Goal: Task Accomplishment & Management: Complete application form

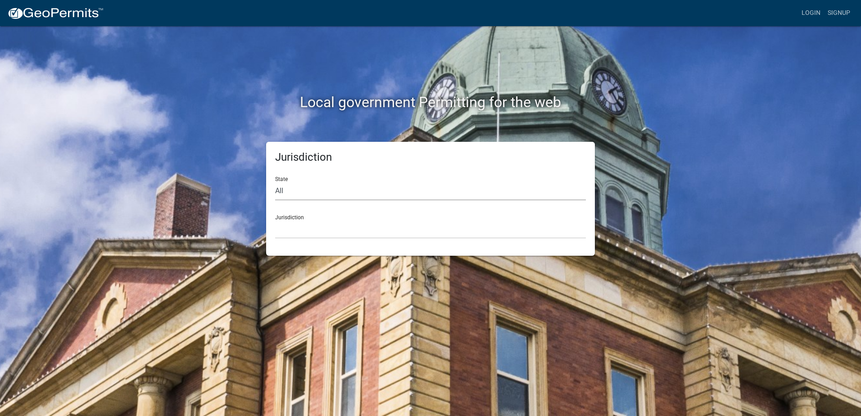
click at [447, 186] on select "All [US_STATE] [US_STATE] [US_STATE] [US_STATE] [US_STATE] [US_STATE] [US_STATE…" at bounding box center [430, 191] width 311 height 18
select select "[US_STATE]"
click at [275, 182] on select "All [US_STATE] [US_STATE] [US_STATE] [US_STATE] [US_STATE] [US_STATE] [US_STATE…" at bounding box center [430, 191] width 311 height 18
click at [395, 225] on select "[GEOGRAPHIC_DATA], [US_STATE][PERSON_NAME][GEOGRAPHIC_DATA], [US_STATE][PERSON_…" at bounding box center [430, 229] width 311 height 18
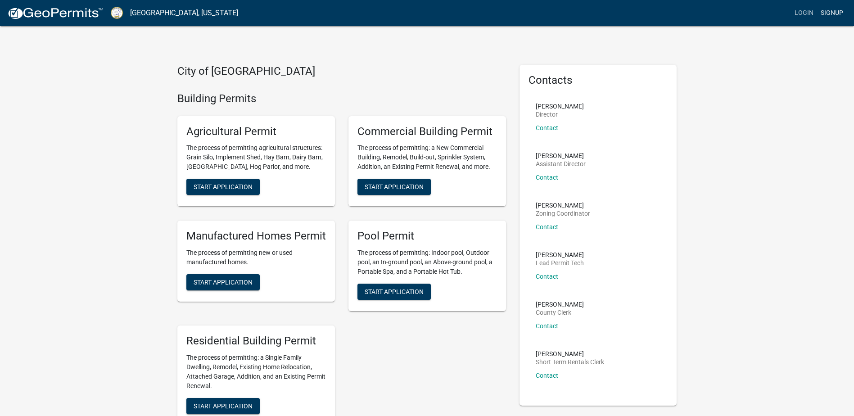
click at [830, 16] on link "Signup" at bounding box center [833, 13] width 30 height 17
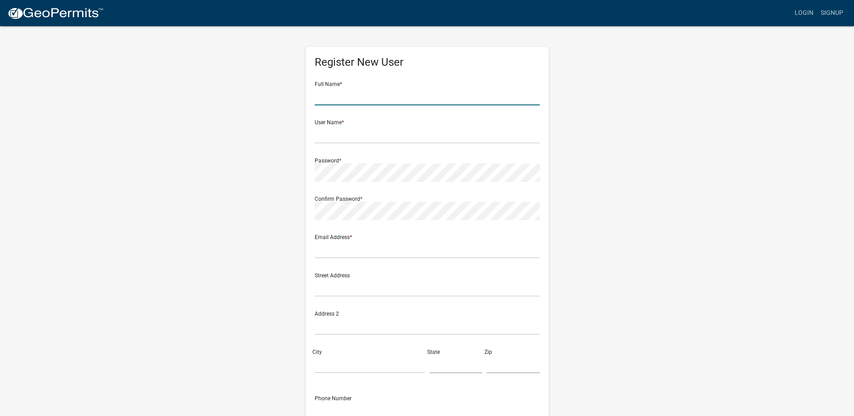
click at [481, 96] on input "text" at bounding box center [427, 96] width 225 height 18
type input "[PERSON_NAME]"
type input "[EMAIL_ADDRESS][DOMAIN_NAME]"
type input "[STREET_ADDRESS]"
type input "[PERSON_NAME]"
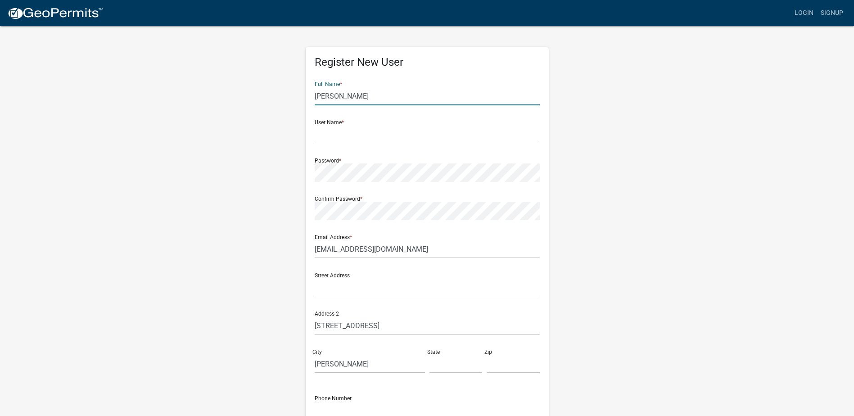
type input "ga"
type input "30224"
type input "6787254156"
type input "[PERSON_NAME]"
type input "[STREET_ADDRESS][PERSON_NAME]"
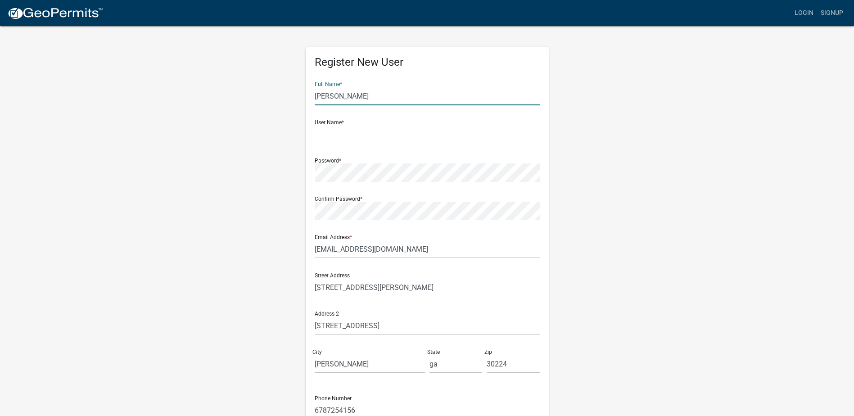
click at [366, 99] on input "[PERSON_NAME]" at bounding box center [427, 96] width 225 height 18
type input "P"
type input "[PERSON_NAME]"
click at [358, 136] on input "text" at bounding box center [427, 134] width 225 height 18
type input "[EMAIL_ADDRESS][DOMAIN_NAME]"
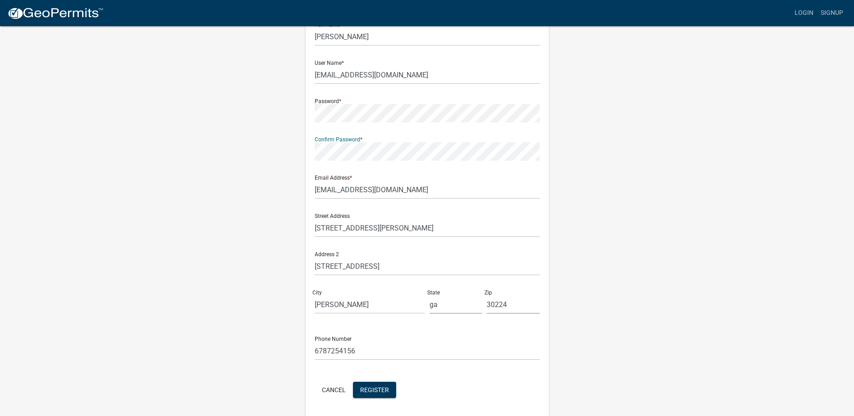
scroll to position [91, 0]
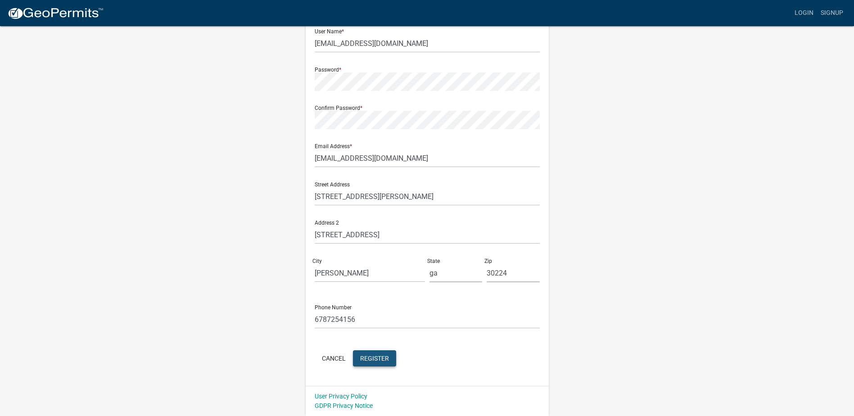
click at [376, 360] on span "Register" at bounding box center [374, 357] width 29 height 7
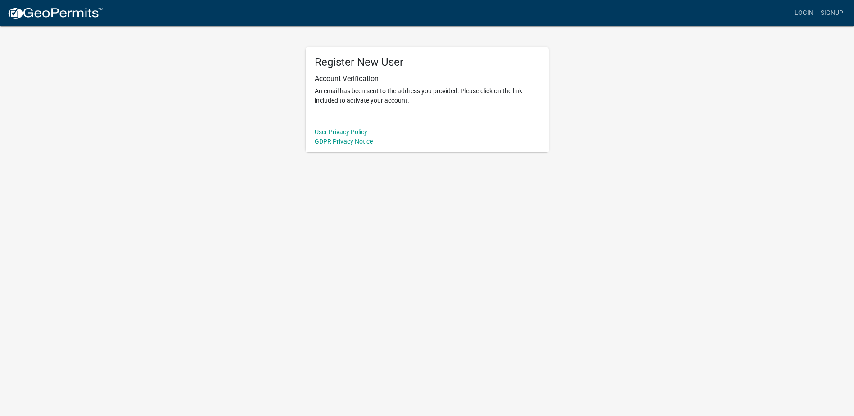
scroll to position [0, 0]
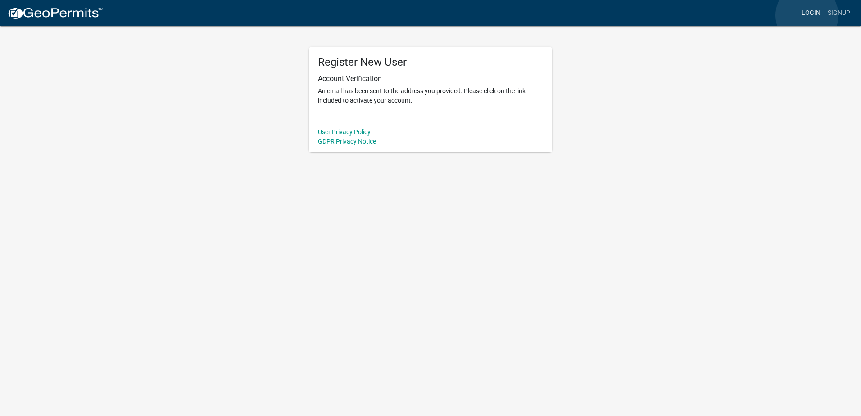
click at [807, 15] on link "Login" at bounding box center [811, 13] width 26 height 17
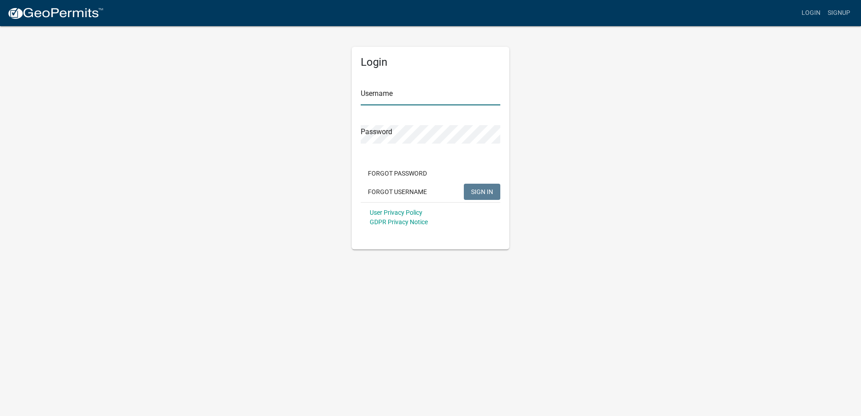
type input "[EMAIL_ADDRESS][DOMAIN_NAME]"
click at [477, 194] on span "SIGN IN" at bounding box center [482, 191] width 22 height 7
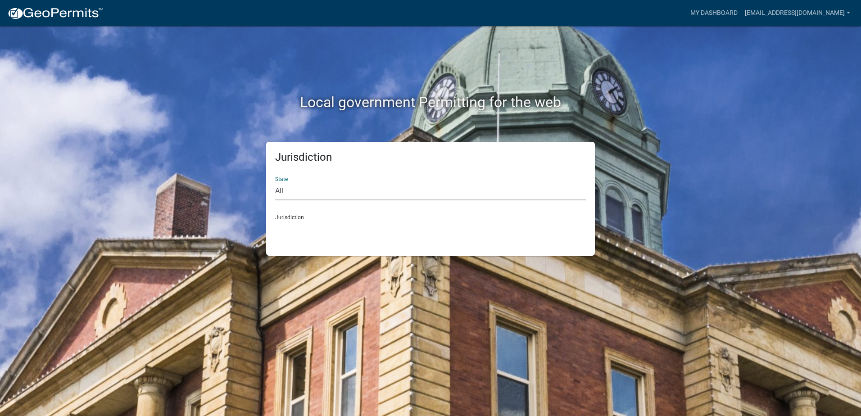
click at [468, 194] on select "All [US_STATE] [US_STATE] [US_STATE] [US_STATE] [US_STATE] [US_STATE] [US_STATE…" at bounding box center [430, 191] width 311 height 18
select select "[US_STATE]"
click at [275, 182] on select "All [US_STATE] [US_STATE] [US_STATE] [US_STATE] [US_STATE] [US_STATE] [US_STATE…" at bounding box center [430, 191] width 311 height 18
click at [369, 233] on select "[GEOGRAPHIC_DATA], [US_STATE][PERSON_NAME][GEOGRAPHIC_DATA], [US_STATE][PERSON_…" at bounding box center [430, 229] width 311 height 18
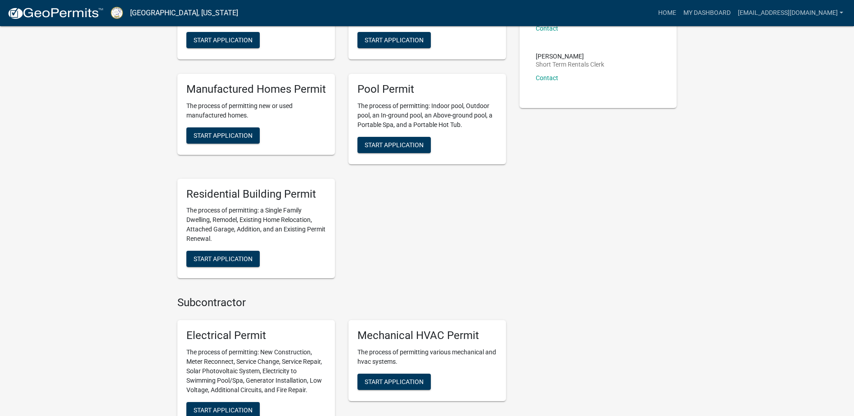
scroll to position [306, 0]
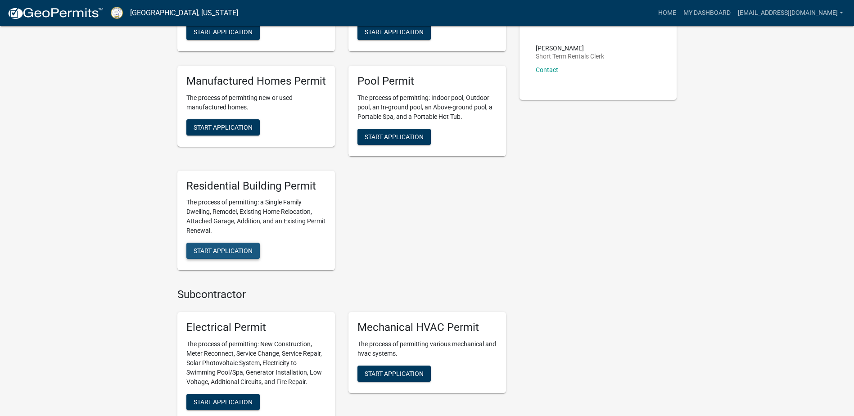
click at [237, 247] on span "Start Application" at bounding box center [223, 250] width 59 height 7
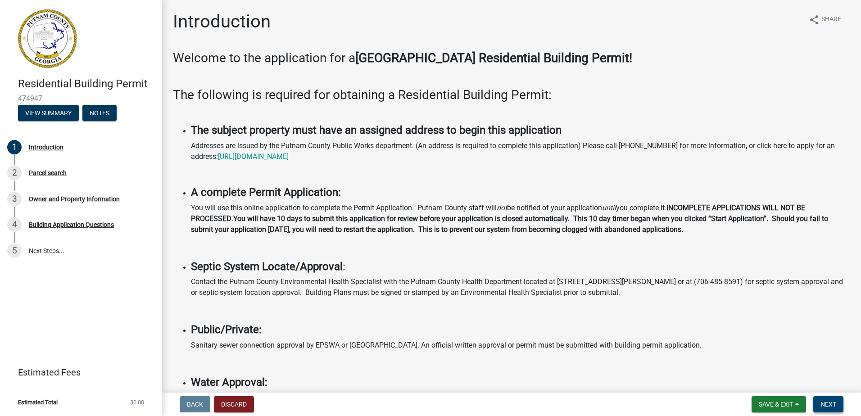
click at [837, 402] on button "Next" at bounding box center [828, 404] width 30 height 16
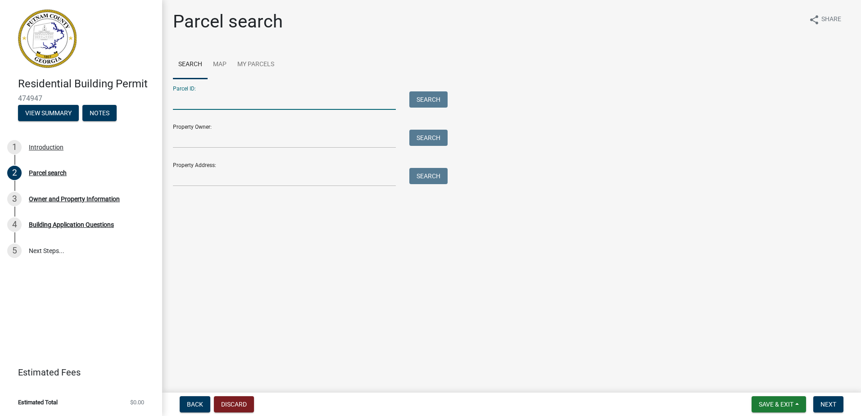
click at [313, 101] on input "Parcel ID:" at bounding box center [284, 100] width 223 height 18
type input "056C142"
click at [296, 143] on input "Property Owner:" at bounding box center [284, 139] width 223 height 18
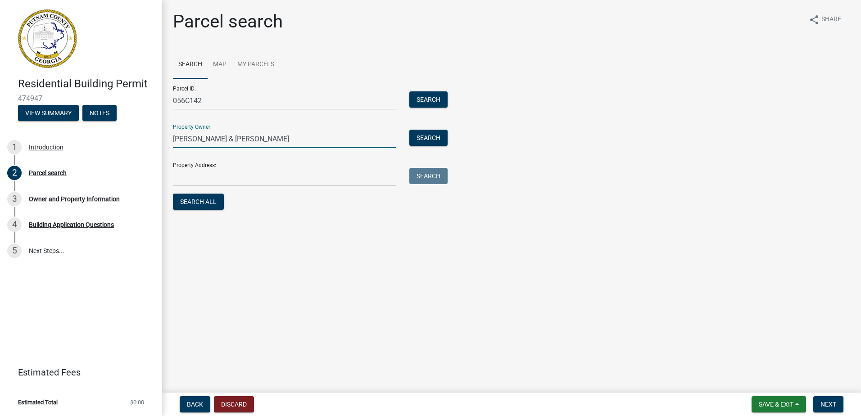
type input "[PERSON_NAME] & [PERSON_NAME]"
click at [253, 183] on input "Property Address:" at bounding box center [284, 177] width 223 height 18
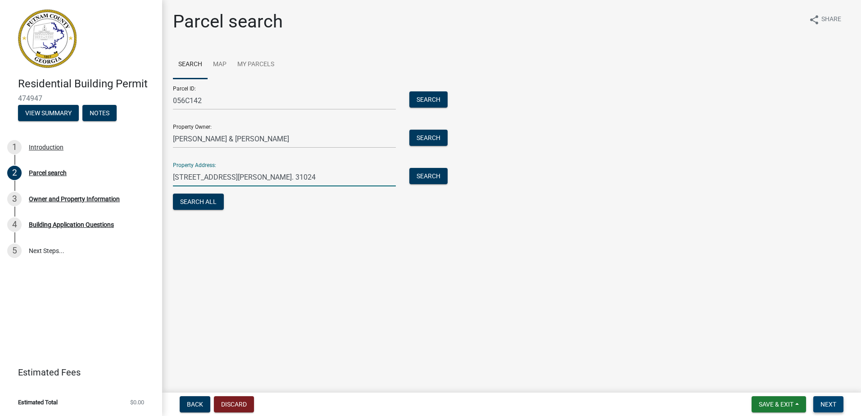
type input "[STREET_ADDRESS][PERSON_NAME]. 31024"
click at [834, 400] on button "Next" at bounding box center [828, 404] width 30 height 16
click at [832, 403] on span "Next" at bounding box center [829, 404] width 16 height 7
click at [202, 204] on button "Search All" at bounding box center [198, 202] width 51 height 16
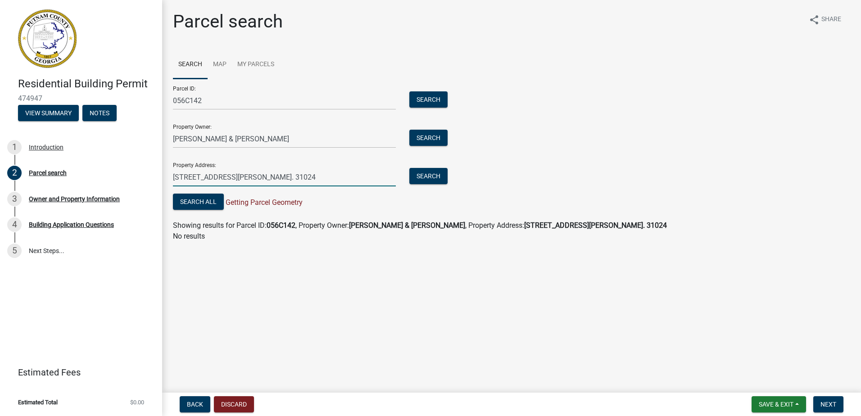
click at [326, 177] on input "[STREET_ADDRESS][PERSON_NAME]. 31024" at bounding box center [284, 177] width 223 height 18
click at [245, 139] on input "[PERSON_NAME] & [PERSON_NAME]" at bounding box center [284, 139] width 223 height 18
type input "[PERSON_NAME]"
click at [832, 404] on span "Next" at bounding box center [829, 404] width 16 height 7
click at [207, 202] on button "Search All" at bounding box center [198, 202] width 51 height 16
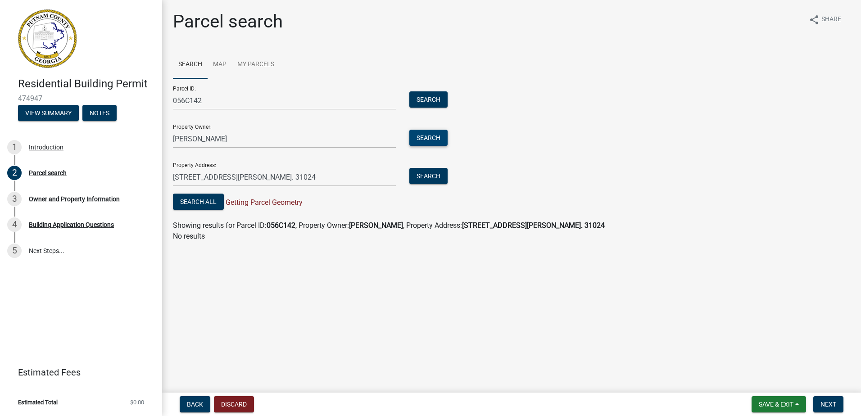
click at [433, 139] on button "Search" at bounding box center [428, 138] width 38 height 16
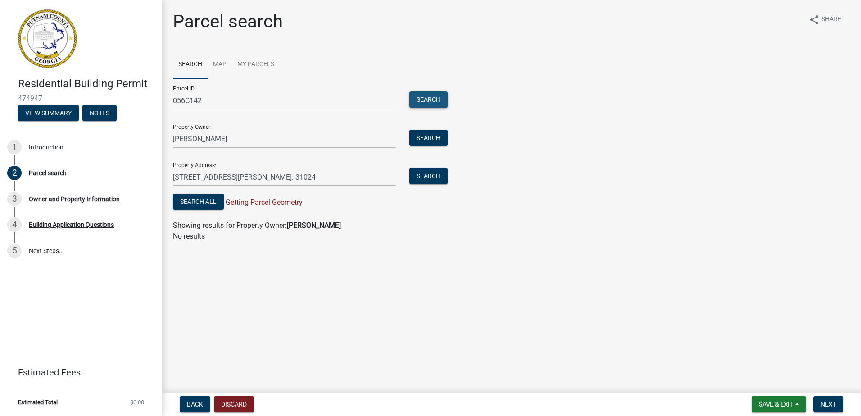
click at [427, 95] on button "Search" at bounding box center [428, 99] width 38 height 16
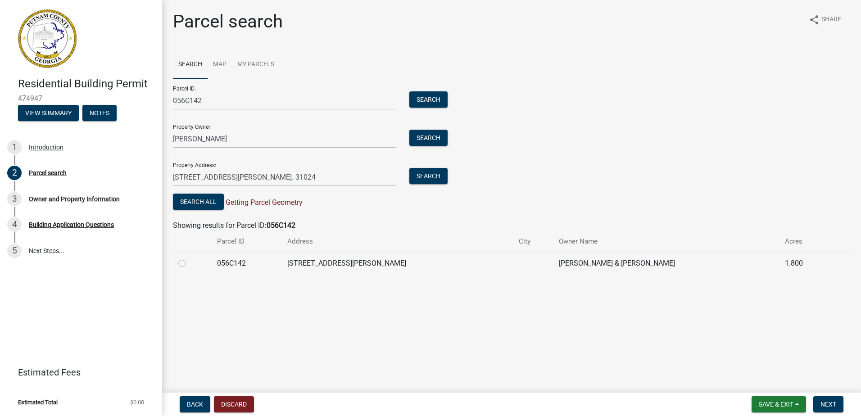
click at [189, 258] on label at bounding box center [189, 258] width 0 height 0
click at [189, 263] on input "radio" at bounding box center [192, 261] width 6 height 6
radio input "true"
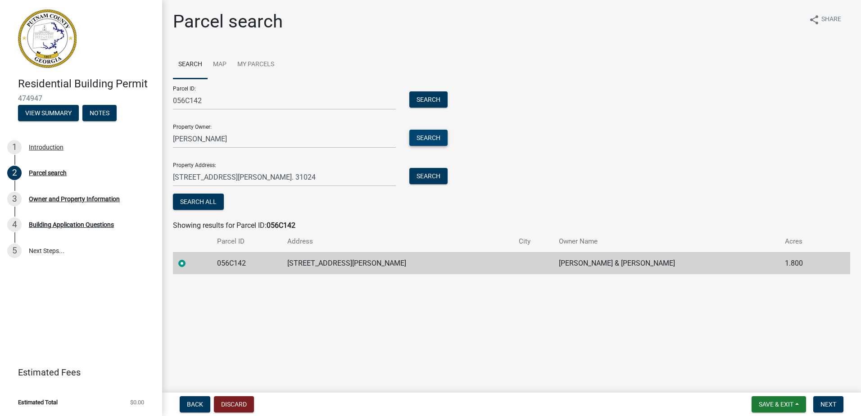
click at [424, 142] on button "Search" at bounding box center [428, 138] width 38 height 16
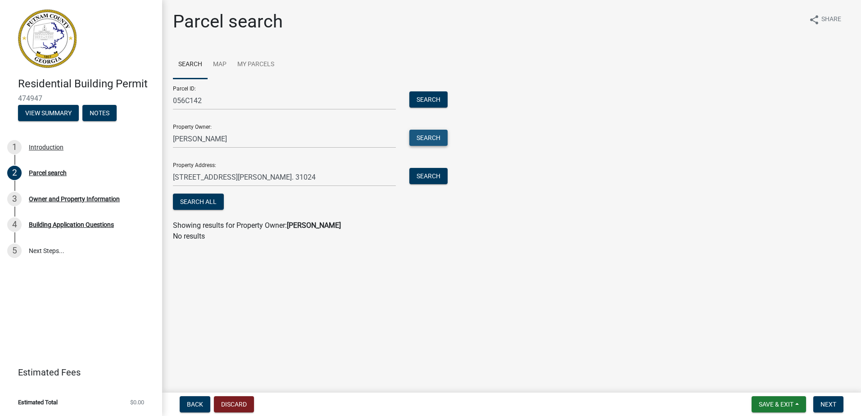
click at [423, 139] on button "Search" at bounding box center [428, 138] width 38 height 16
click at [426, 103] on button "Search" at bounding box center [428, 99] width 38 height 16
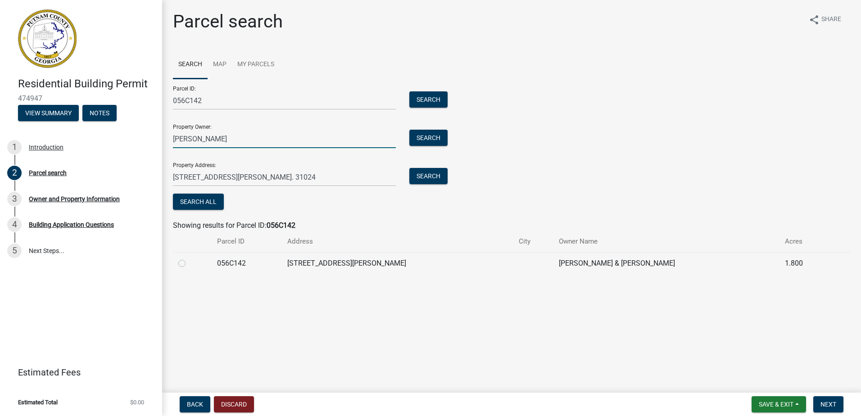
click at [341, 143] on input "[PERSON_NAME]" at bounding box center [284, 139] width 223 height 18
type input "S"
type input "[PERSON_NAME] & [PERSON_NAME]"
click at [350, 181] on input "[STREET_ADDRESS][PERSON_NAME]. 31024" at bounding box center [284, 177] width 223 height 18
type input "202 [PERSON_NAME] Dr"
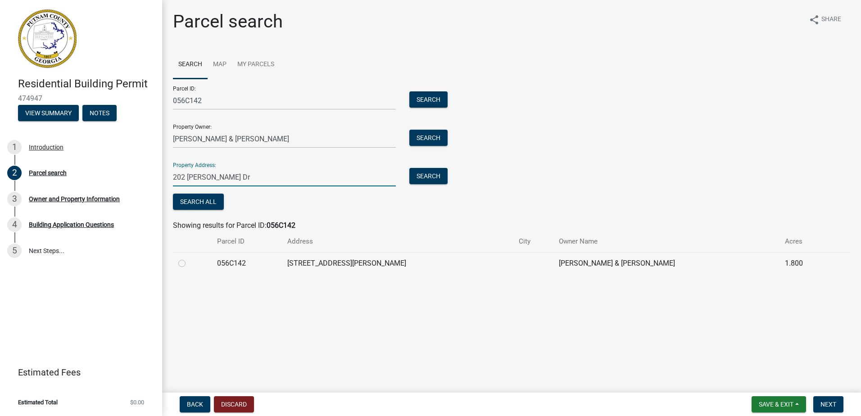
click at [424, 213] on wm-search-parcel-data-activity-input "Search Map My Parcels Parcel ID: 056C142 Search Property Owner: [PERSON_NAME] &…" at bounding box center [511, 162] width 677 height 224
click at [827, 404] on span "Next" at bounding box center [829, 404] width 16 height 7
click at [205, 199] on button "Search All" at bounding box center [198, 202] width 51 height 16
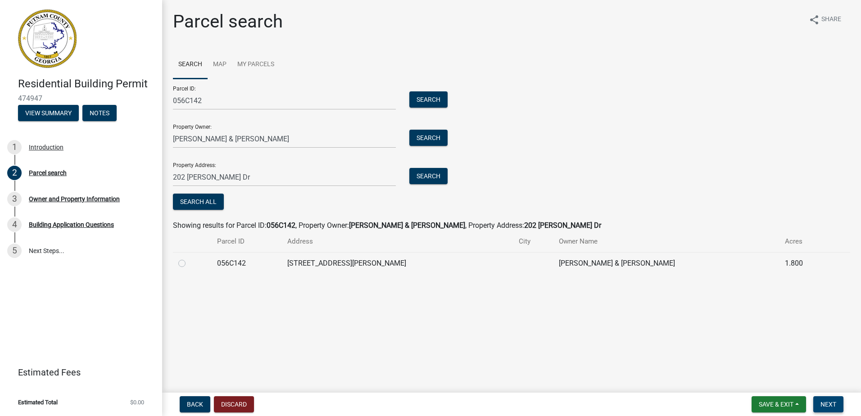
click at [827, 404] on span "Next" at bounding box center [829, 404] width 16 height 7
click at [822, 403] on span "Next" at bounding box center [829, 404] width 16 height 7
click at [775, 402] on span "Save & Exit" at bounding box center [776, 404] width 35 height 7
click at [760, 362] on button "Save" at bounding box center [770, 360] width 72 height 22
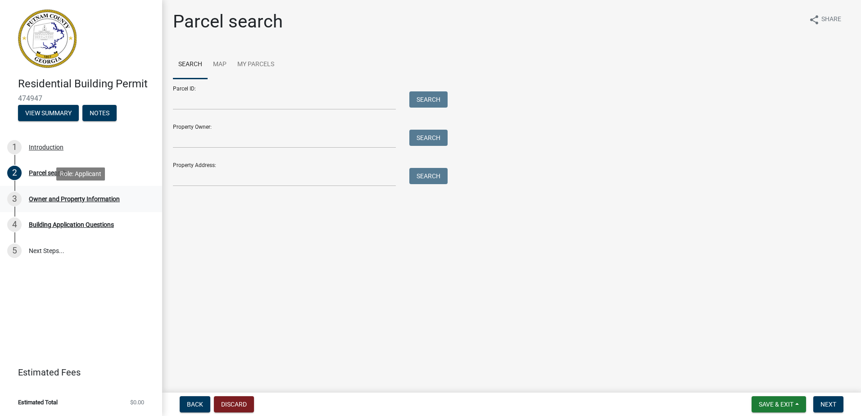
click at [104, 200] on div "Owner and Property Information" at bounding box center [74, 199] width 91 height 6
click at [59, 197] on div "Owner and Property Information" at bounding box center [74, 199] width 91 height 6
click at [226, 100] on input "Parcel ID:" at bounding box center [284, 100] width 223 height 18
click at [254, 224] on main "Parcel search share Share Search Map My Parcels Parcel ID: Search Property Owne…" at bounding box center [511, 194] width 699 height 389
click at [826, 407] on span "Next" at bounding box center [829, 404] width 16 height 7
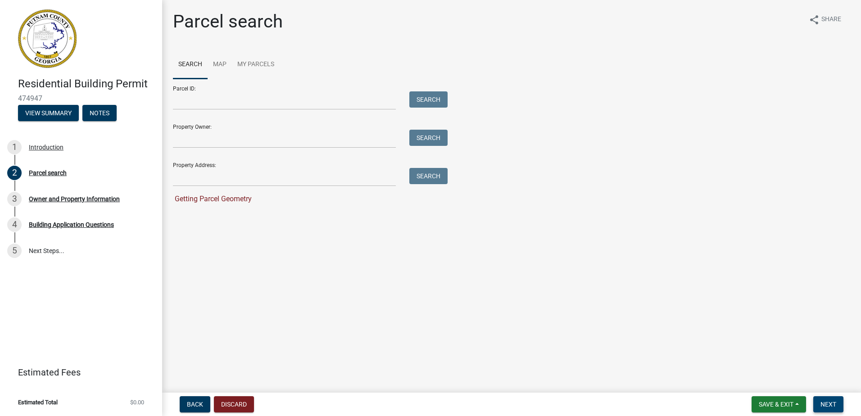
click at [827, 406] on span "Next" at bounding box center [829, 404] width 16 height 7
click at [259, 102] on input "Parcel ID:" at bounding box center [284, 100] width 223 height 18
type input "056C142"
type input "[PERSON_NAME] & [PERSON_NAME]"
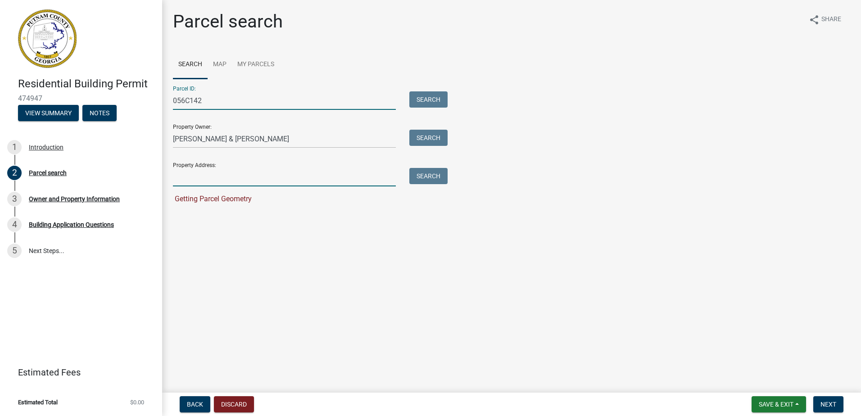
type input "[STREET_ADDRESS][PERSON_NAME]. 31024"
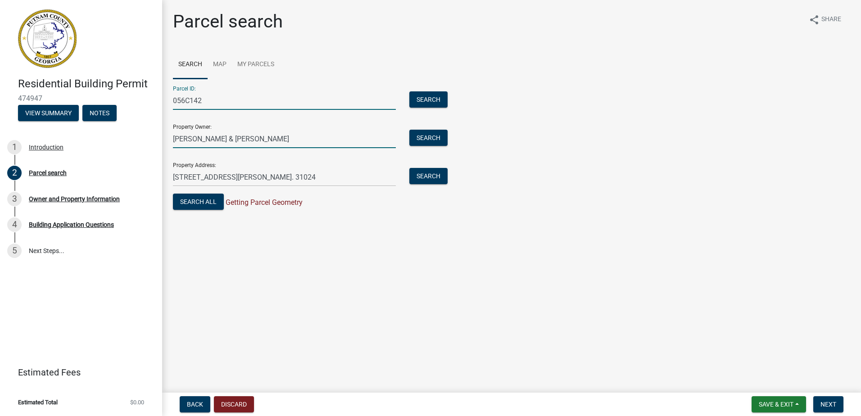
click at [254, 141] on input "[PERSON_NAME] & [PERSON_NAME]" at bounding box center [284, 139] width 223 height 18
type input "S"
type input "[PERSON_NAME] & [PERSON_NAME]"
click at [830, 403] on span "Next" at bounding box center [829, 404] width 16 height 7
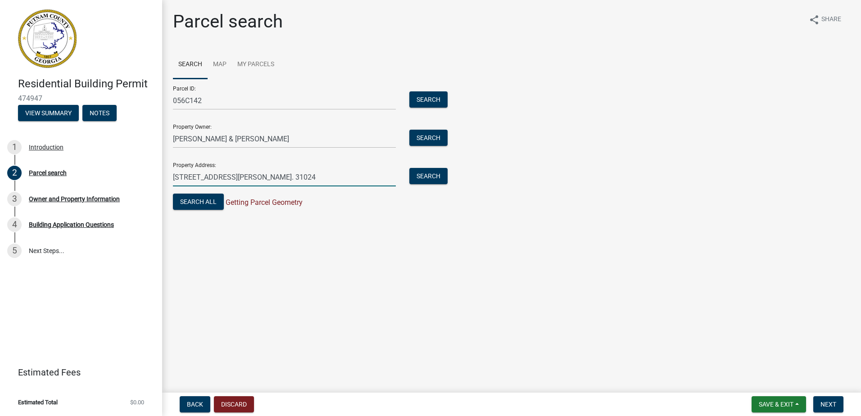
click at [323, 177] on input "[STREET_ADDRESS][PERSON_NAME]. 31024" at bounding box center [284, 177] width 223 height 18
type input "202 [PERSON_NAME] Dr"
click at [398, 209] on div "Search All Getting Parcel Geometry" at bounding box center [308, 203] width 270 height 18
click at [822, 401] on span "Next" at bounding box center [829, 404] width 16 height 7
click at [197, 203] on button "Search All" at bounding box center [198, 202] width 51 height 16
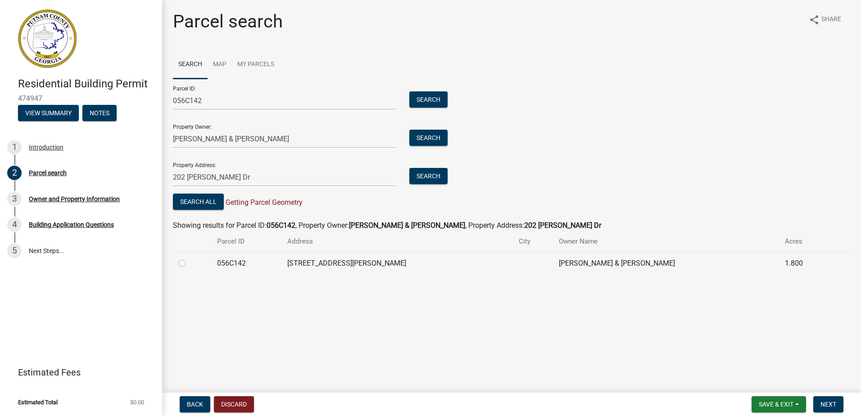
click at [189, 258] on label at bounding box center [189, 258] width 0 height 0
click at [189, 264] on input "radio" at bounding box center [192, 261] width 6 height 6
radio input "true"
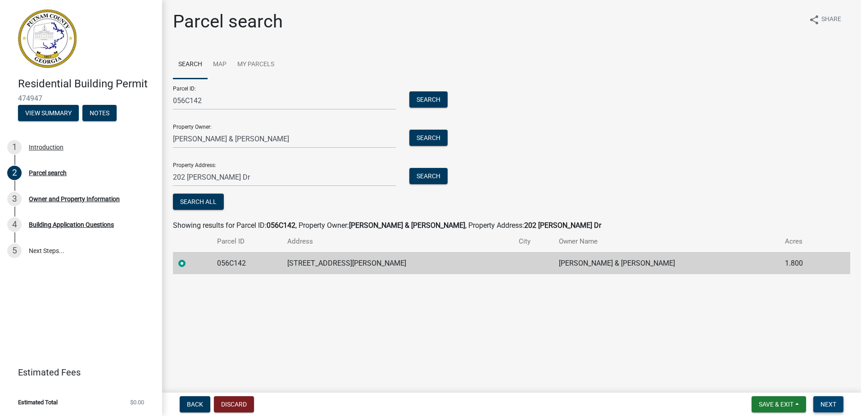
click at [831, 407] on span "Next" at bounding box center [829, 404] width 16 height 7
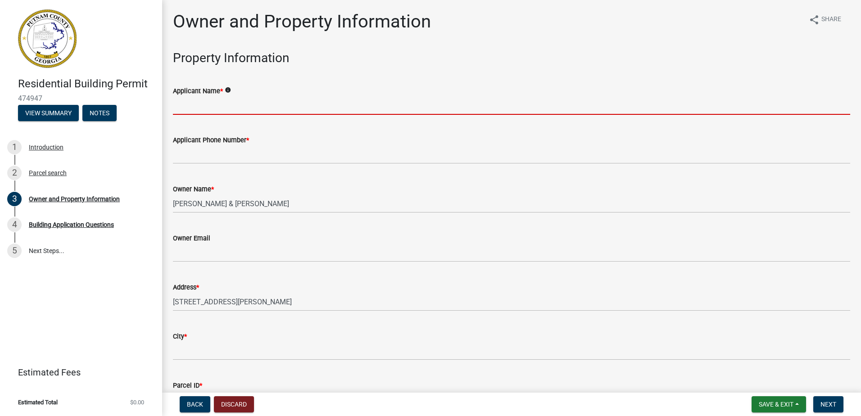
click at [303, 111] on input "Applicant Name *" at bounding box center [511, 105] width 677 height 18
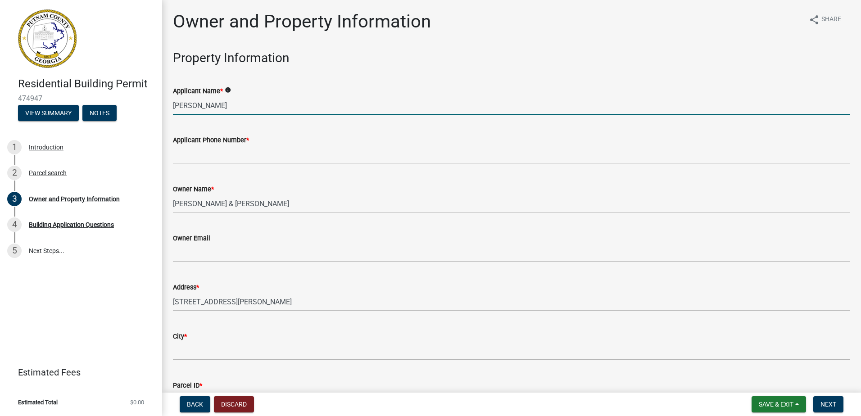
type input "[PERSON_NAME]"
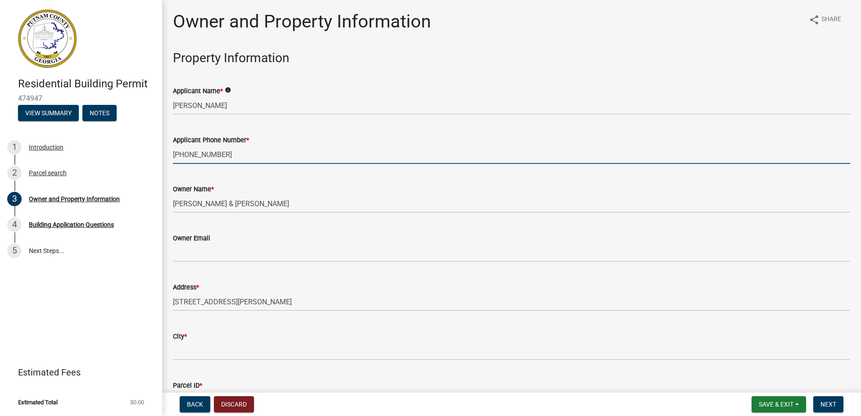
type input "[PHONE_NUMBER]"
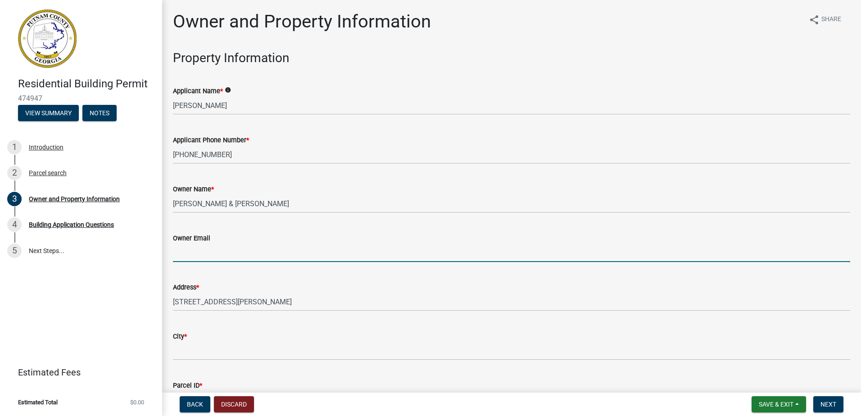
click at [266, 254] on input "Owner Email" at bounding box center [511, 253] width 677 height 18
type input "[EMAIL_ADDRESS][DOMAIN_NAME]"
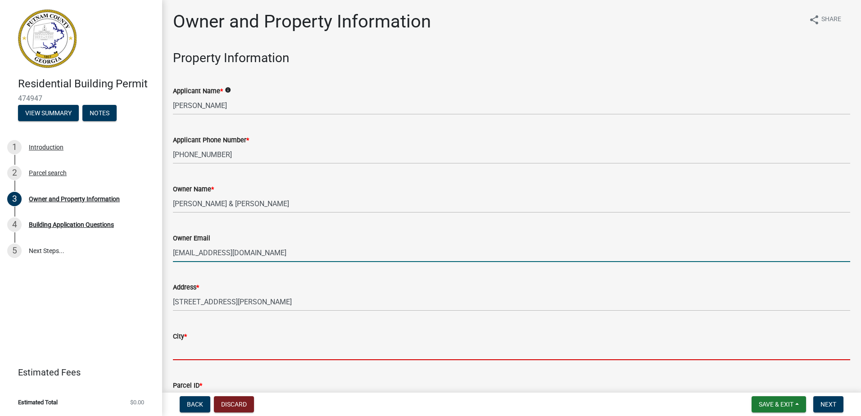
type input "[PERSON_NAME]"
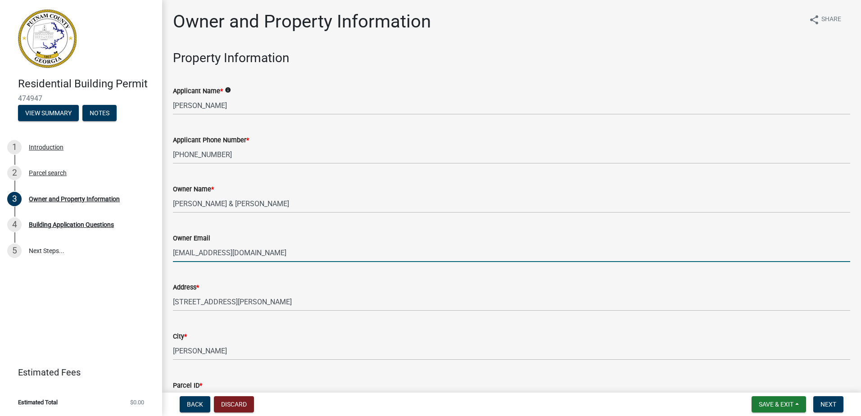
type input "[STREET_ADDRESS][PERSON_NAME]"
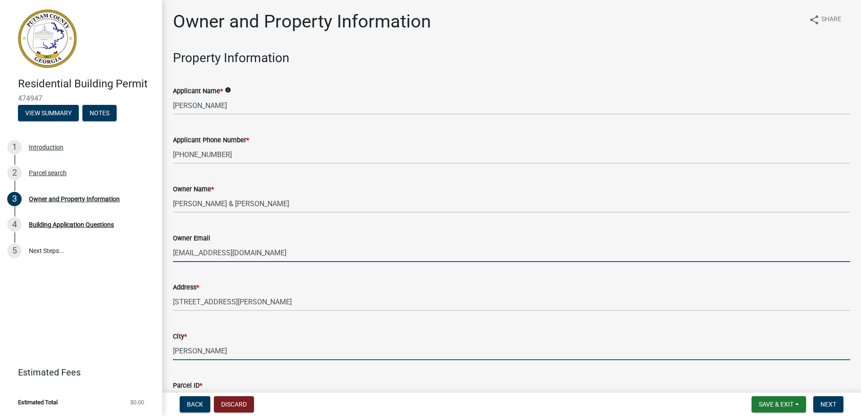
click at [379, 355] on input "[PERSON_NAME]" at bounding box center [511, 351] width 677 height 18
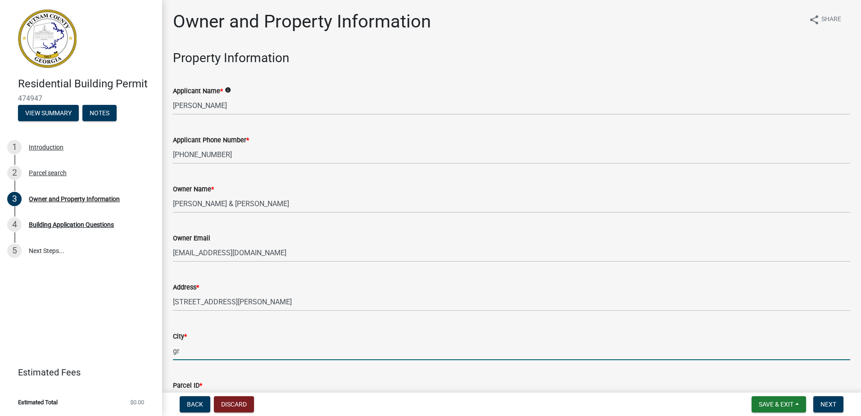
type input "g"
type input "Eatonton"
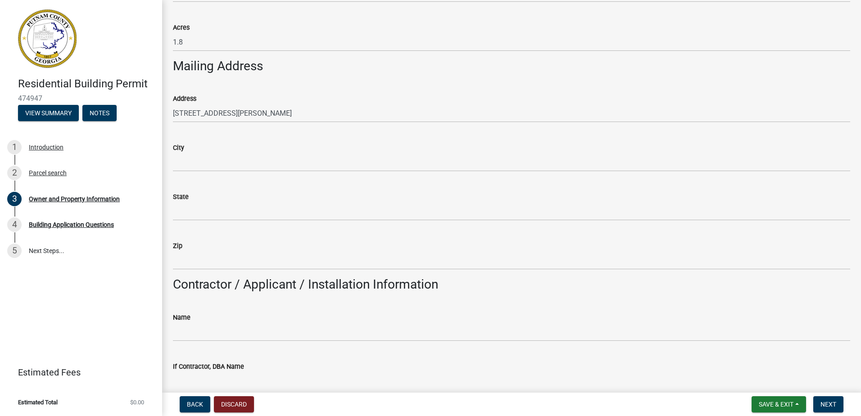
scroll to position [459, 0]
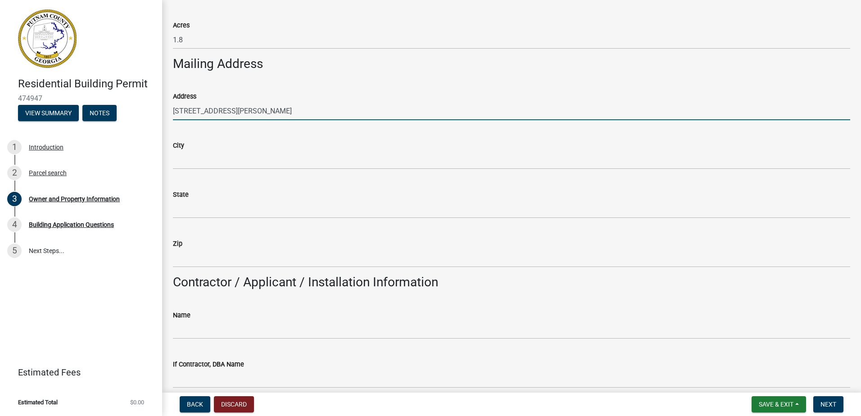
click at [356, 109] on input "[STREET_ADDRESS][PERSON_NAME]" at bounding box center [511, 111] width 677 height 18
type input "[STREET_ADDRESS][PERSON_NAME]"
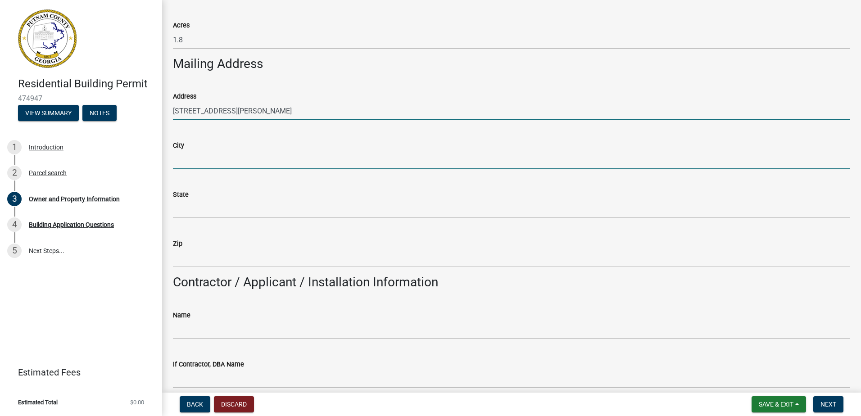
click at [347, 159] on input "City" at bounding box center [511, 160] width 677 height 18
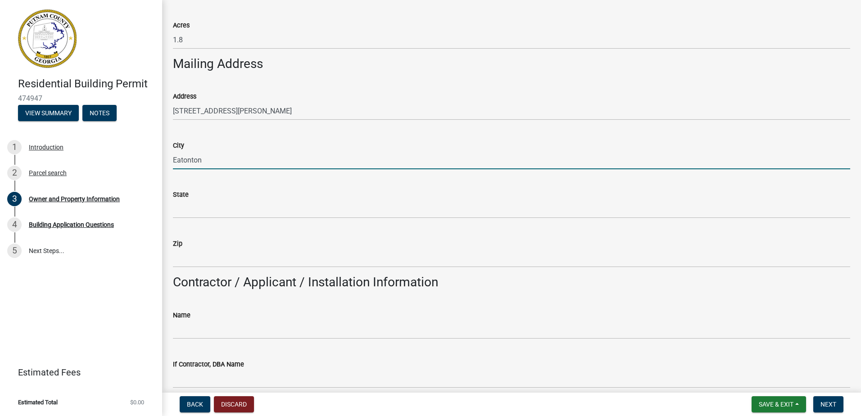
type input "Eatonton"
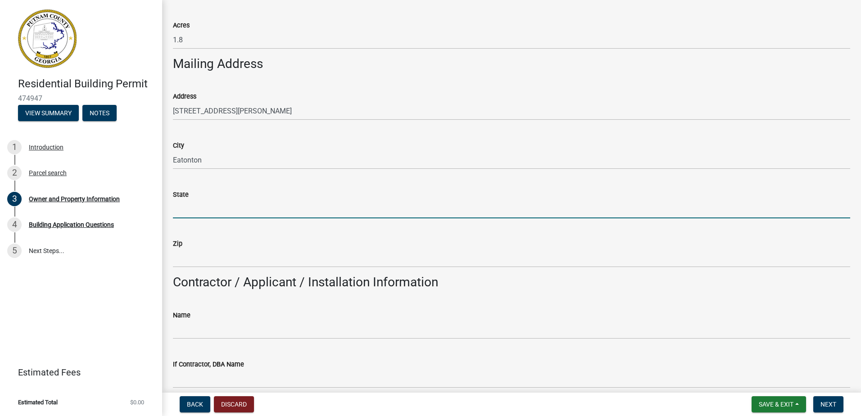
type input "g"
type input "[US_STATE]"
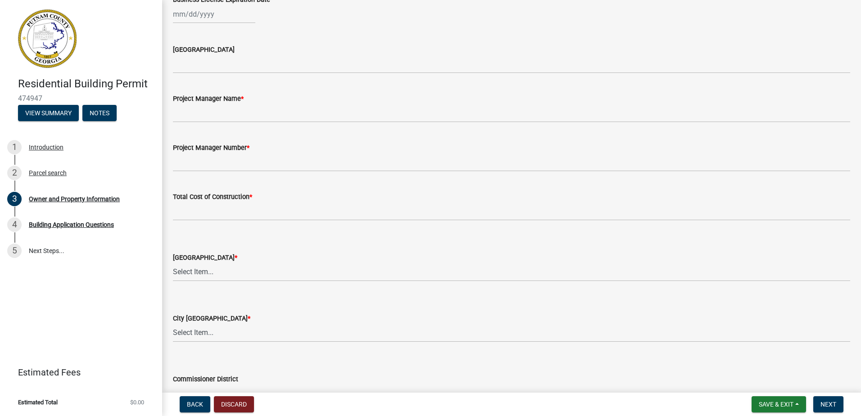
scroll to position [1354, 0]
type input "31024"
click at [349, 266] on select "Select Item... AG-1 R-1R R-1 R-2 MHP RM-1 RM-3 C-1 C-2 I-M PUD N/A" at bounding box center [511, 270] width 677 height 18
click at [173, 261] on select "Select Item... AG-1 R-1R R-1 R-2 MHP RM-1 RM-3 C-1 C-2 I-M PUD N/A" at bounding box center [511, 270] width 677 height 18
select select "ef7a1fc2-7a7a-426d-b1f0-c9b9b6ca7ff4"
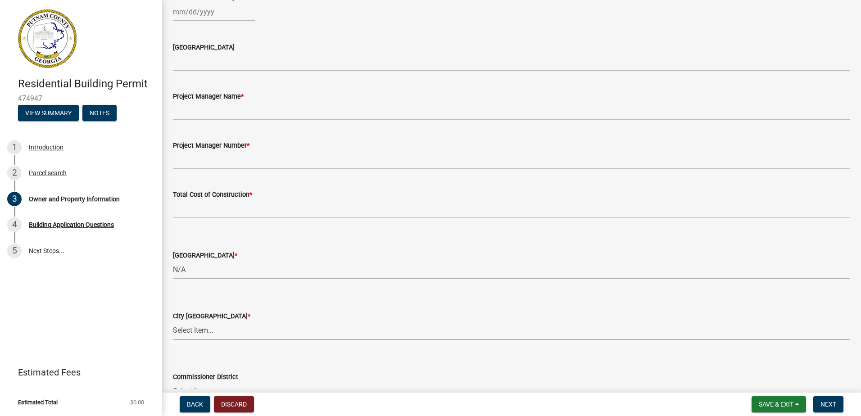
click at [278, 328] on select "Select Item... A-1 A-2 R-1 R-2 R-3 R-4 MHP C-1 C-2 I-1 I-2 DB FH H-P N/A" at bounding box center [511, 331] width 677 height 18
click at [173, 322] on select "Select Item... A-1 A-2 R-1 R-2 R-3 R-4 MHP C-1 C-2 I-1 I-2 DB FH H-P N/A" at bounding box center [511, 331] width 677 height 18
select select "83394b22-4a11-496c-8e5c-75ade2e72faf"
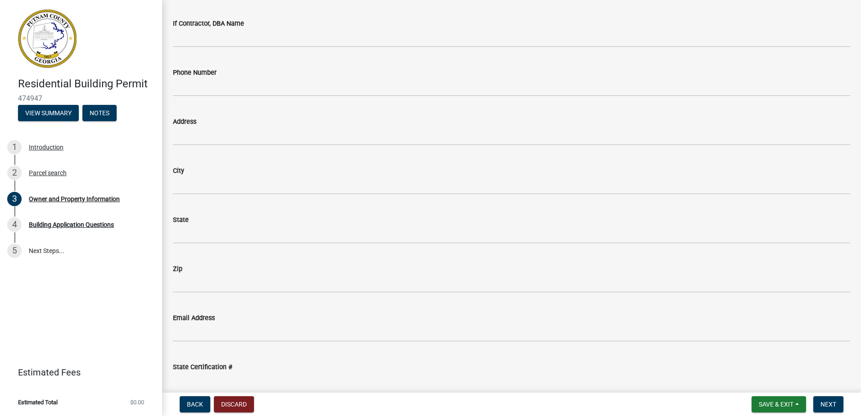
scroll to position [684, 0]
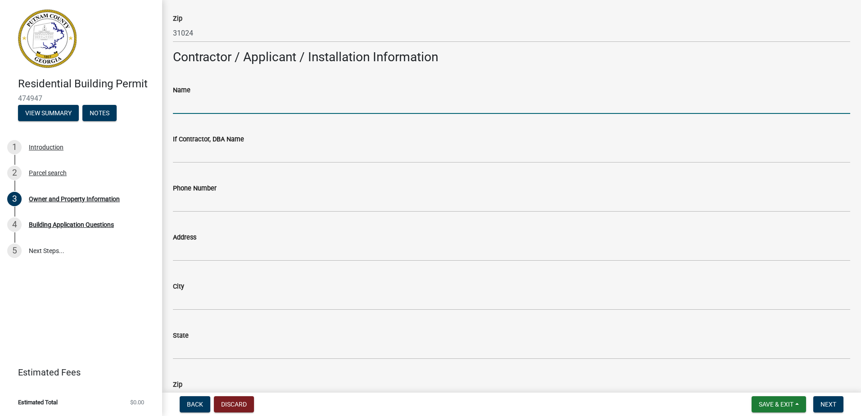
click at [544, 104] on input "Name" at bounding box center [511, 104] width 677 height 18
type input "Owner"
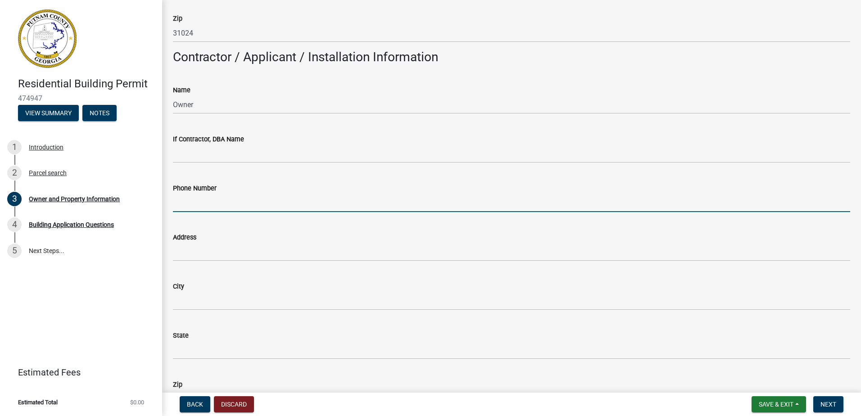
click at [398, 203] on input "Phone Number" at bounding box center [511, 203] width 677 height 18
type input "6787254156"
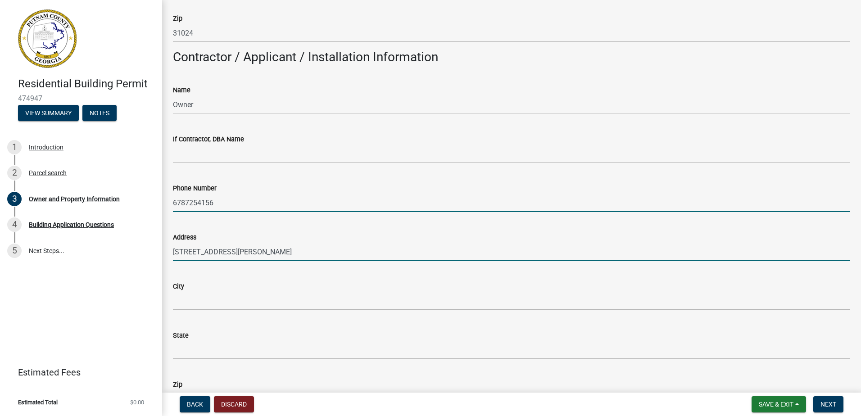
click at [307, 253] on input "[STREET_ADDRESS][PERSON_NAME]" at bounding box center [511, 252] width 677 height 18
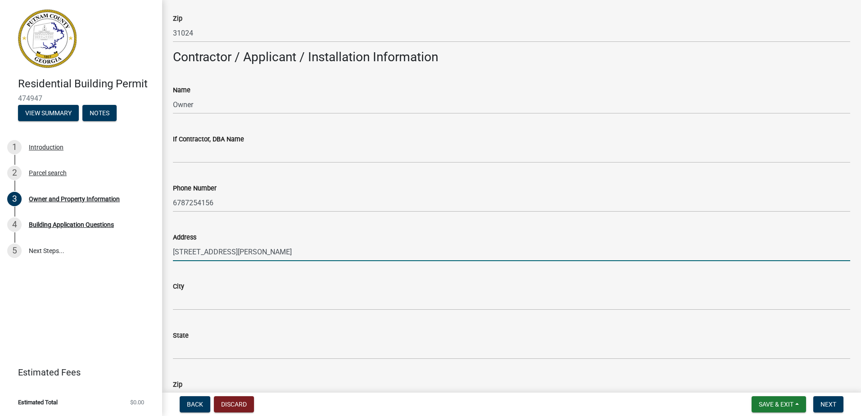
type input "[STREET_ADDRESS][PERSON_NAME]"
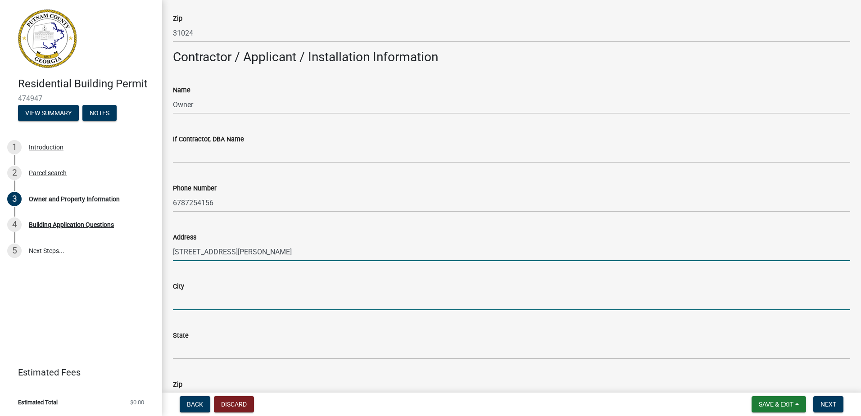
click at [309, 305] on input "City" at bounding box center [511, 301] width 677 height 18
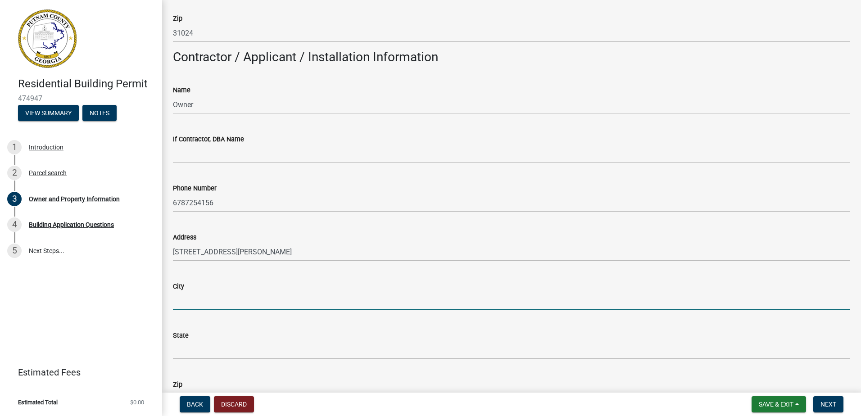
type input "Eatonton"
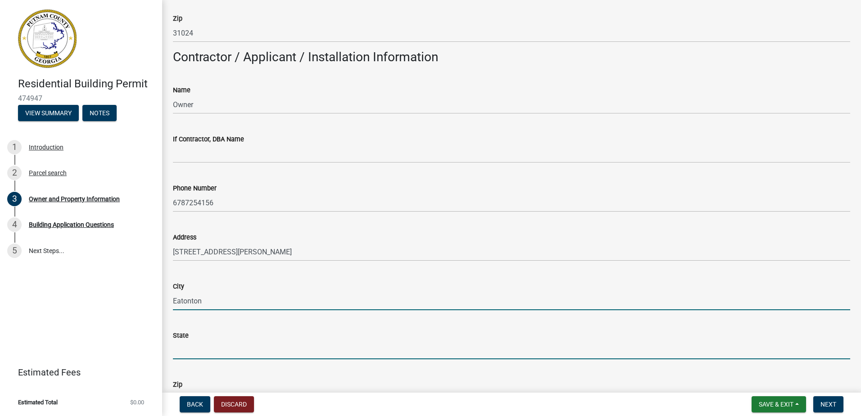
type input "[US_STATE]"
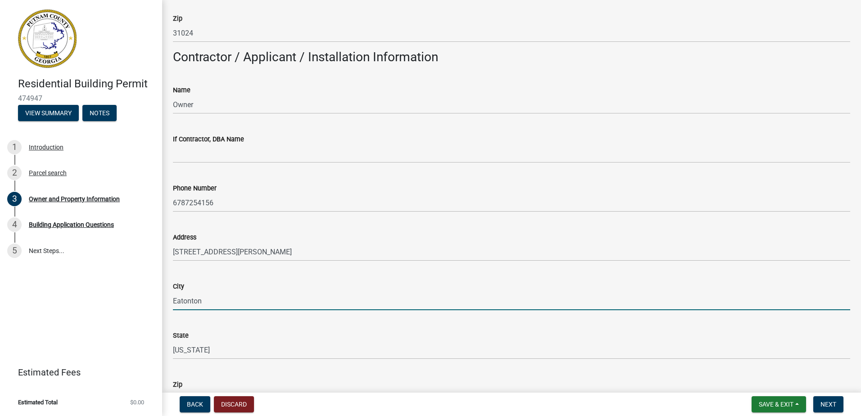
type input "30124"
type input "[EMAIL_ADDRESS][DOMAIN_NAME]"
type input "[PERSON_NAME]"
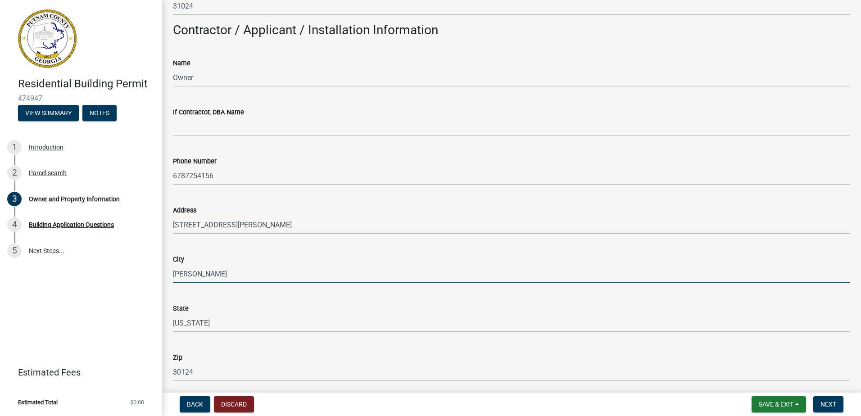
scroll to position [718, 0]
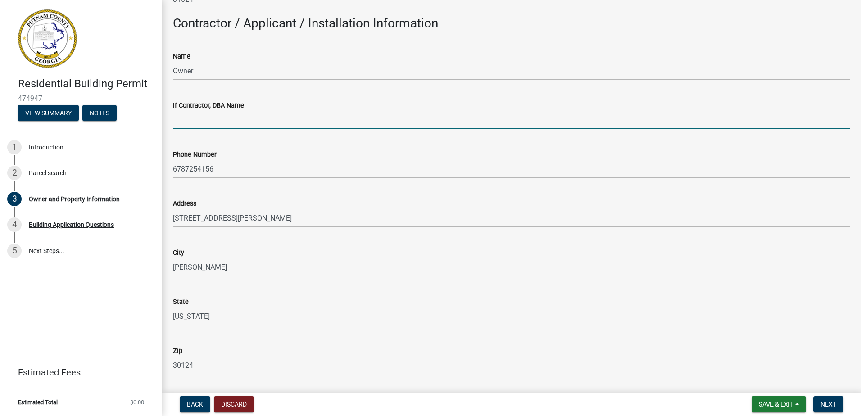
click at [345, 123] on input "If Contractor, DBA Name" at bounding box center [511, 120] width 677 height 18
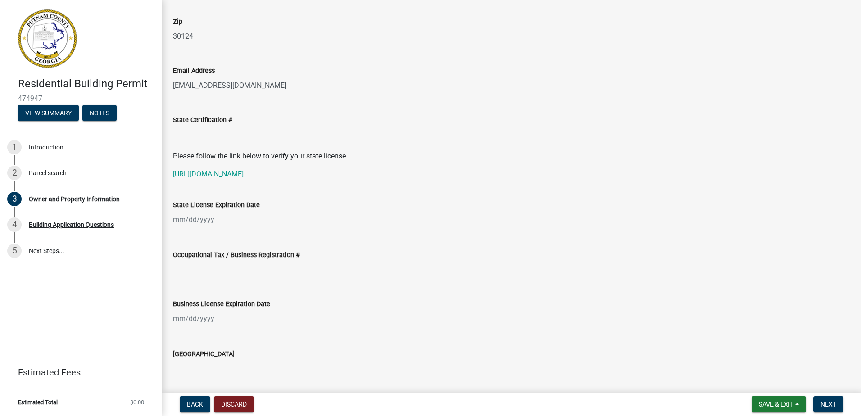
scroll to position [1049, 0]
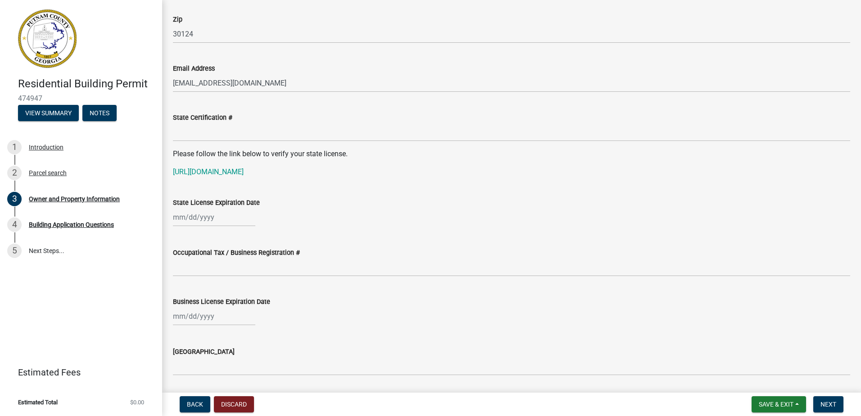
type input "Owner"
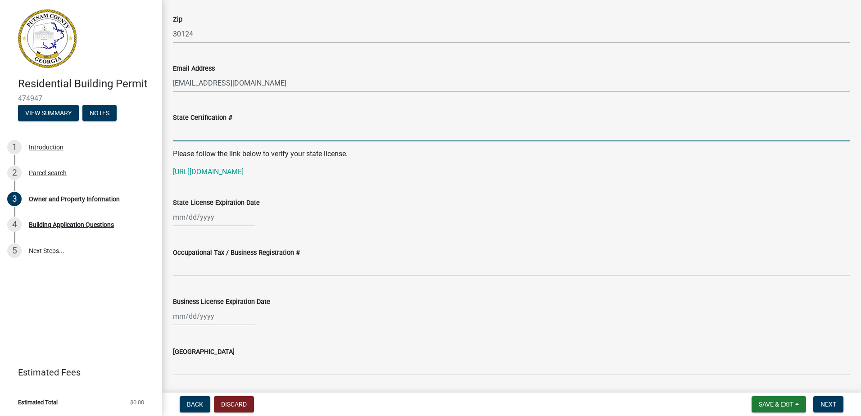
click at [322, 135] on input "State Certification #" at bounding box center [511, 132] width 677 height 18
type input "N/A"
click at [242, 218] on div at bounding box center [214, 217] width 82 height 18
select select "9"
select select "2025"
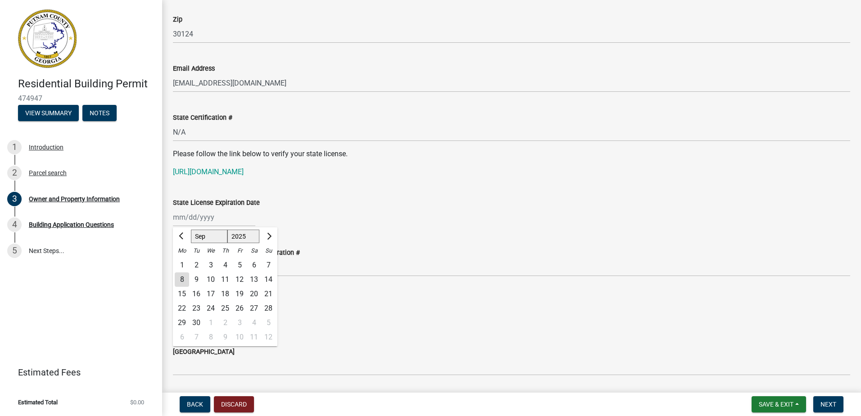
click at [299, 200] on div "State License Expiration Date" at bounding box center [511, 202] width 677 height 11
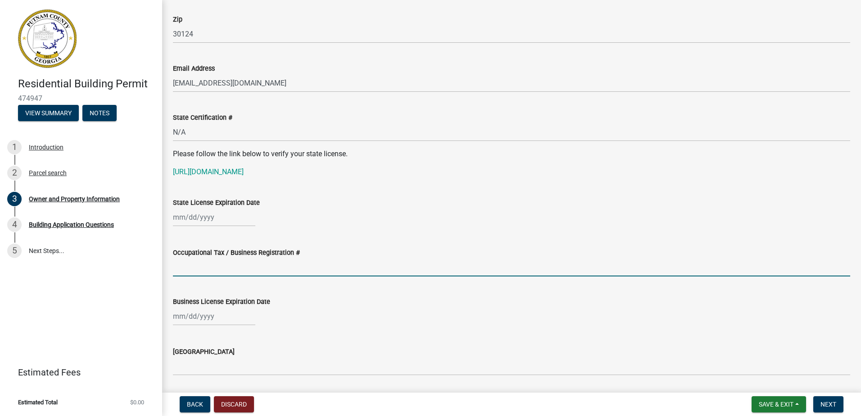
click at [268, 272] on input "Occupational Tax / Business Registration #" at bounding box center [511, 267] width 677 height 18
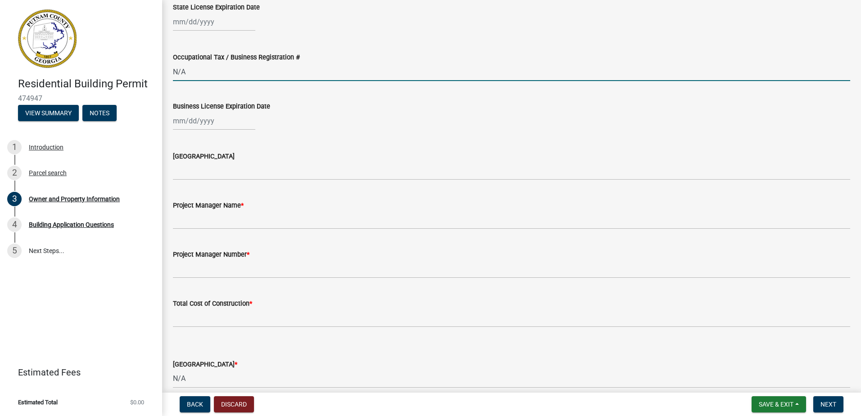
scroll to position [1254, 0]
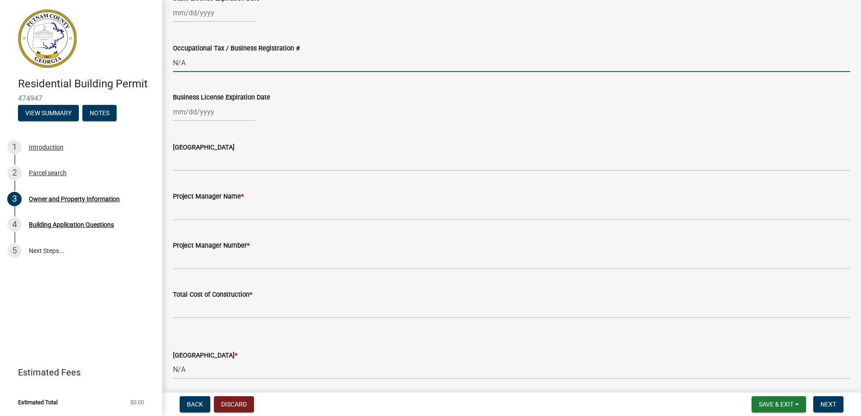
type input "N/A"
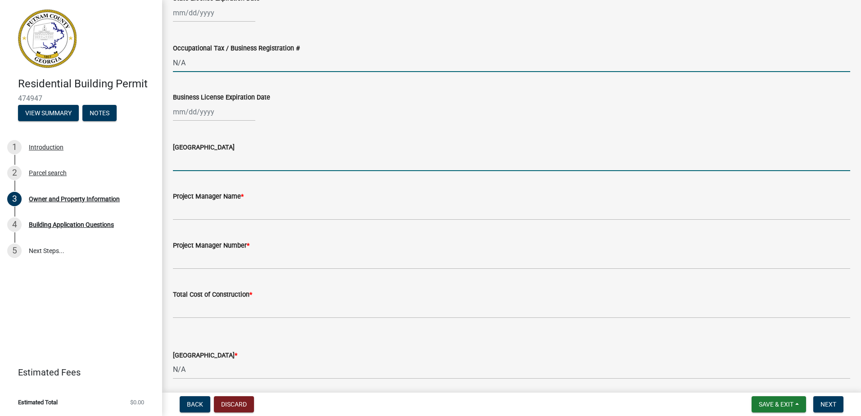
click at [346, 164] on input "[GEOGRAPHIC_DATA]" at bounding box center [511, 162] width 677 height 18
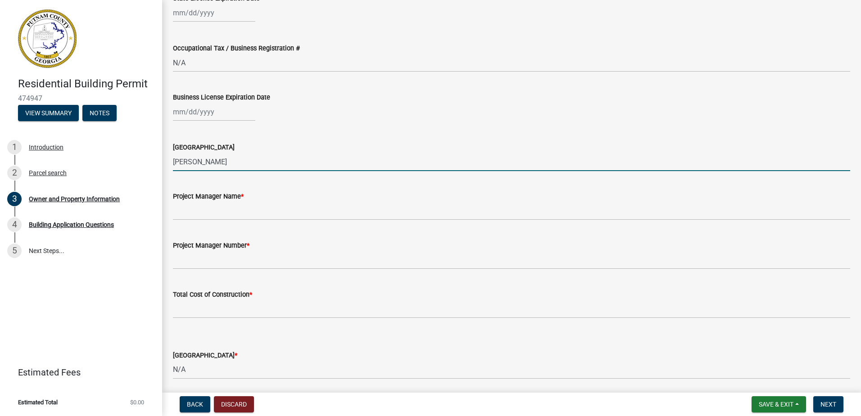
type input "[PERSON_NAME]"
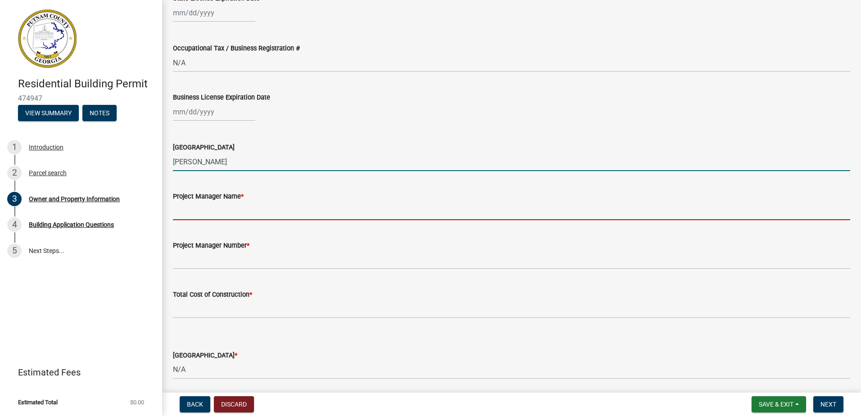
click at [314, 211] on input "Project Manager Name *" at bounding box center [511, 211] width 677 height 18
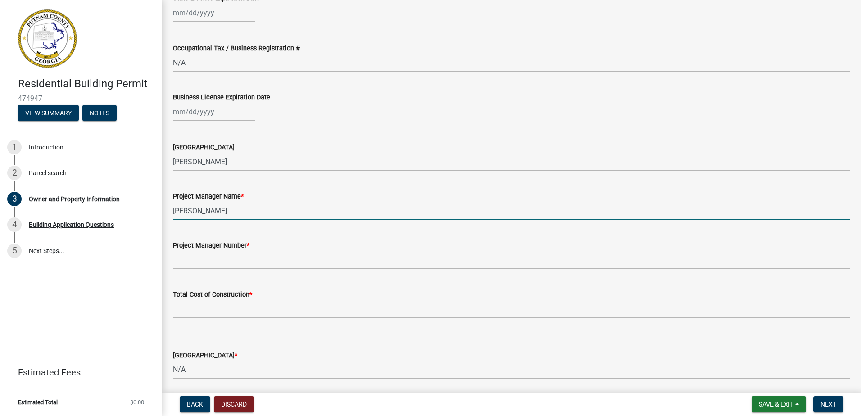
click at [173, 213] on input "[PERSON_NAME]" at bounding box center [511, 211] width 677 height 18
type input "Owner / [PERSON_NAME]"
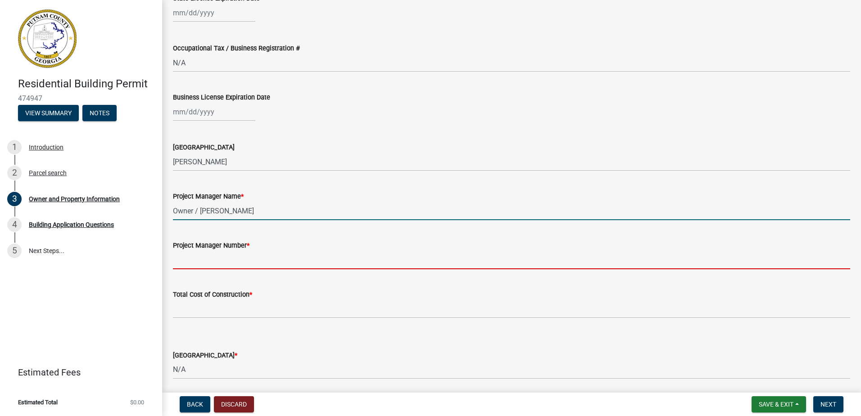
click at [204, 265] on input "Project Manager Number *" at bounding box center [511, 260] width 677 height 18
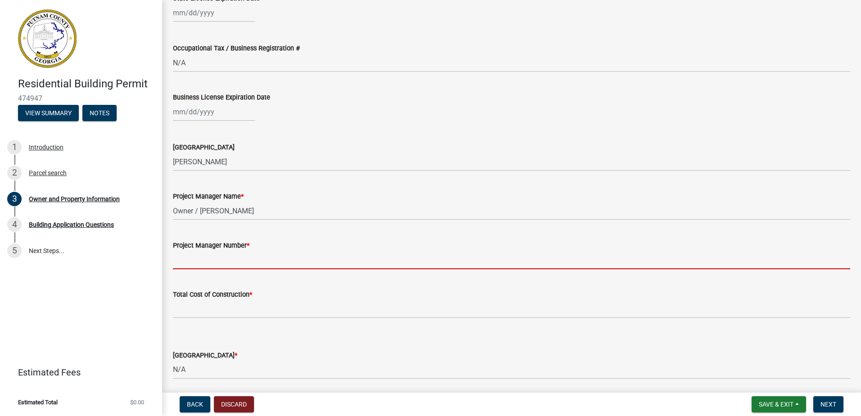
type input "6787254156"
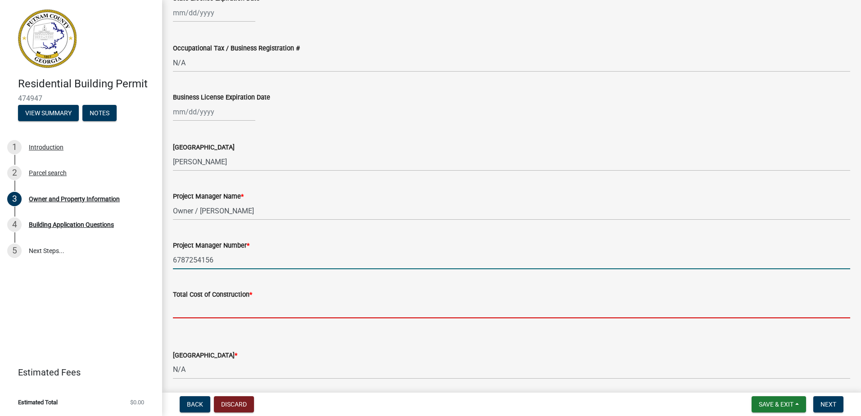
click at [219, 313] on input "text" at bounding box center [511, 309] width 677 height 18
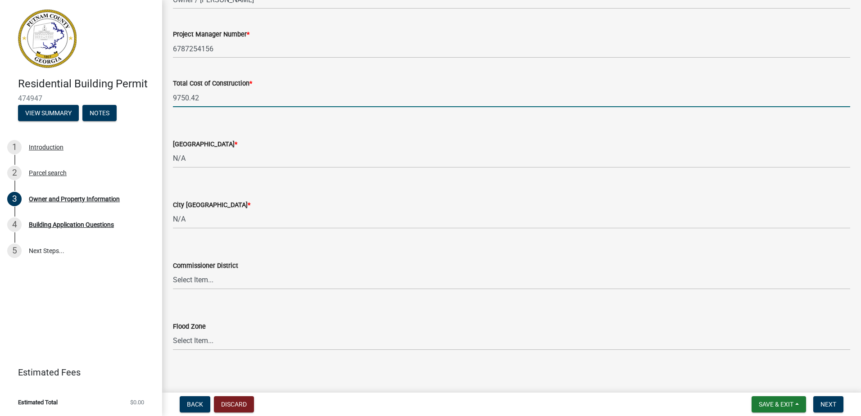
scroll to position [1469, 0]
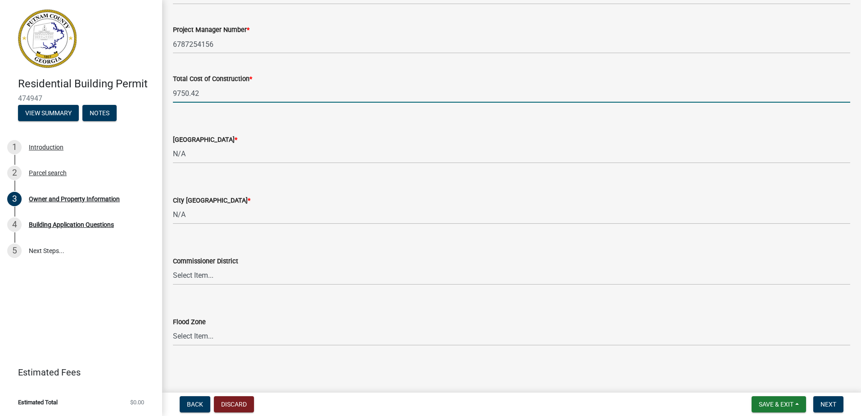
type input "9750.42"
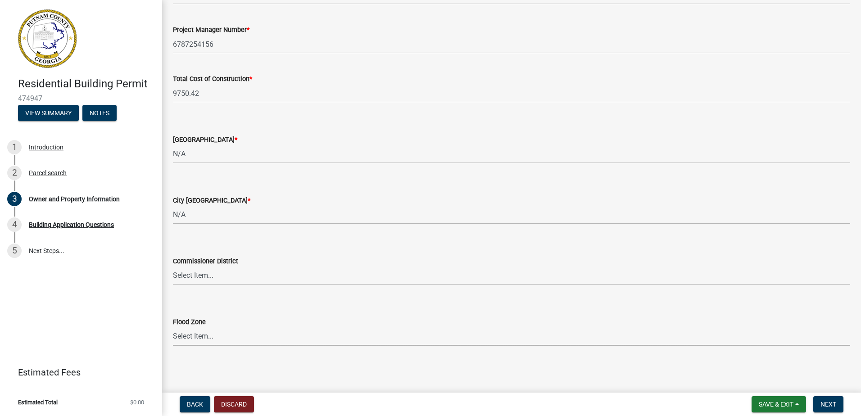
click at [327, 339] on select "Select Item... Zone A Zone V Zone A99 Zone AE Zone AO Zone AH Zone VE Zone AR Z…" at bounding box center [511, 336] width 677 height 18
click at [817, 139] on div "County Zoning District *" at bounding box center [511, 139] width 677 height 11
click at [823, 405] on span "Next" at bounding box center [829, 404] width 16 height 7
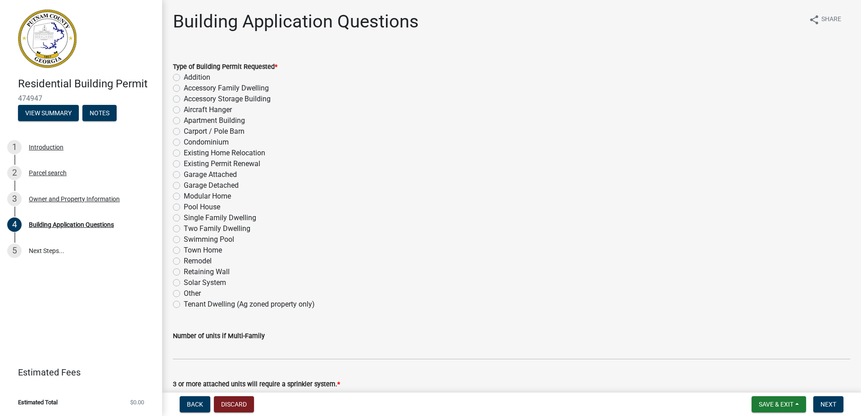
click at [184, 185] on label "Garage Detached" at bounding box center [211, 185] width 55 height 11
click at [184, 185] on input "Garage Detached" at bounding box center [187, 183] width 6 height 6
radio input "true"
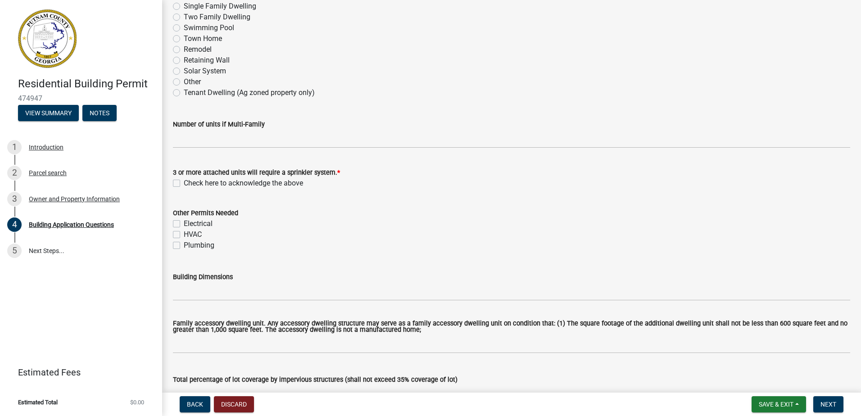
scroll to position [217, 0]
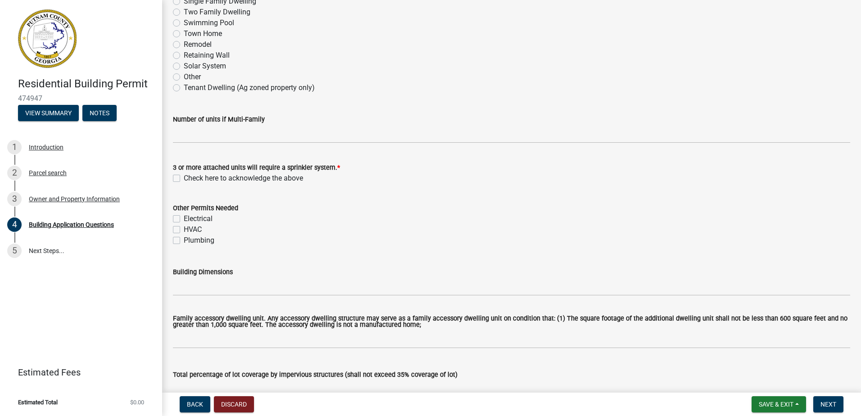
click at [184, 179] on label "Check here to acknowledge the above" at bounding box center [243, 178] width 119 height 11
click at [184, 179] on input "Check here to acknowledge the above" at bounding box center [187, 176] width 6 height 6
checkbox input "true"
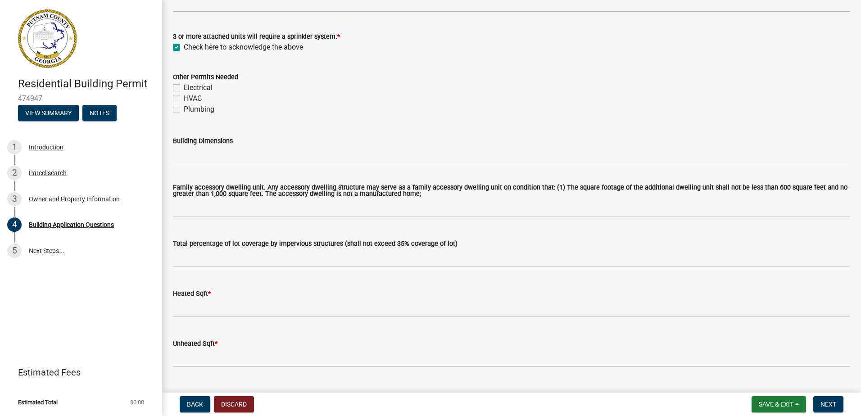
scroll to position [358, 0]
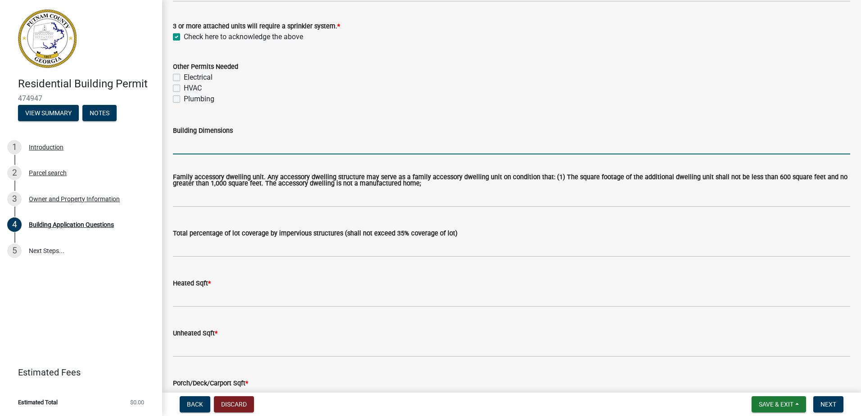
click at [424, 145] on input "Building Dimensions" at bounding box center [511, 145] width 677 height 18
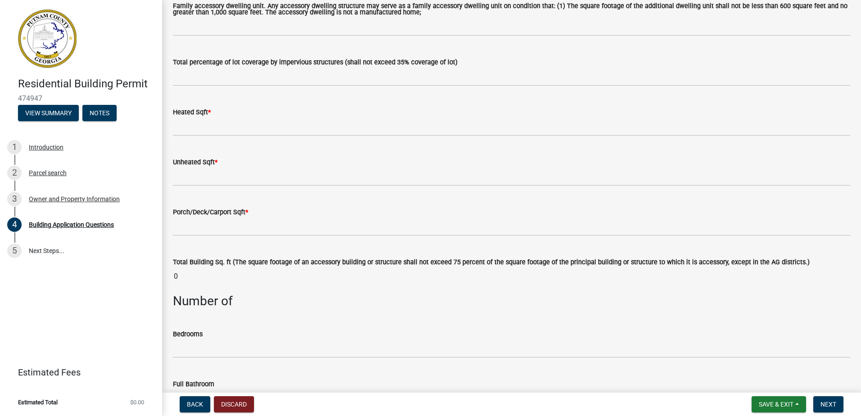
scroll to position [539, 0]
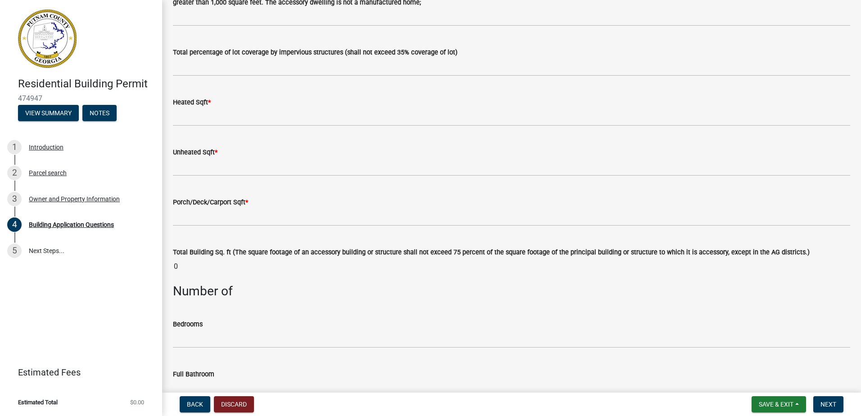
type input "20 x33"
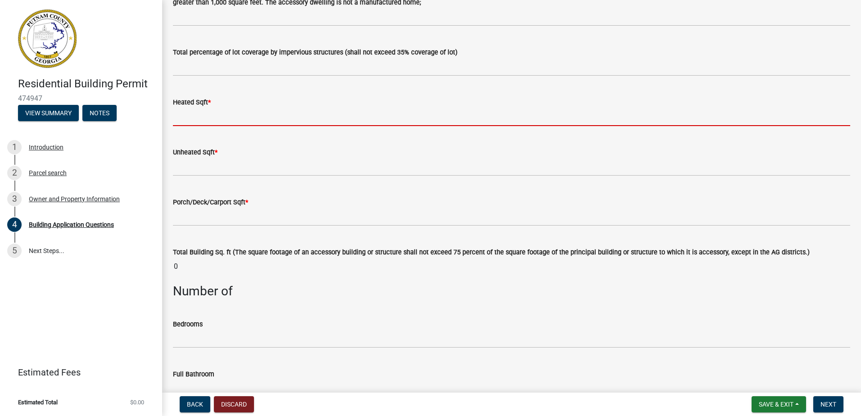
click at [391, 117] on input "text" at bounding box center [511, 117] width 677 height 18
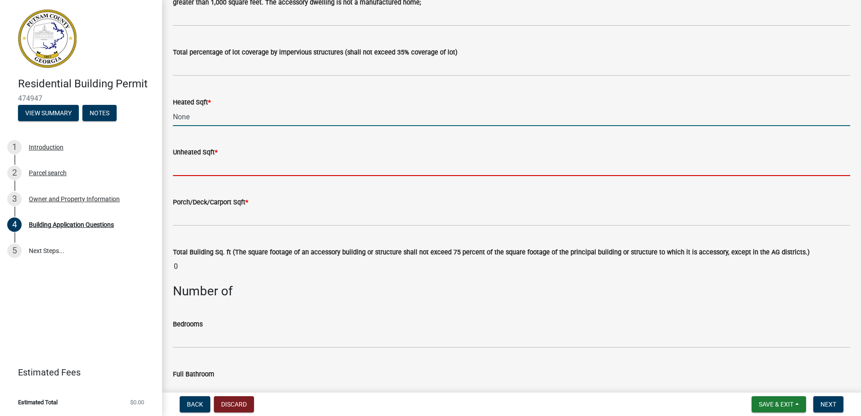
type input "0"
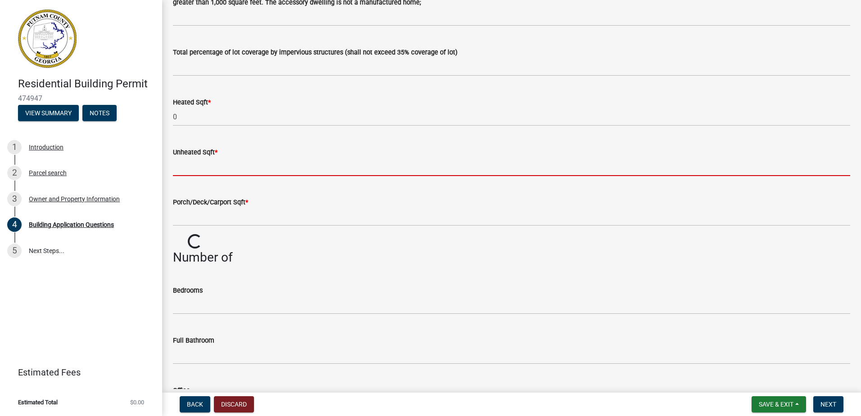
click at [316, 173] on input "text" at bounding box center [511, 167] width 677 height 18
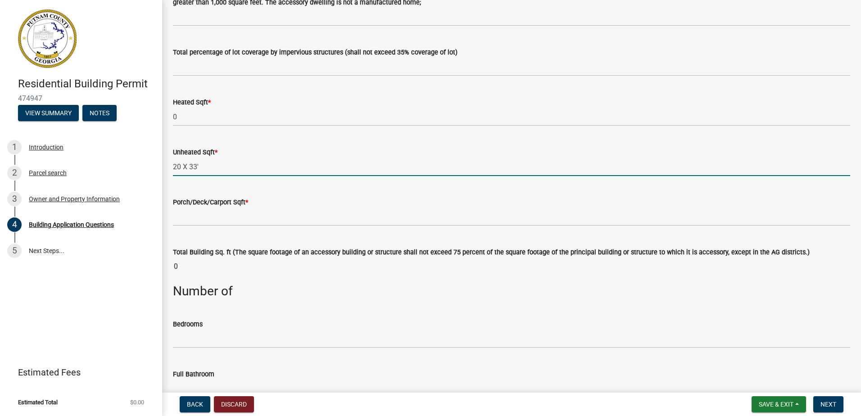
click at [181, 167] on input "20 X 33'" at bounding box center [511, 167] width 677 height 18
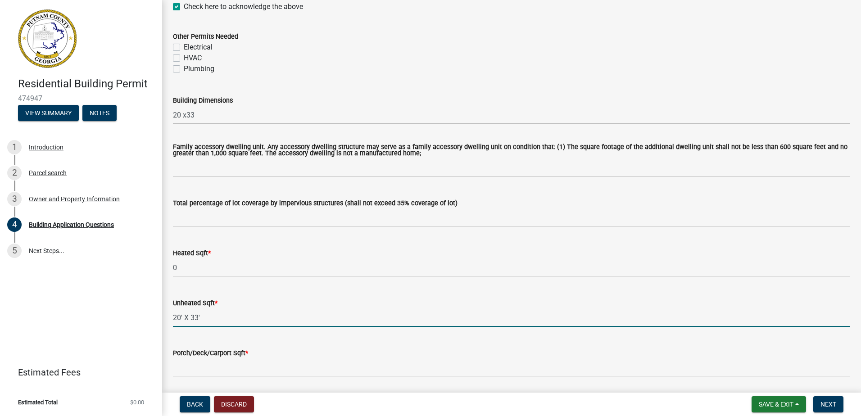
scroll to position [393, 0]
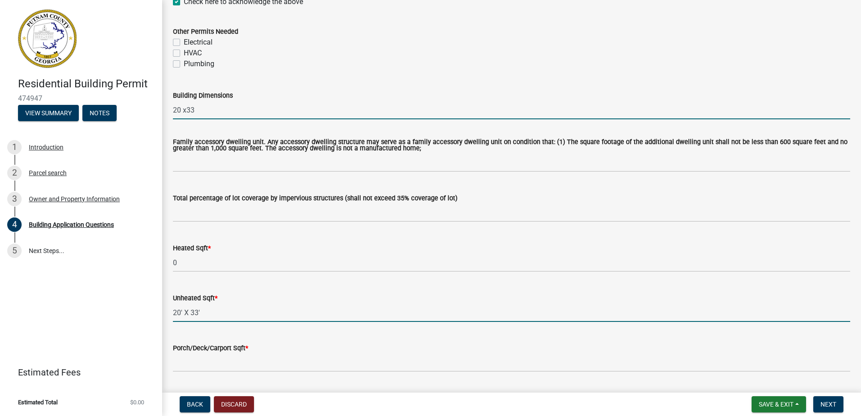
type input "2033"
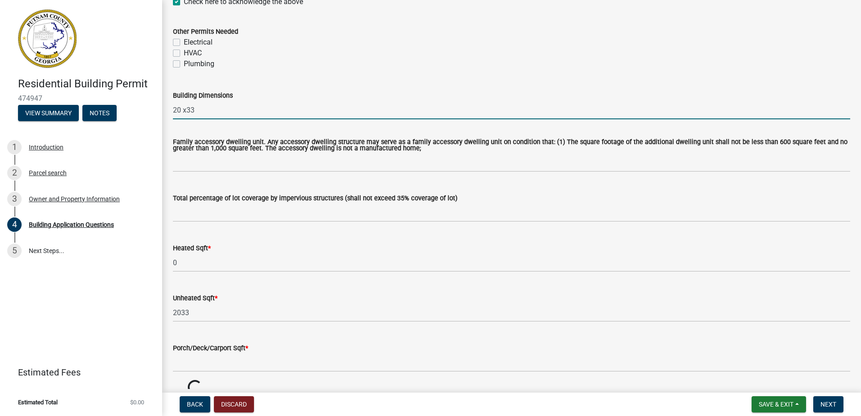
click at [181, 110] on input "20 x33" at bounding box center [511, 110] width 677 height 18
click at [199, 109] on input "20' x33" at bounding box center [511, 110] width 677 height 18
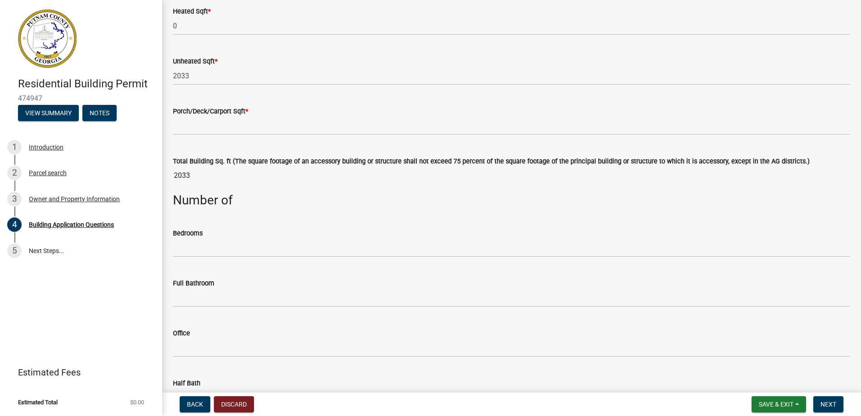
scroll to position [670, 0]
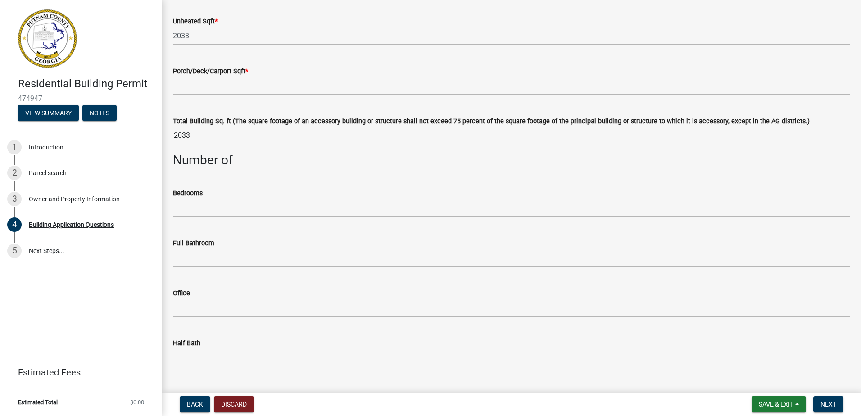
type input "20' x33'"
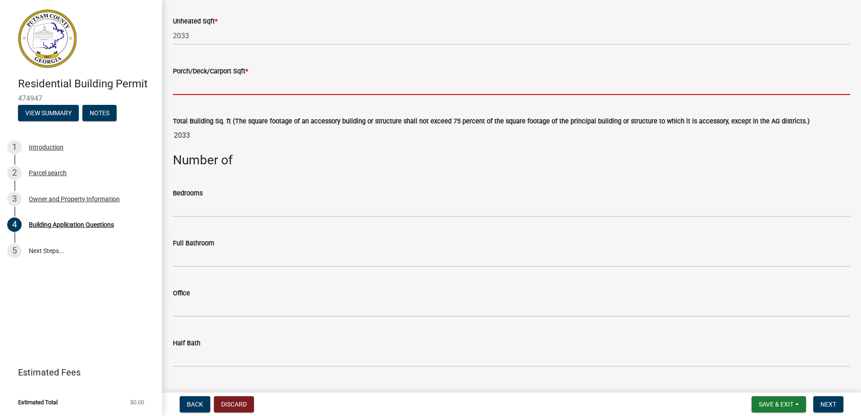
click at [251, 91] on input "text" at bounding box center [511, 86] width 677 height 18
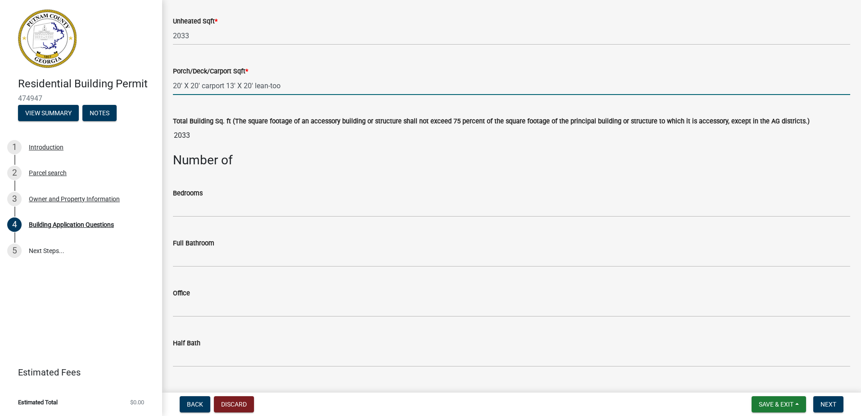
click at [226, 86] on input "20' X 20' carport 13' X 20' lean-too" at bounding box center [511, 86] width 677 height 18
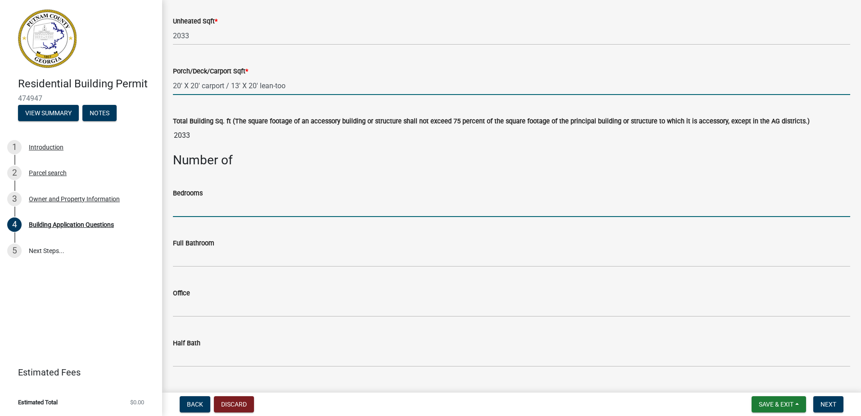
type input "-20201320"
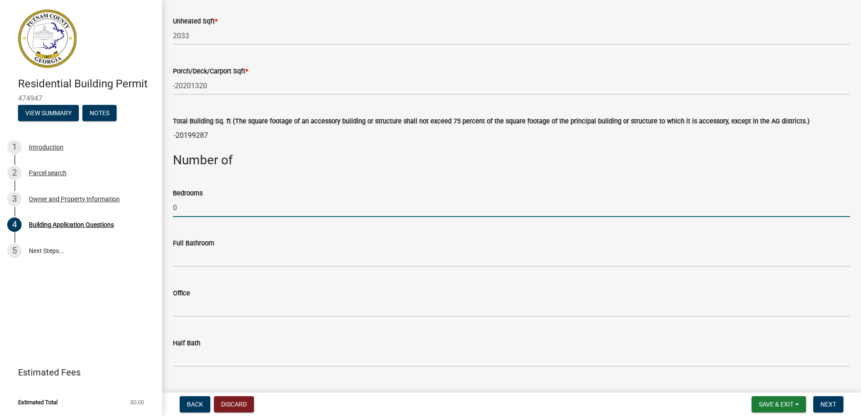
type input "0"
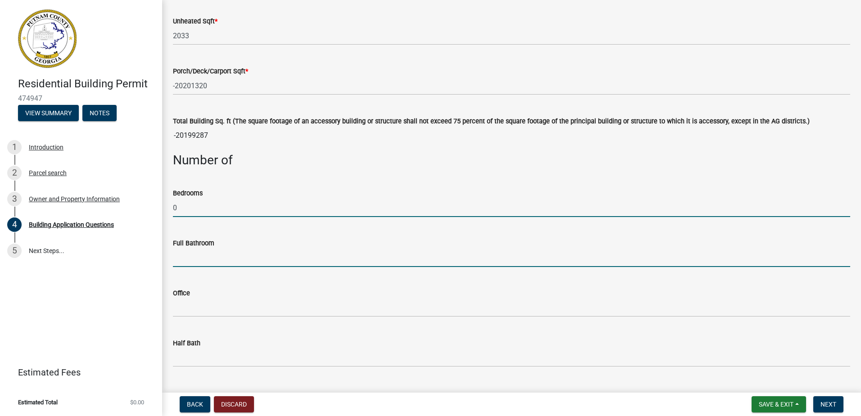
click at [231, 256] on input "text" at bounding box center [511, 258] width 677 height 18
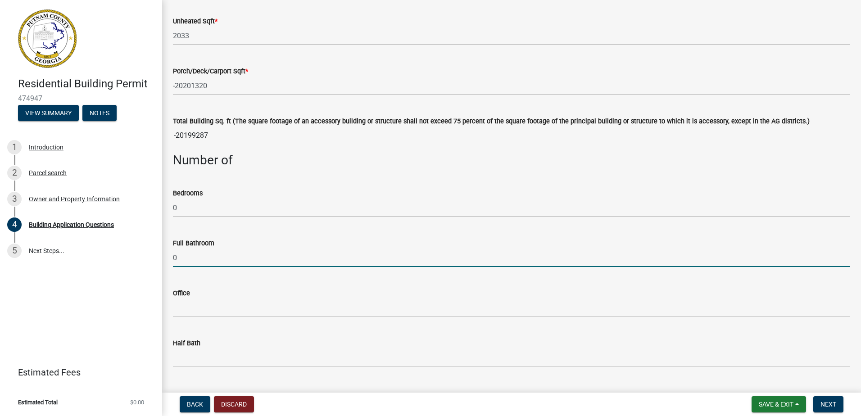
type input "0"
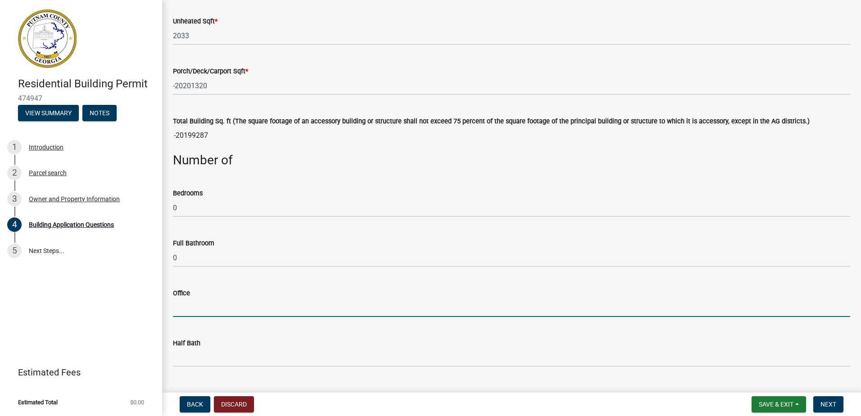
click at [220, 313] on input "text" at bounding box center [511, 308] width 677 height 18
type input "0"
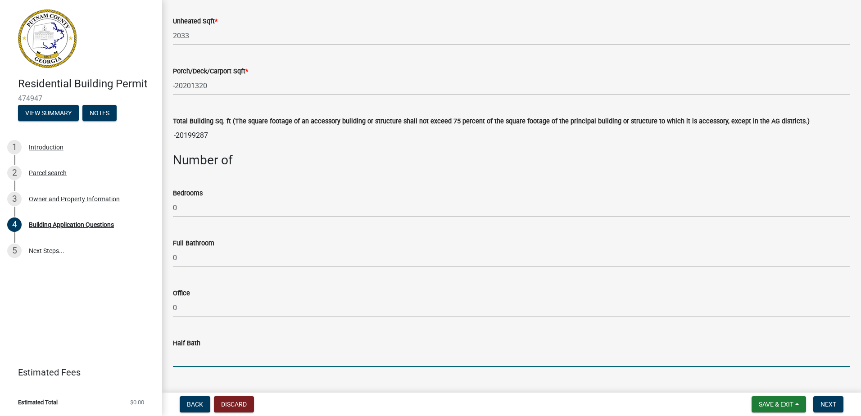
click at [216, 362] on input "text" at bounding box center [511, 358] width 677 height 18
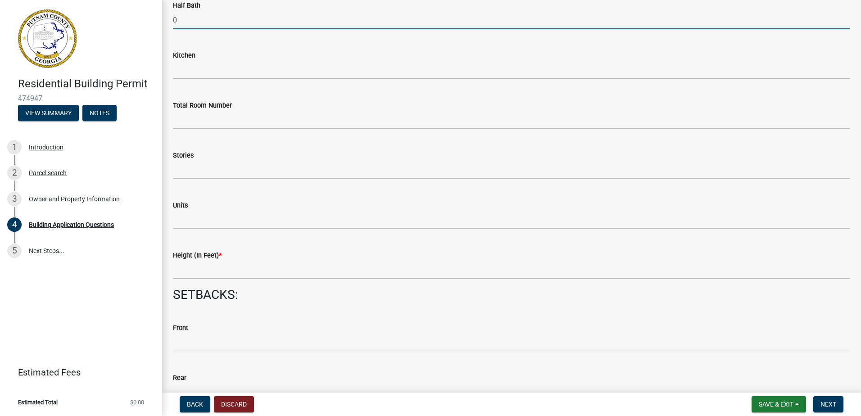
scroll to position [1013, 0]
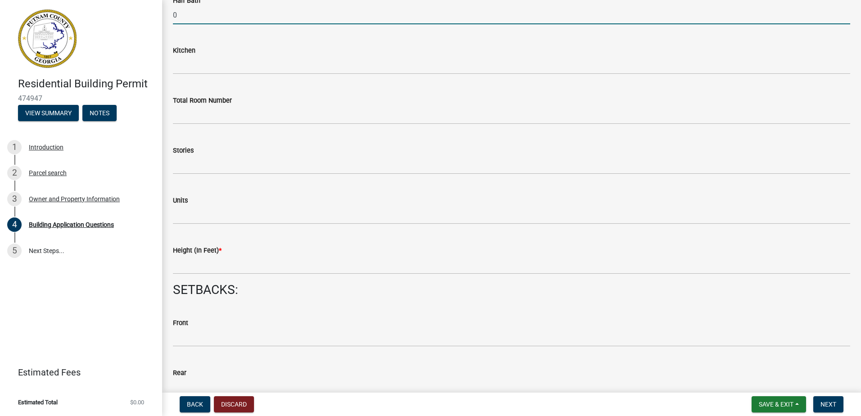
type input "0"
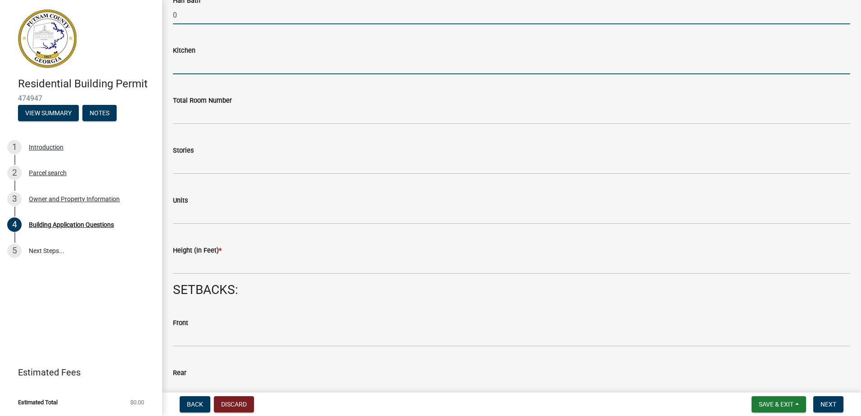
click at [339, 71] on input "text" at bounding box center [511, 65] width 677 height 18
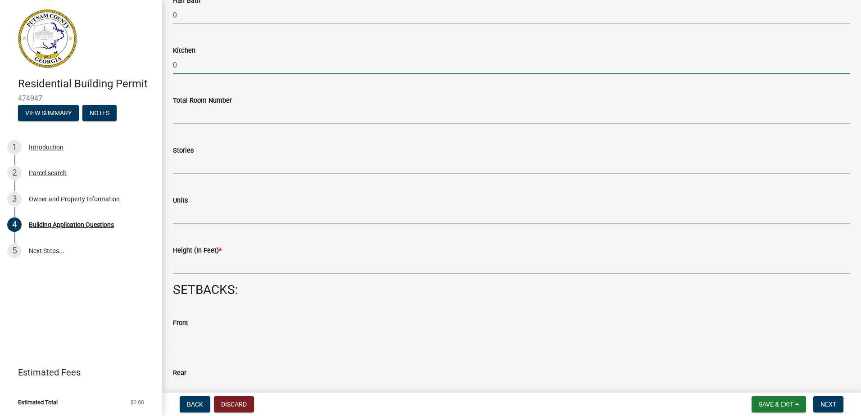
type input "0"
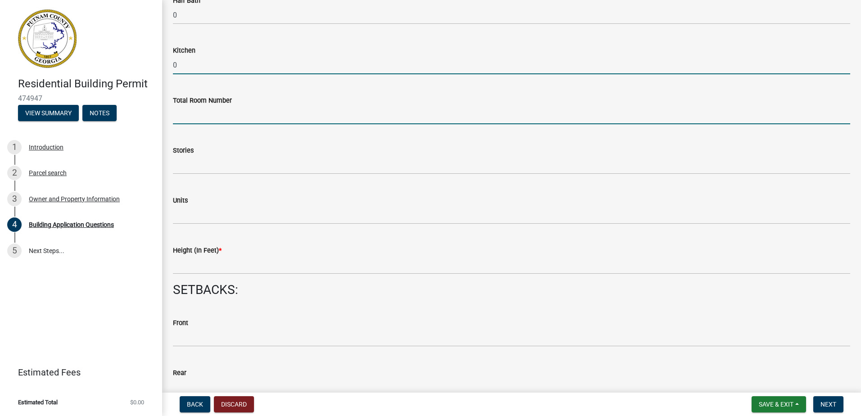
click at [266, 116] on input "text" at bounding box center [511, 115] width 677 height 18
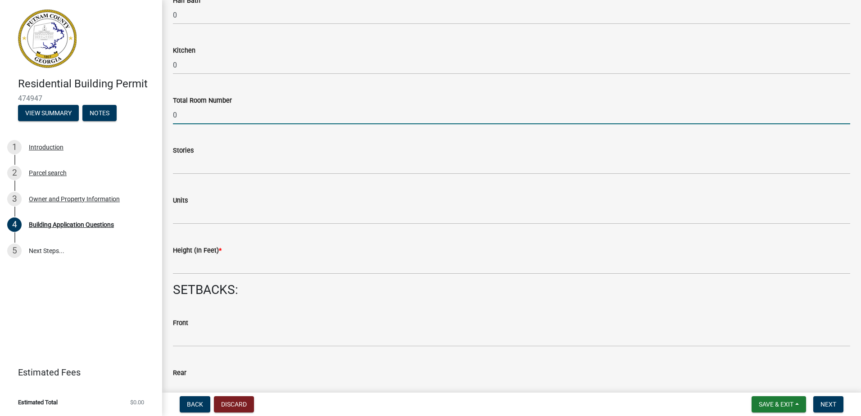
type input "0"
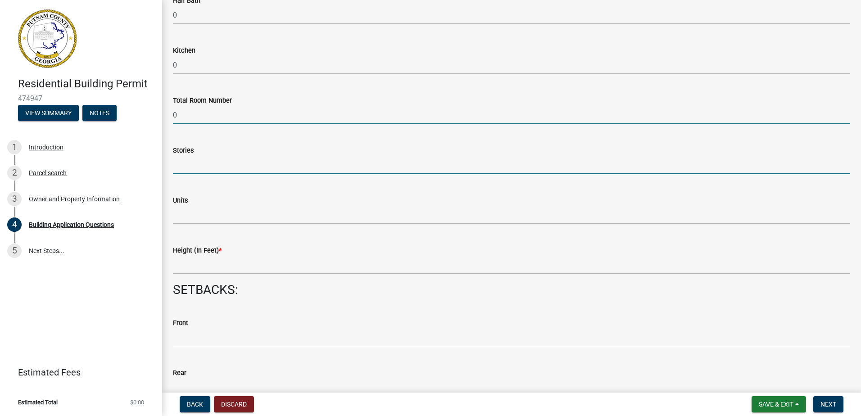
click at [230, 169] on input "text" at bounding box center [511, 165] width 677 height 18
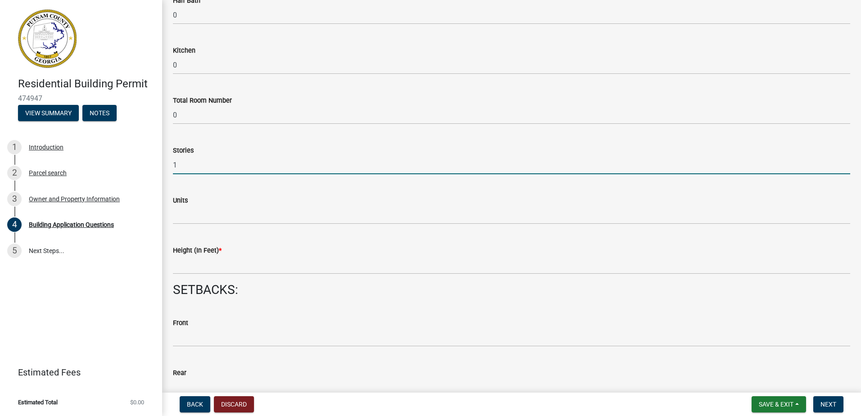
type input "1"
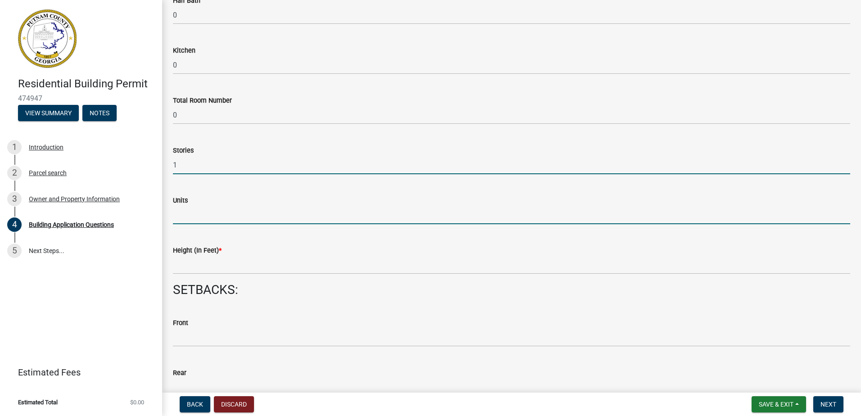
click at [225, 217] on input "text" at bounding box center [511, 215] width 677 height 18
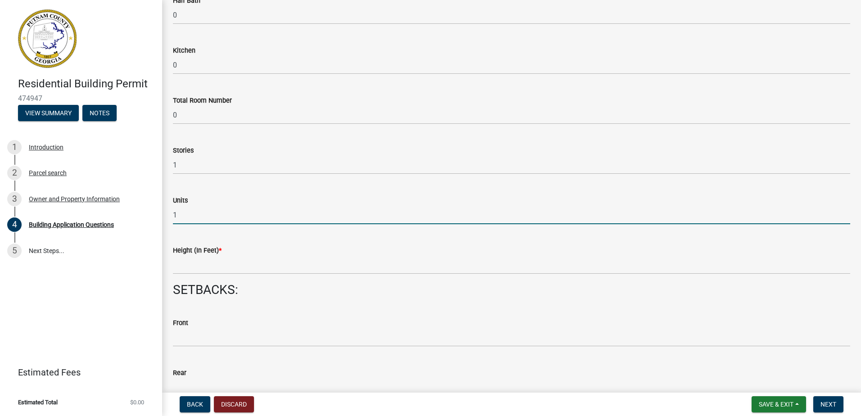
type input "1"
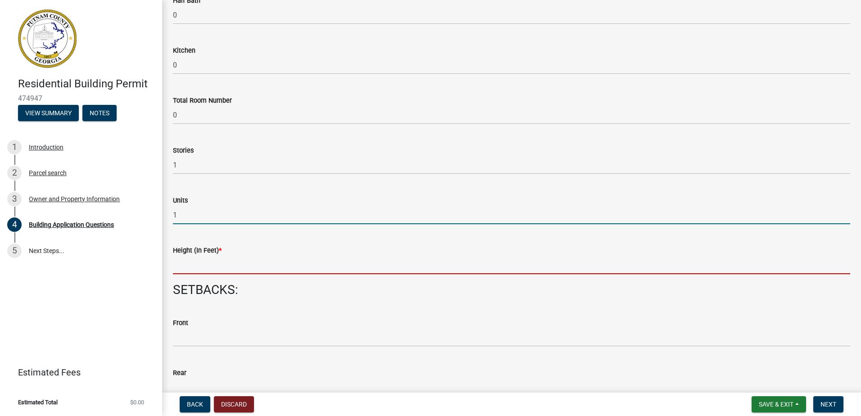
click at [227, 268] on input "text" at bounding box center [511, 265] width 677 height 18
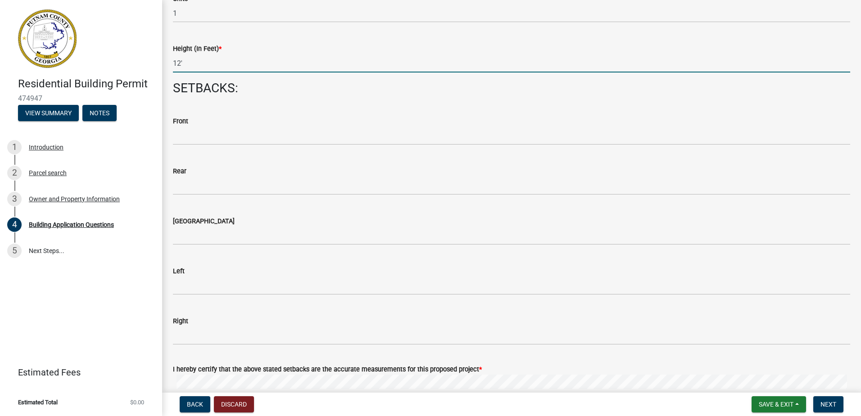
scroll to position [1225, 0]
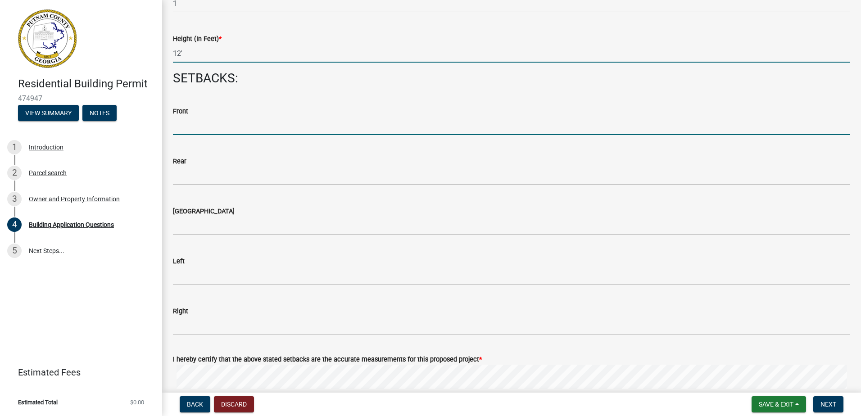
type input "12"
click at [248, 125] on input "text" at bounding box center [511, 126] width 677 height 18
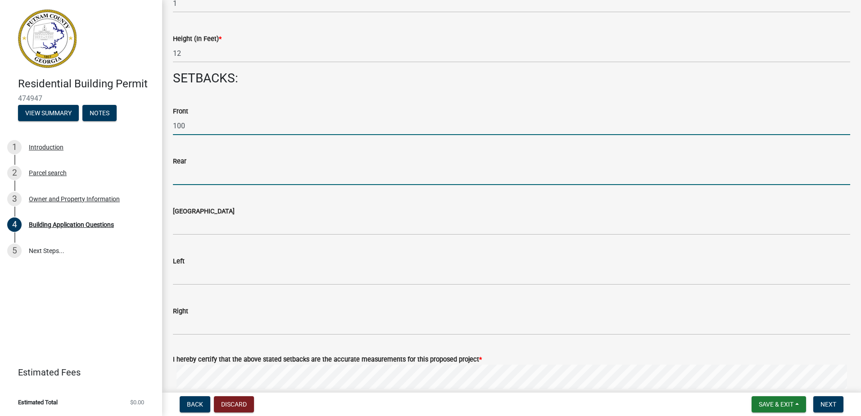
click at [241, 177] on input "text" at bounding box center [511, 176] width 677 height 18
click at [196, 127] on input "100" at bounding box center [511, 126] width 677 height 18
type input "100"
click at [200, 180] on input "text" at bounding box center [511, 176] width 677 height 18
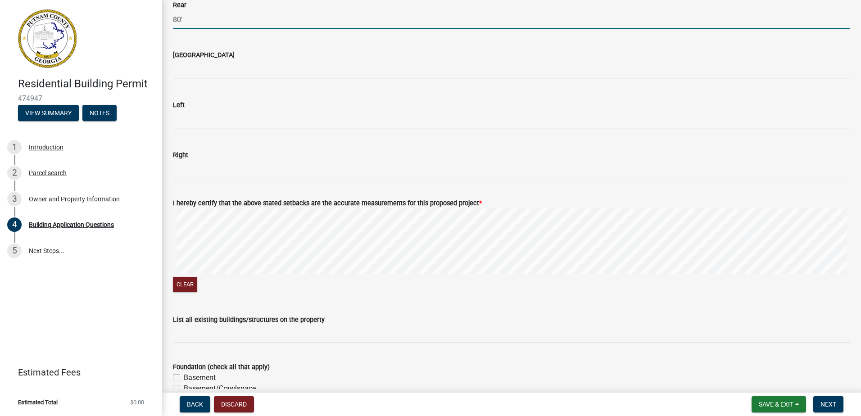
scroll to position [1371, 0]
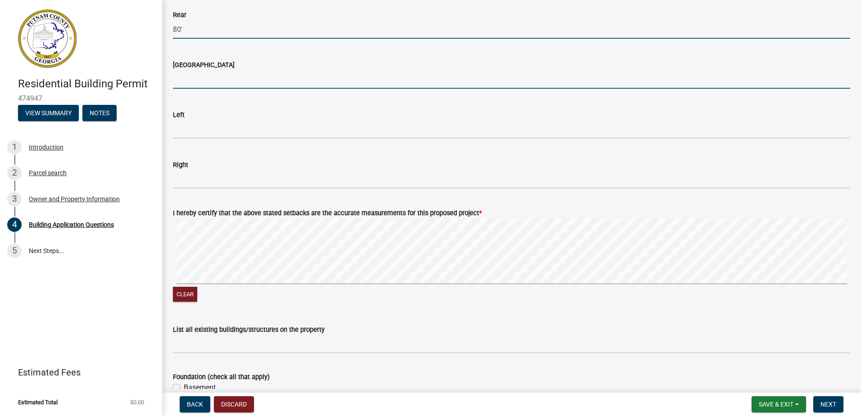
type input "80"
click at [331, 86] on input "text" at bounding box center [511, 79] width 677 height 18
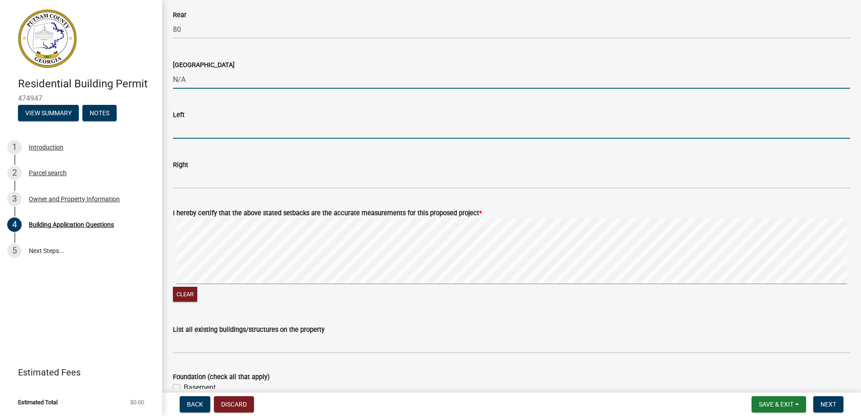
type input "0"
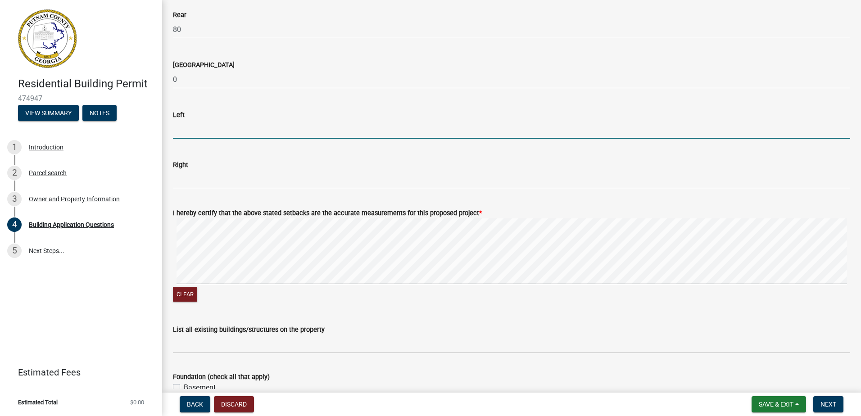
click at [296, 132] on input "text" at bounding box center [511, 129] width 677 height 18
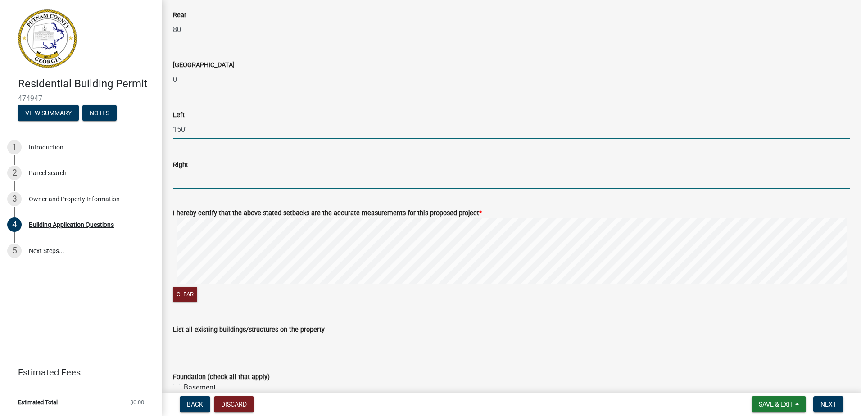
type input "150"
click at [292, 179] on input "text" at bounding box center [511, 179] width 677 height 18
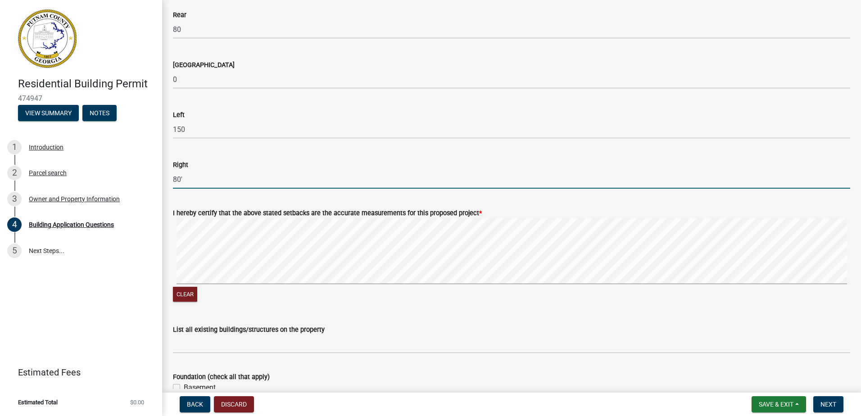
type input "80"
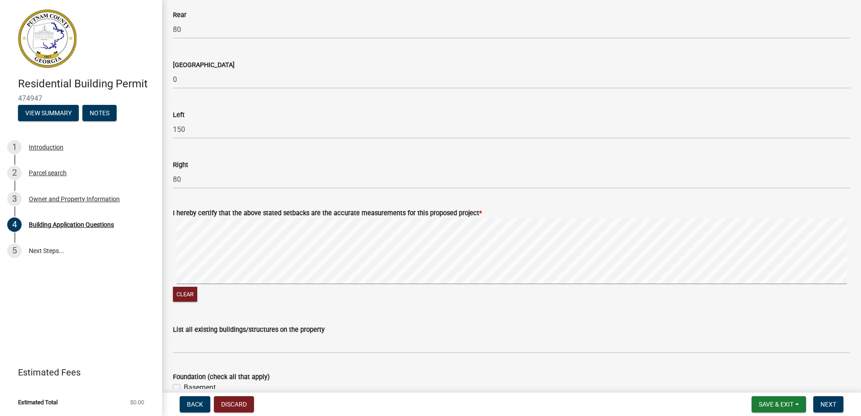
click at [273, 212] on label "I hereby certify that the above stated setbacks are the accurate measurements f…" at bounding box center [327, 213] width 309 height 6
click at [190, 292] on button "Clear" at bounding box center [185, 294] width 24 height 15
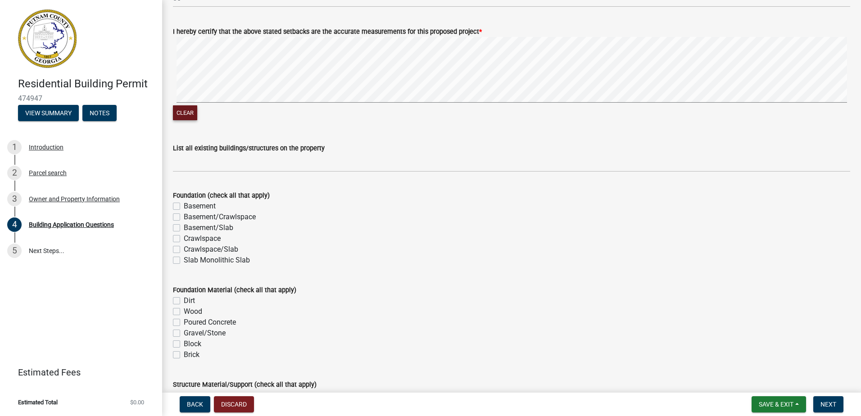
scroll to position [1558, 0]
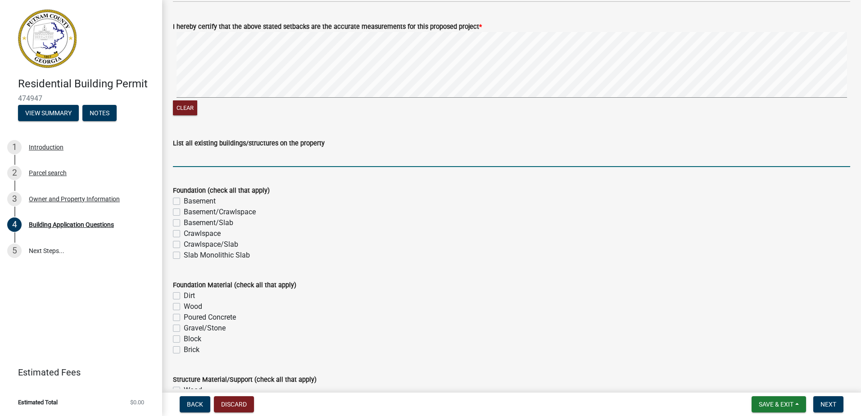
click at [312, 162] on input "List all existing buildings/structures on the property" at bounding box center [511, 158] width 677 height 18
type input "Modular Home / Shed"
click at [184, 254] on label "Slab Monolithic Slab" at bounding box center [217, 255] width 66 height 11
click at [184, 254] on input "Slab Monolithic Slab" at bounding box center [187, 253] width 6 height 6
checkbox input "true"
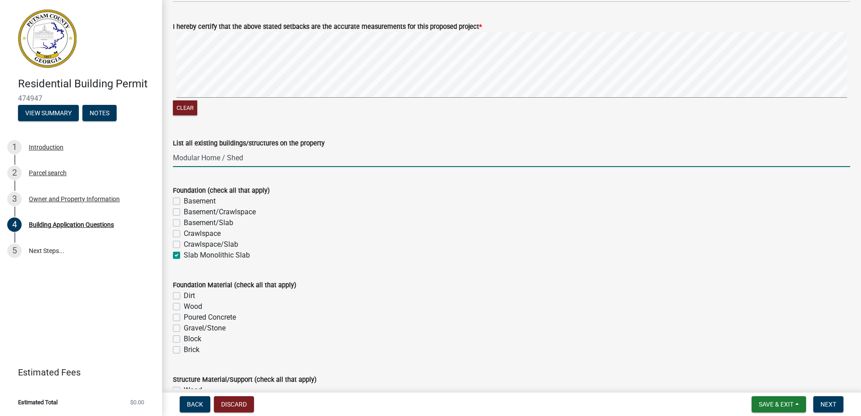
checkbox input "false"
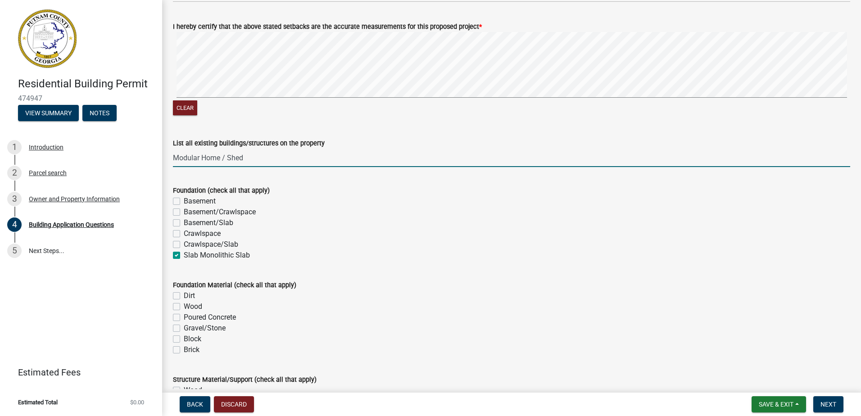
checkbox input "true"
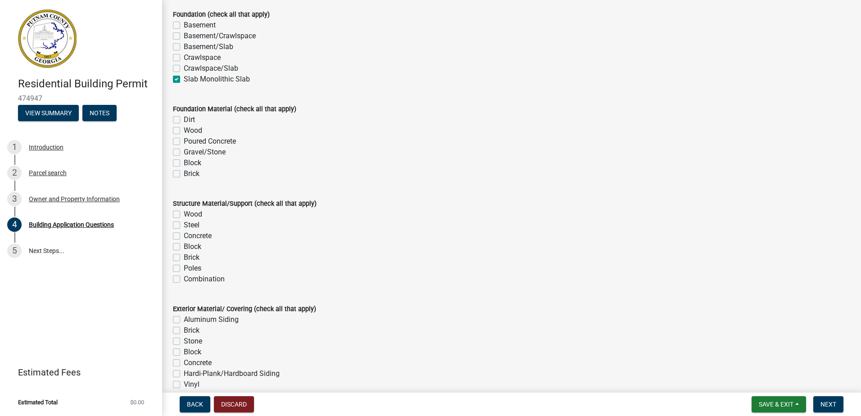
scroll to position [1759, 0]
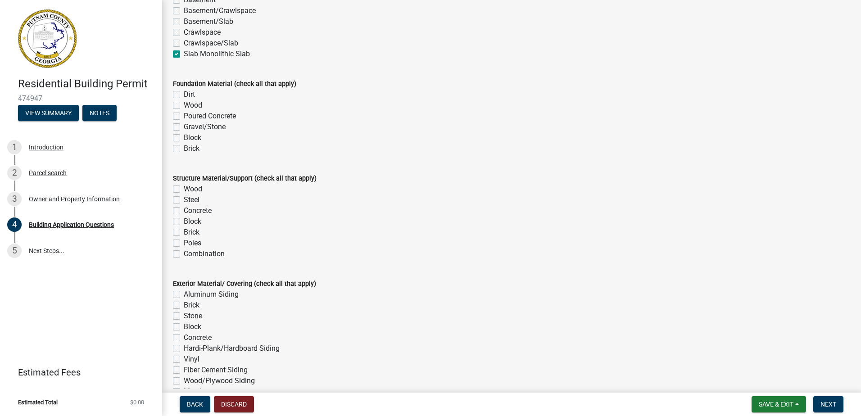
click at [184, 128] on label "Gravel/Stone" at bounding box center [205, 127] width 42 height 11
click at [184, 127] on input "Gravel/Stone" at bounding box center [187, 125] width 6 height 6
checkbox input "true"
checkbox input "false"
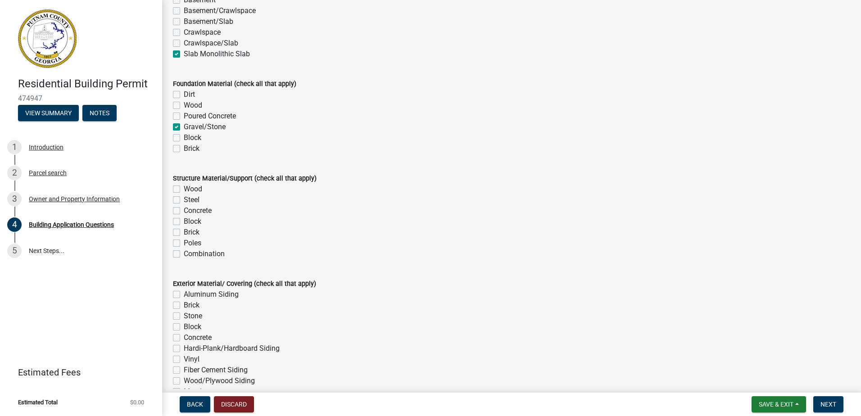
checkbox input "false"
checkbox input "true"
checkbox input "false"
click at [184, 118] on label "Poured Concrete" at bounding box center [210, 116] width 52 height 11
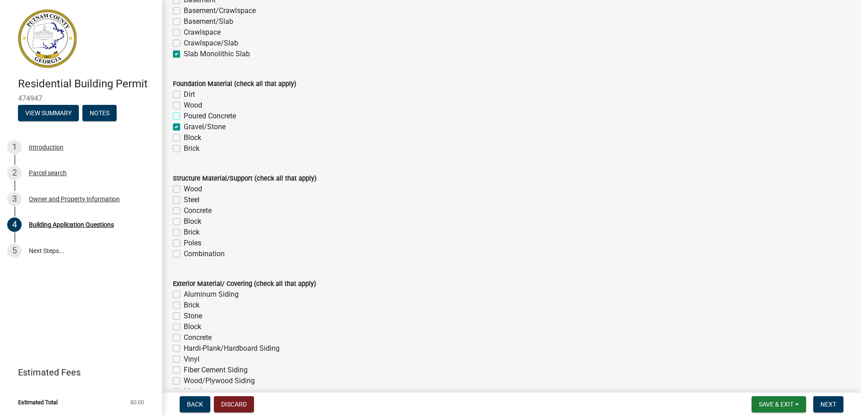
click at [184, 117] on input "Poured Concrete" at bounding box center [187, 114] width 6 height 6
checkbox input "true"
checkbox input "false"
checkbox input "true"
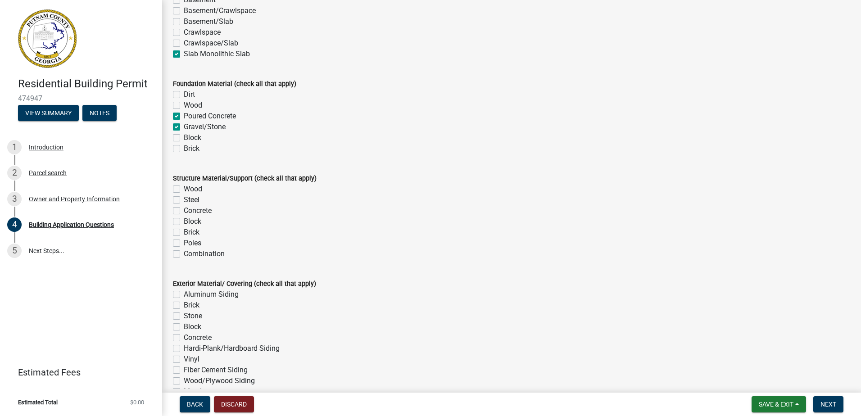
checkbox input "true"
checkbox input "false"
click at [184, 94] on label "Dirt" at bounding box center [189, 94] width 11 height 11
click at [184, 94] on input "Dirt" at bounding box center [187, 92] width 6 height 6
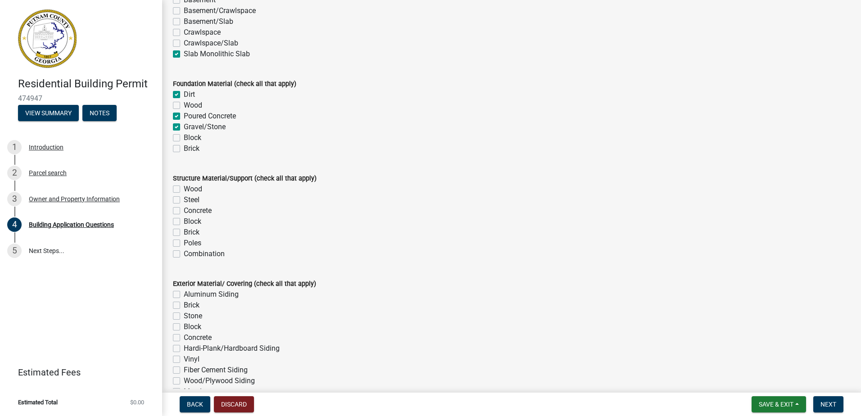
checkbox input "true"
checkbox input "false"
checkbox input "true"
checkbox input "false"
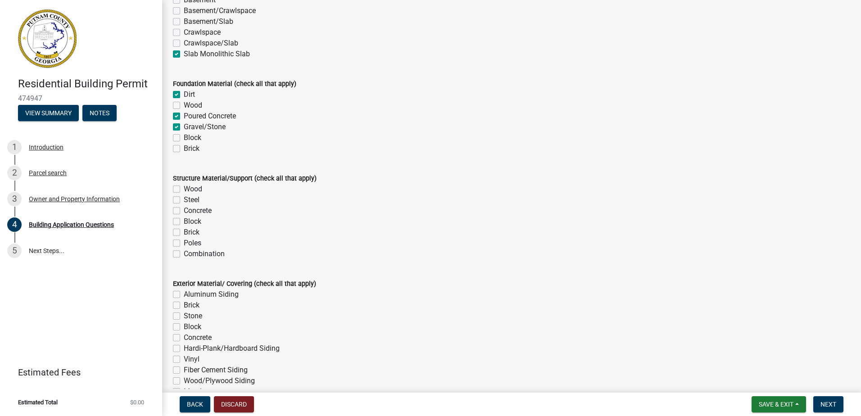
checkbox input "false"
click at [184, 200] on label "Steel" at bounding box center [192, 200] width 16 height 11
click at [184, 200] on input "Steel" at bounding box center [187, 198] width 6 height 6
checkbox input "true"
checkbox input "false"
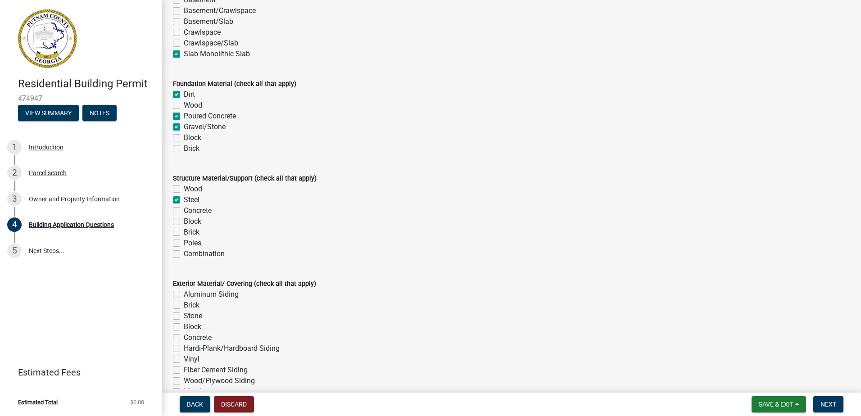
checkbox input "true"
checkbox input "false"
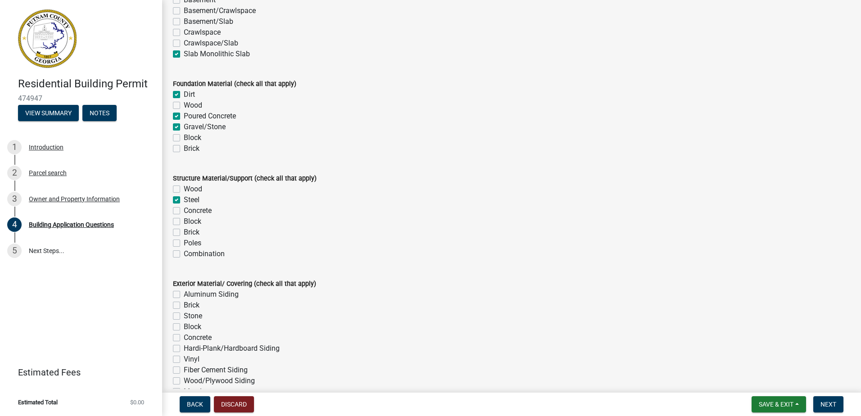
checkbox input "false"
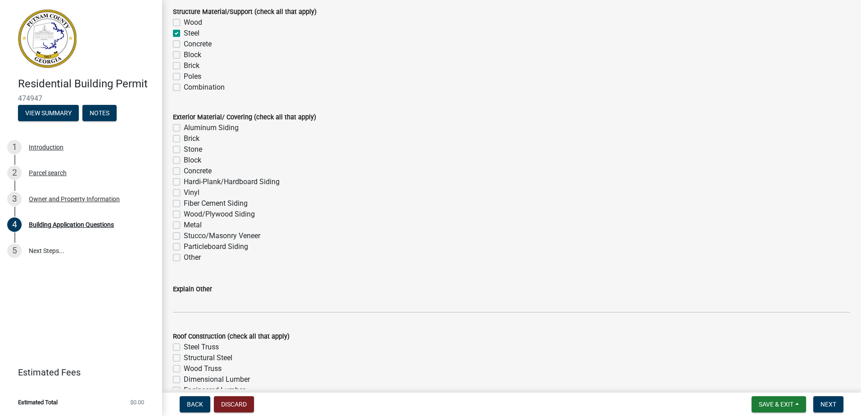
scroll to position [1931, 0]
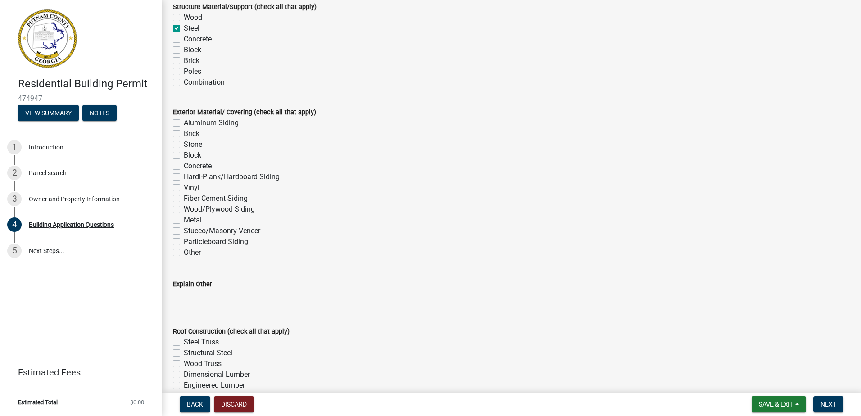
click at [184, 220] on label "Metal" at bounding box center [193, 220] width 18 height 11
click at [184, 220] on input "Metal" at bounding box center [187, 218] width 6 height 6
checkbox input "true"
checkbox input "false"
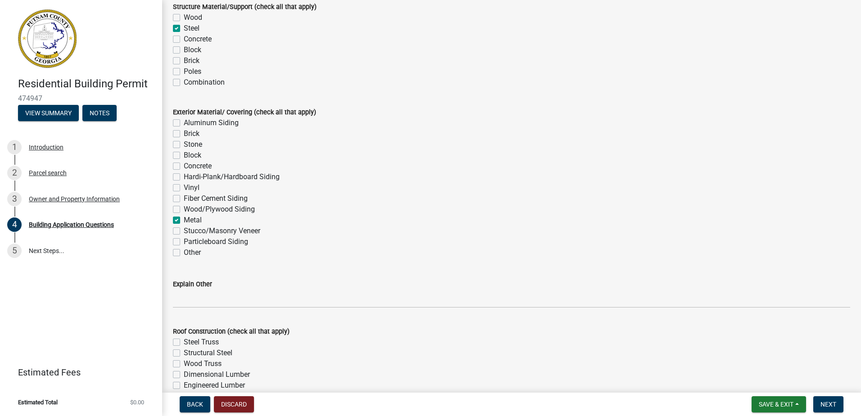
checkbox input "false"
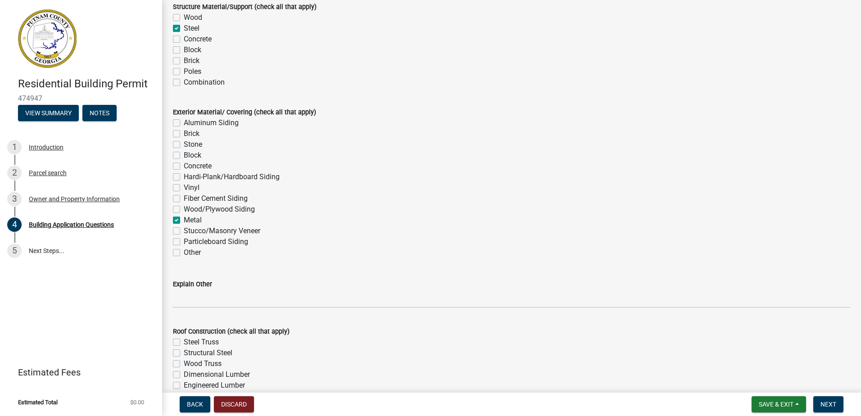
checkbox input "false"
checkbox input "true"
checkbox input "false"
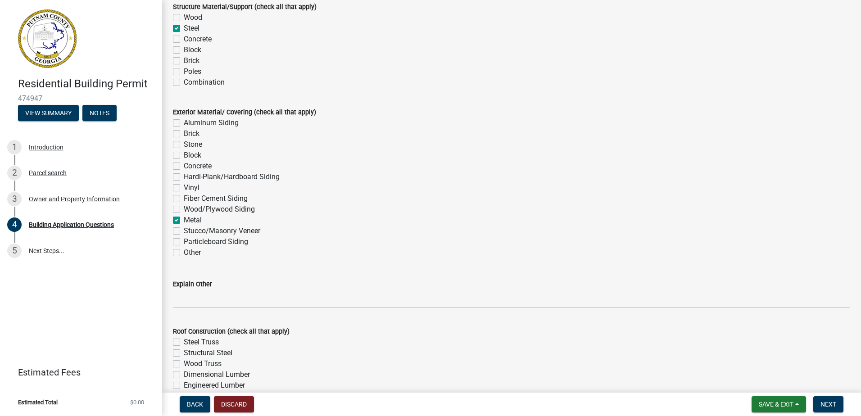
checkbox input "false"
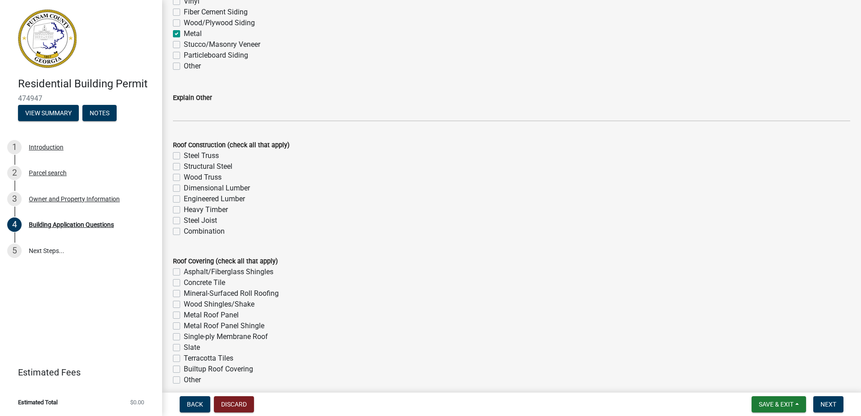
scroll to position [2122, 0]
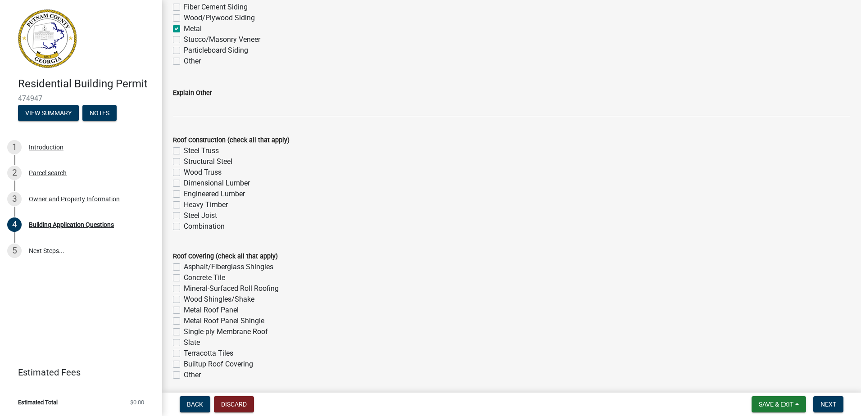
click at [184, 227] on label "Combination" at bounding box center [204, 226] width 41 height 11
click at [184, 227] on input "Combination" at bounding box center [187, 224] width 6 height 6
checkbox input "true"
checkbox input "false"
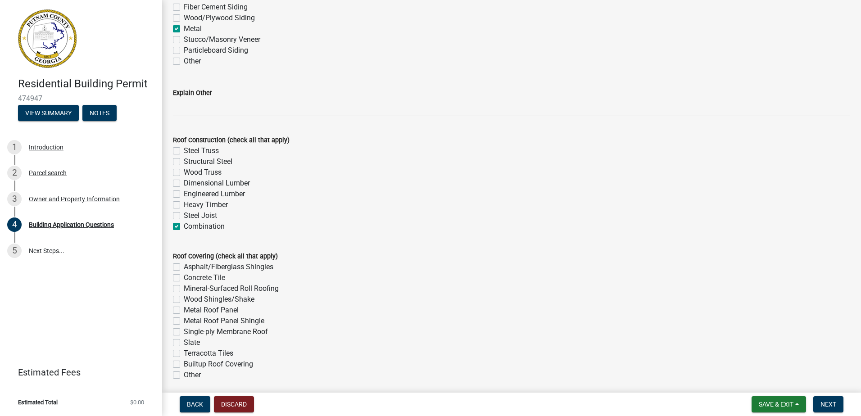
checkbox input "false"
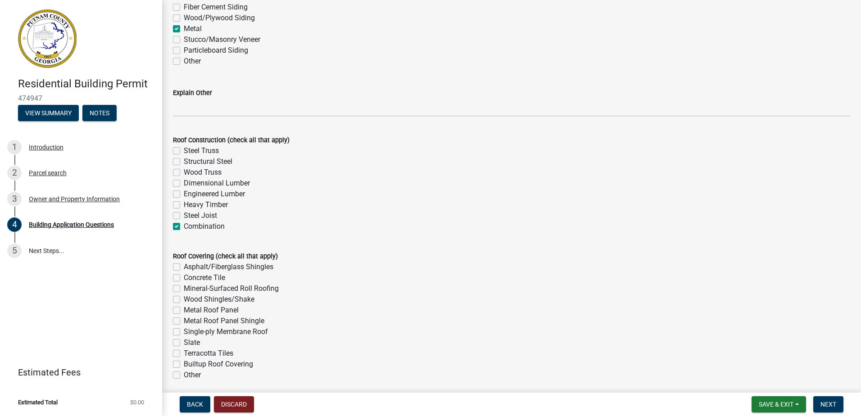
checkbox input "true"
click at [184, 215] on label "Steel Joist" at bounding box center [200, 215] width 33 height 11
click at [184, 215] on input "Steel Joist" at bounding box center [187, 213] width 6 height 6
checkbox input "true"
checkbox input "false"
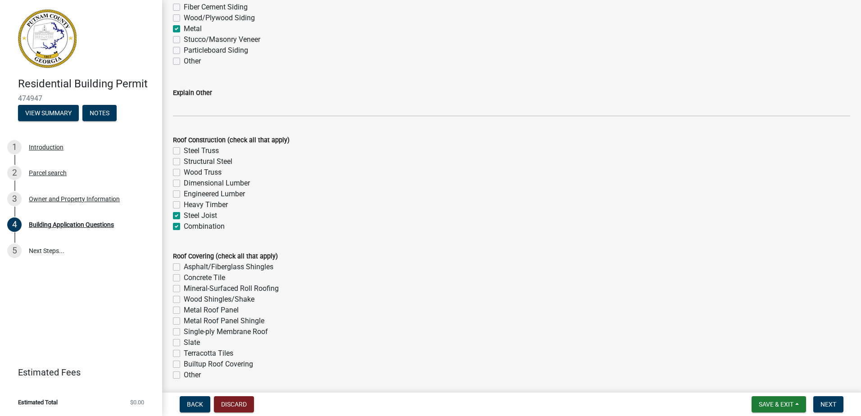
checkbox input "false"
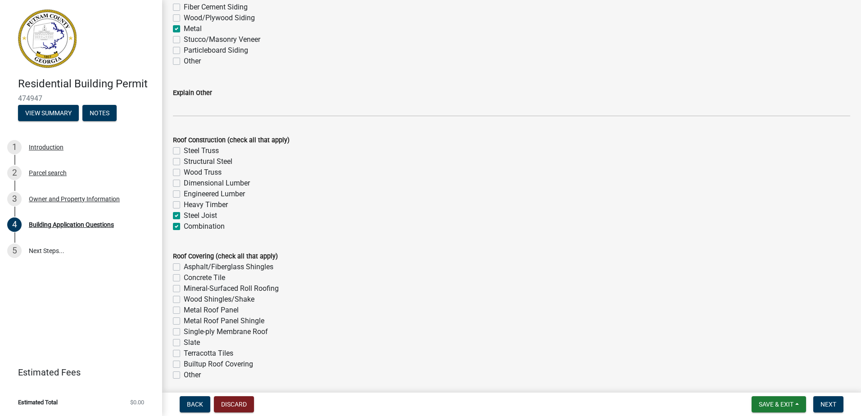
checkbox input "true"
click at [184, 227] on label "Combination" at bounding box center [204, 226] width 41 height 11
click at [184, 227] on input "Combination" at bounding box center [187, 224] width 6 height 6
checkbox input "false"
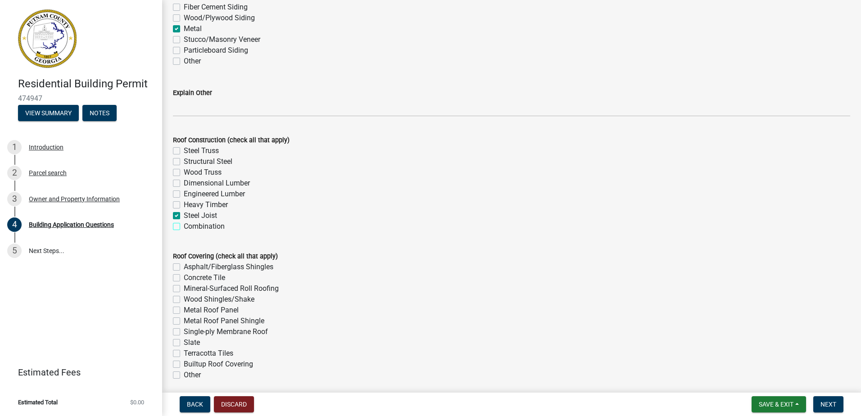
checkbox input "false"
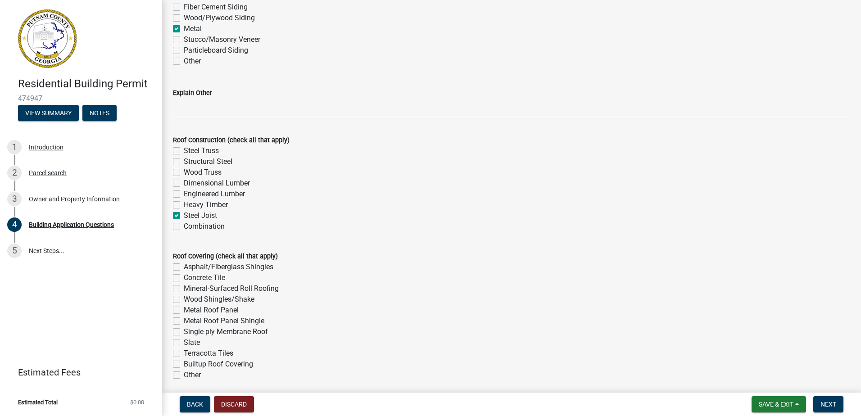
checkbox input "true"
checkbox input "false"
click at [184, 151] on label "Steel Truss" at bounding box center [201, 150] width 35 height 11
click at [184, 151] on input "Steel Truss" at bounding box center [187, 148] width 6 height 6
checkbox input "true"
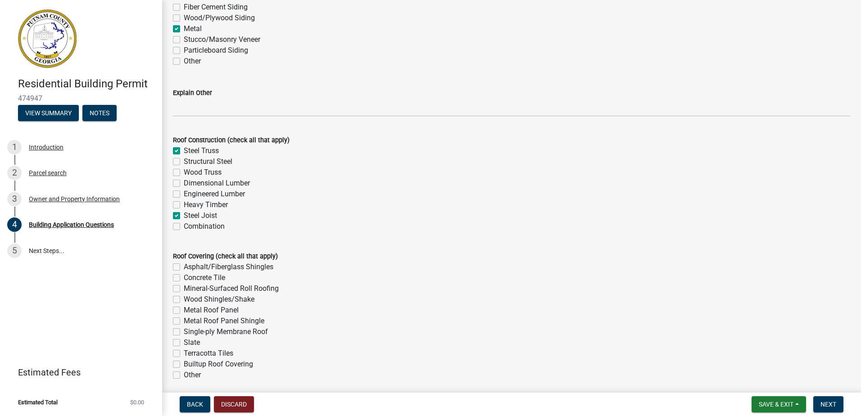
checkbox input "false"
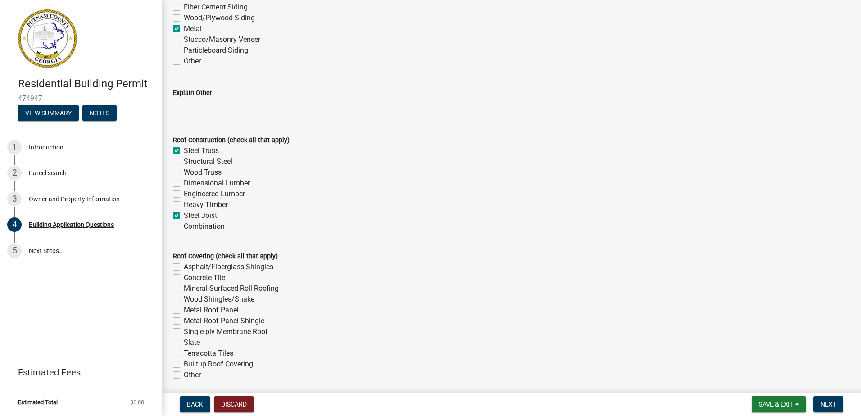
checkbox input "true"
checkbox input "false"
click at [184, 163] on label "Structural Steel" at bounding box center [208, 161] width 49 height 11
click at [184, 162] on input "Structural Steel" at bounding box center [187, 159] width 6 height 6
checkbox input "true"
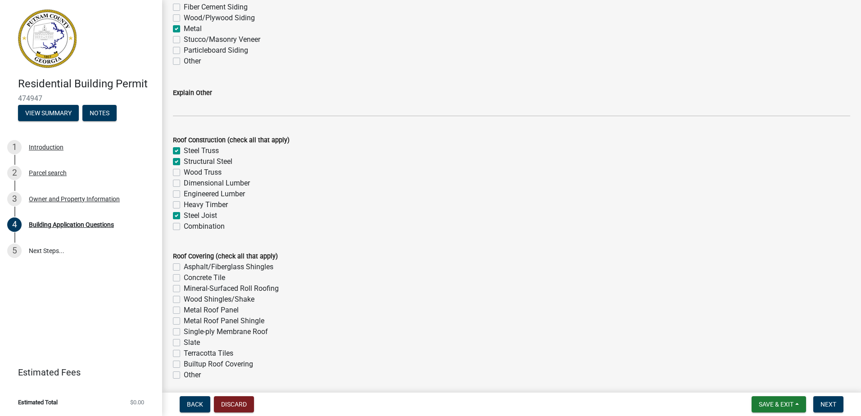
checkbox input "true"
checkbox input "false"
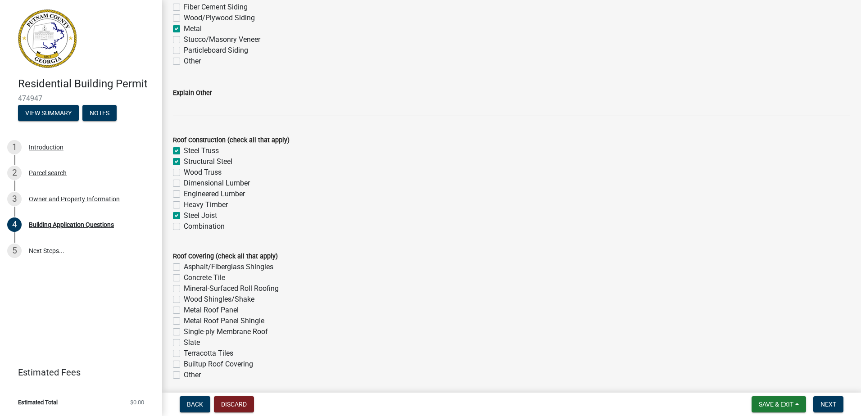
checkbox input "false"
checkbox input "true"
checkbox input "false"
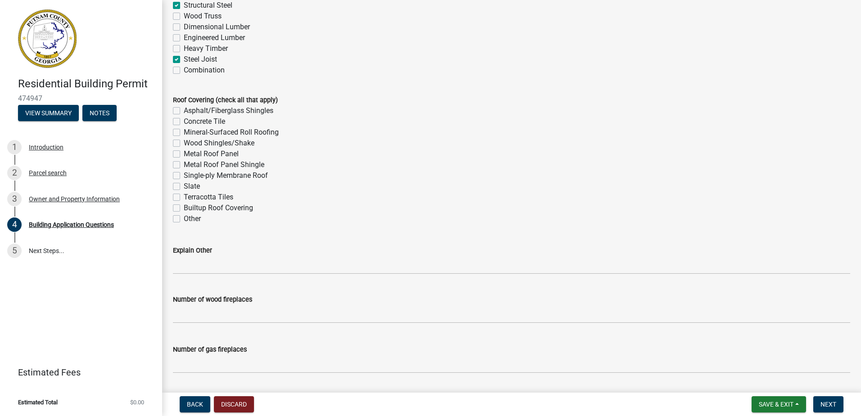
scroll to position [2299, 0]
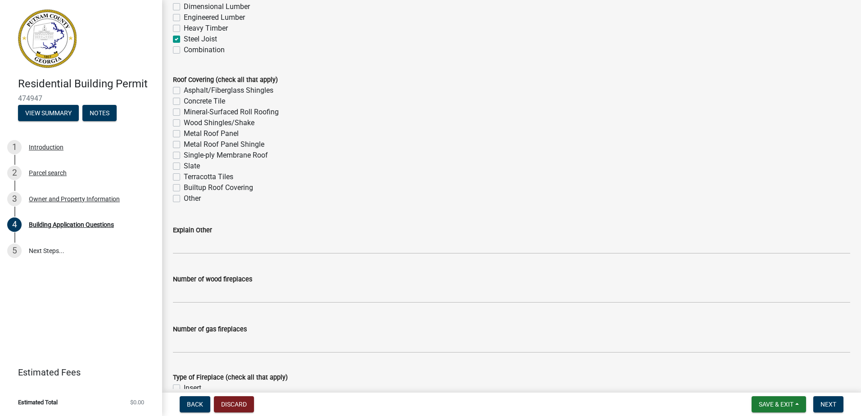
click at [184, 133] on label "Metal Roof Panel" at bounding box center [211, 133] width 55 height 11
click at [184, 133] on input "Metal Roof Panel" at bounding box center [187, 131] width 6 height 6
checkbox input "true"
checkbox input "false"
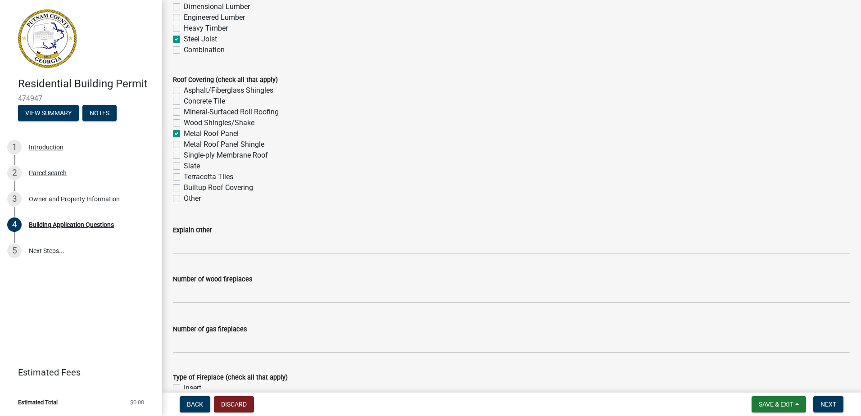
checkbox input "false"
checkbox input "true"
checkbox input "false"
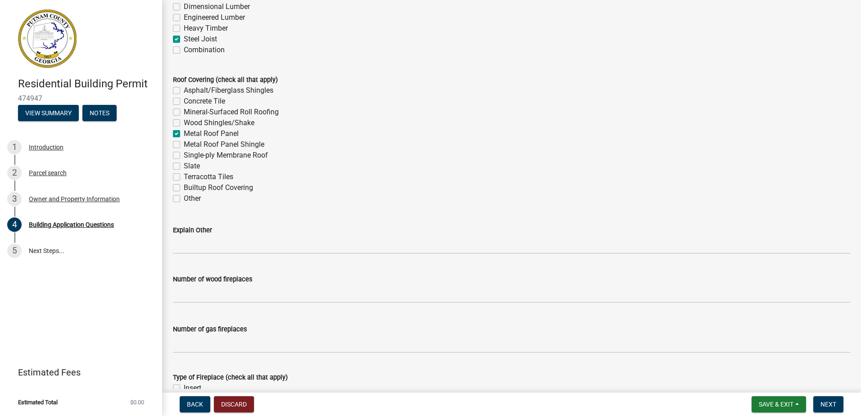
checkbox input "false"
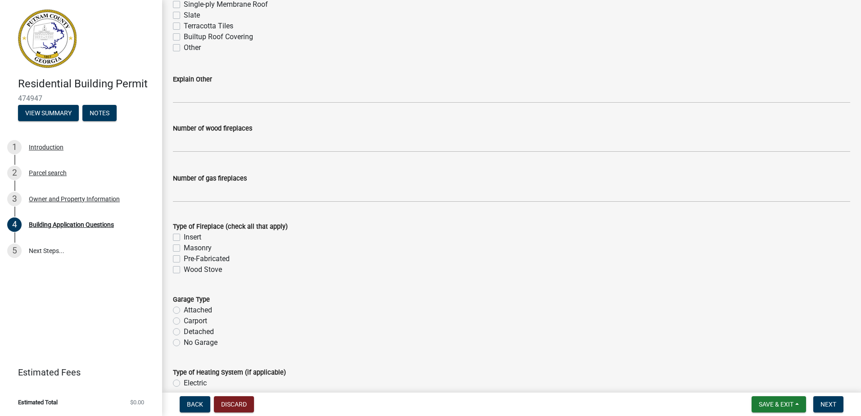
scroll to position [2465, 0]
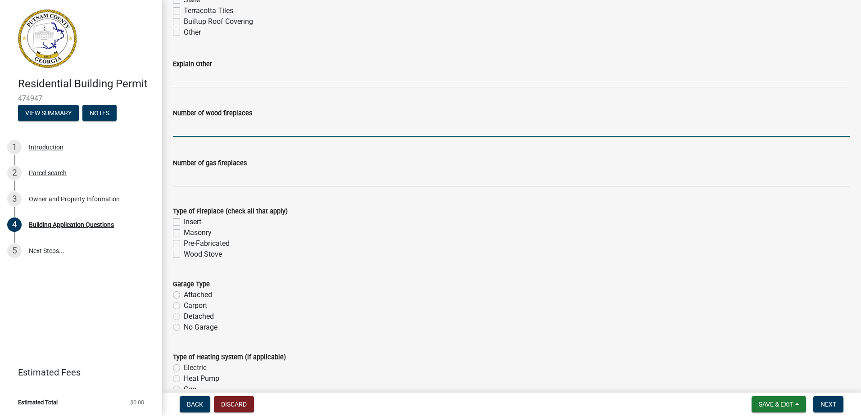
click at [369, 126] on input "text" at bounding box center [511, 127] width 677 height 18
type input "0"
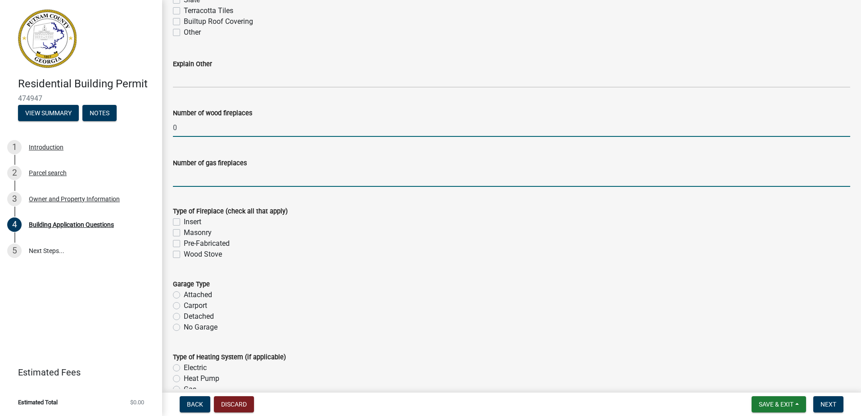
click at [348, 182] on input "text" at bounding box center [511, 177] width 677 height 18
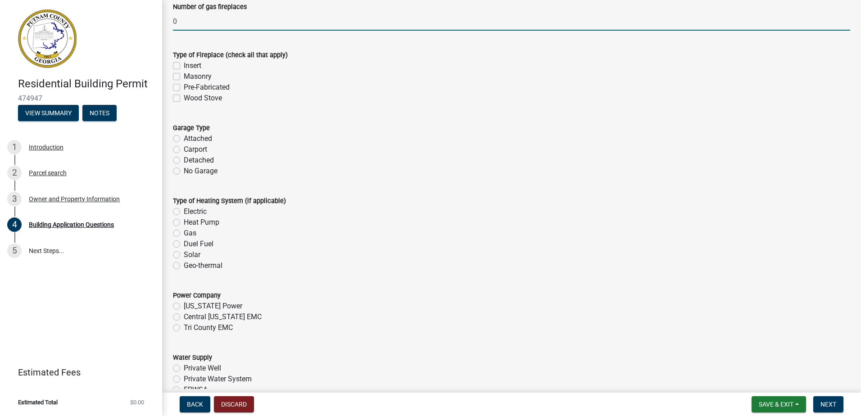
scroll to position [2626, 0]
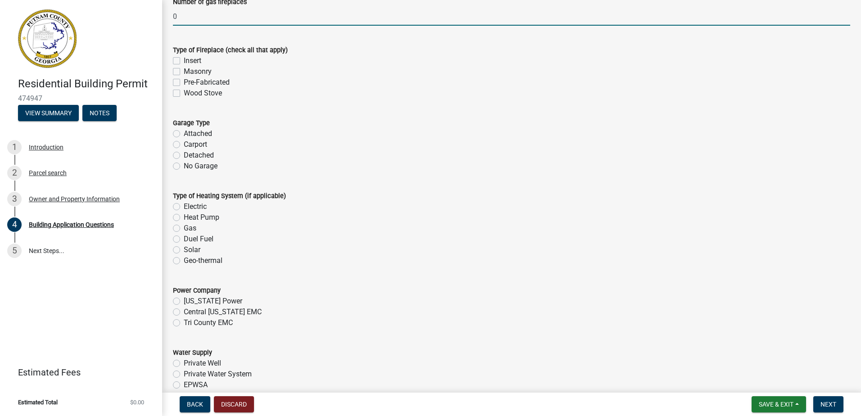
type input "0"
click at [184, 156] on label "Detached" at bounding box center [199, 155] width 30 height 11
click at [184, 156] on input "Detached" at bounding box center [187, 153] width 6 height 6
radio input "true"
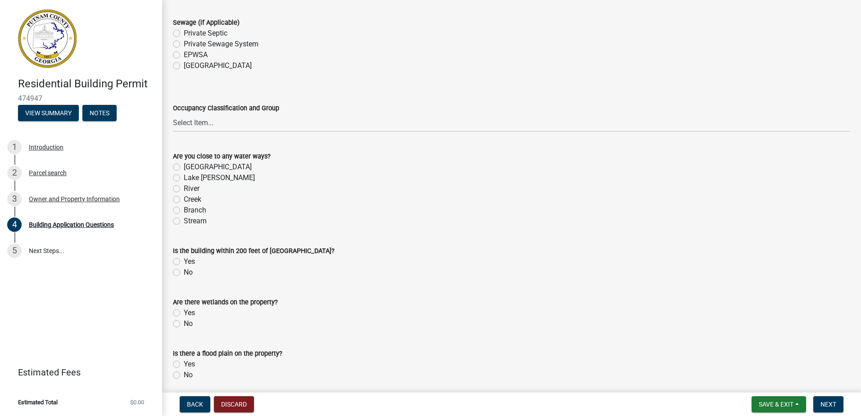
scroll to position [3035, 0]
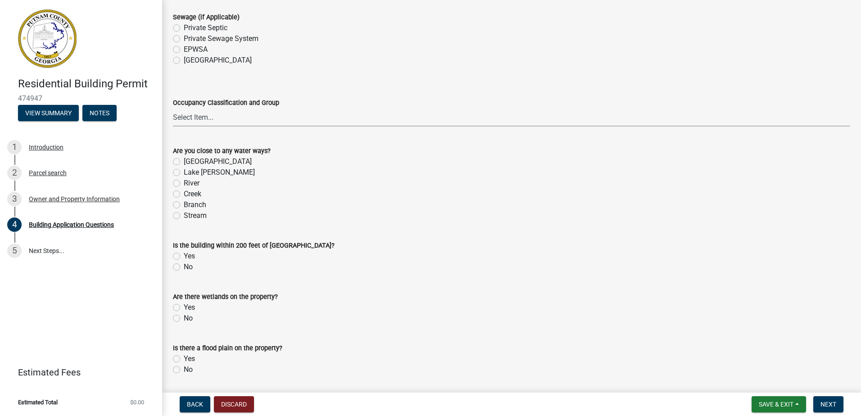
click at [258, 118] on select "Select Item... A-1 A-2 A-3 A-4 A-5 B M E F-1 F-2 R-1 R-2 R-3 R-4 H-1 H-2 H-4 H-…" at bounding box center [511, 117] width 677 height 18
click at [784, 55] on div "[GEOGRAPHIC_DATA]" at bounding box center [511, 60] width 677 height 11
click at [184, 173] on label "Lake [PERSON_NAME]" at bounding box center [219, 172] width 71 height 11
click at [184, 173] on input "Lake [PERSON_NAME]" at bounding box center [187, 170] width 6 height 6
radio input "true"
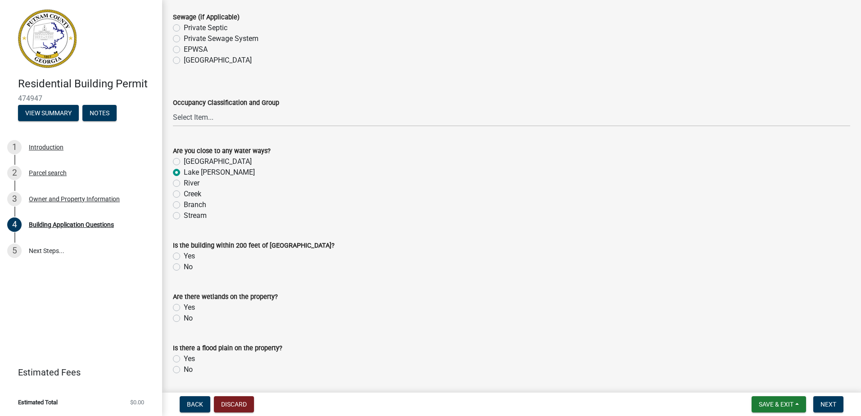
click at [184, 268] on label "No" at bounding box center [188, 267] width 9 height 11
click at [184, 268] on input "No" at bounding box center [187, 265] width 6 height 6
radio input "true"
click at [184, 318] on label "No" at bounding box center [188, 318] width 9 height 11
click at [184, 318] on input "No" at bounding box center [187, 316] width 6 height 6
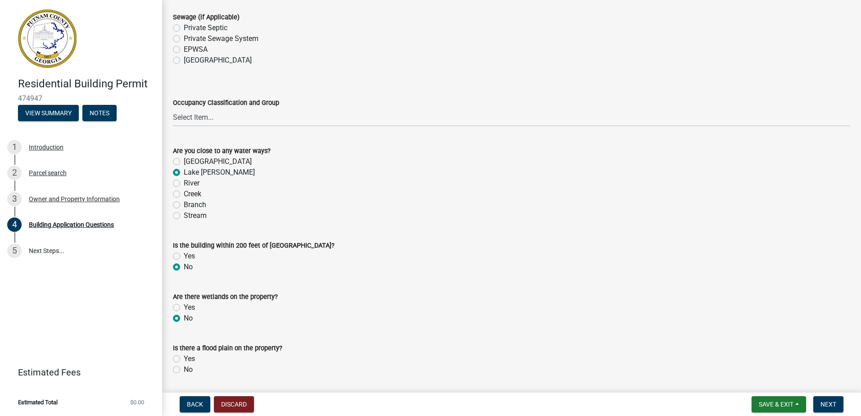
radio input "true"
click at [184, 369] on label "No" at bounding box center [188, 369] width 9 height 11
click at [184, 369] on input "No" at bounding box center [187, 367] width 6 height 6
radio input "true"
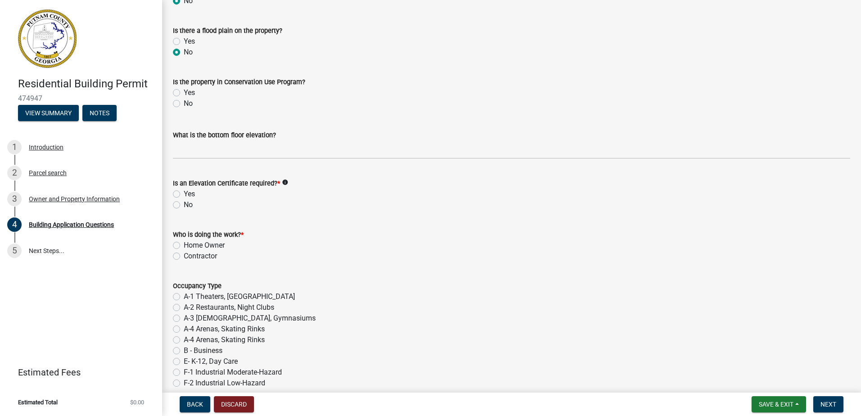
scroll to position [3382, 0]
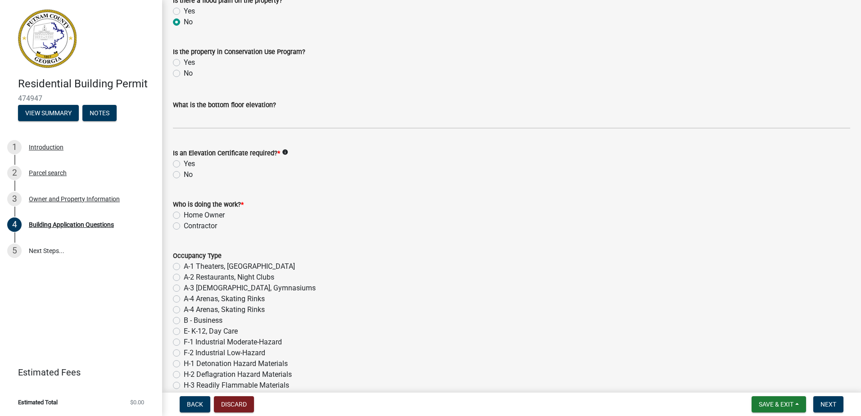
click at [184, 75] on label "No" at bounding box center [188, 73] width 9 height 11
click at [184, 74] on input "No" at bounding box center [187, 71] width 6 height 6
radio input "true"
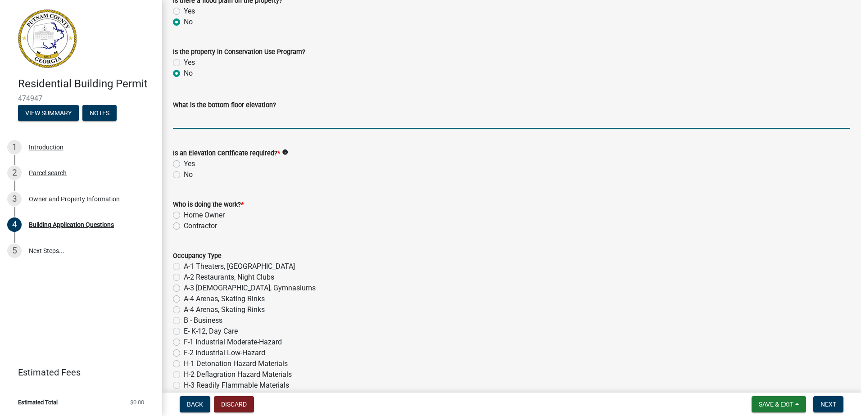
click at [238, 123] on input "text" at bounding box center [511, 119] width 677 height 18
type input "6"
click at [184, 176] on label "No" at bounding box center [188, 174] width 9 height 11
click at [184, 175] on input "No" at bounding box center [187, 172] width 6 height 6
radio input "true"
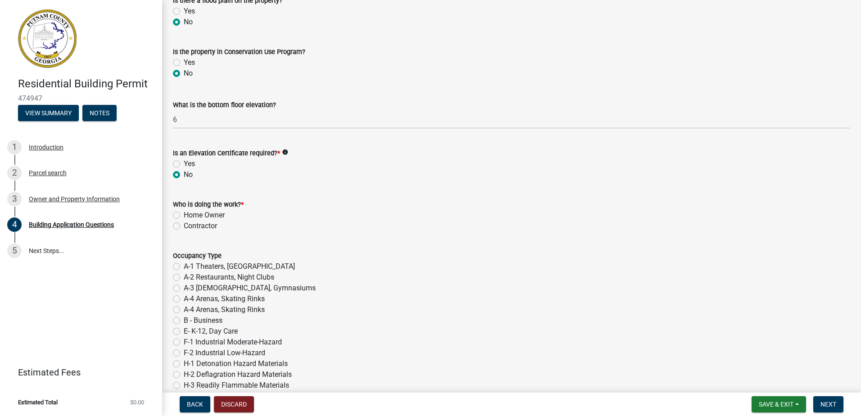
click at [184, 217] on label "Home Owner" at bounding box center [204, 215] width 41 height 11
click at [184, 216] on input "Home Owner" at bounding box center [187, 213] width 6 height 6
radio input "true"
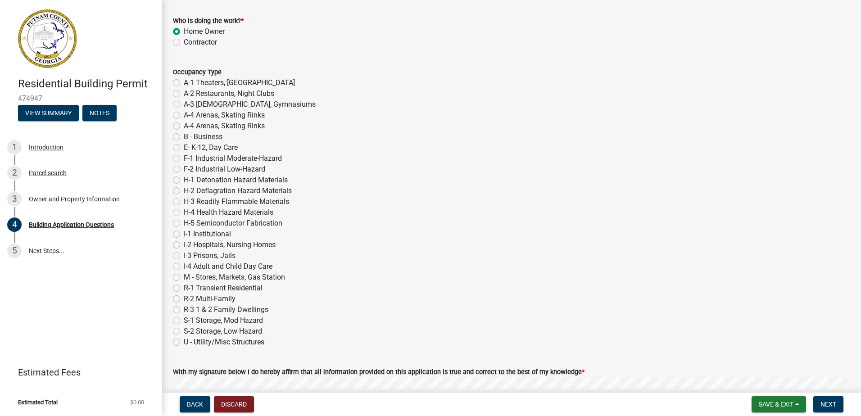
scroll to position [3571, 0]
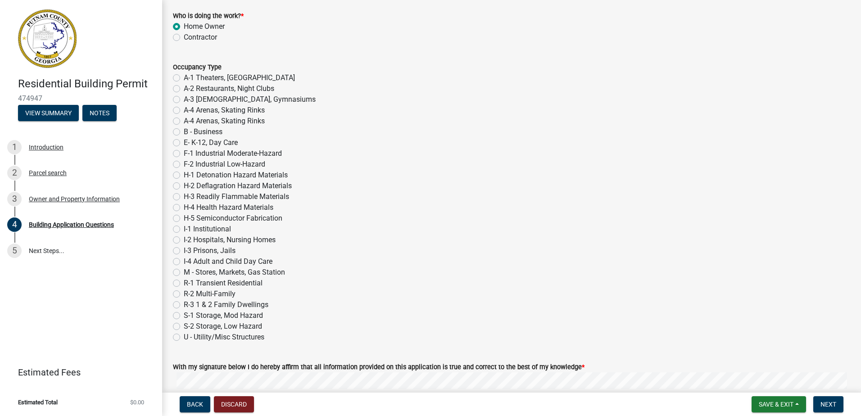
click at [184, 338] on label "U - Utility/Misc Structures" at bounding box center [224, 337] width 81 height 11
click at [184, 338] on input "U - Utility/Misc Structures" at bounding box center [187, 335] width 6 height 6
radio input "true"
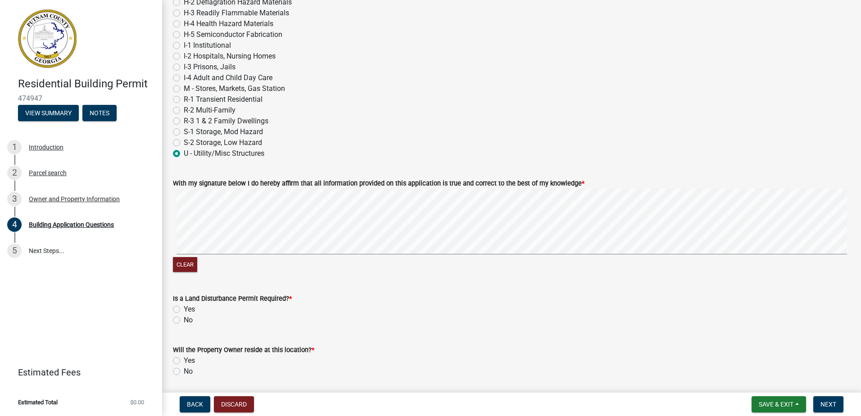
scroll to position [3760, 0]
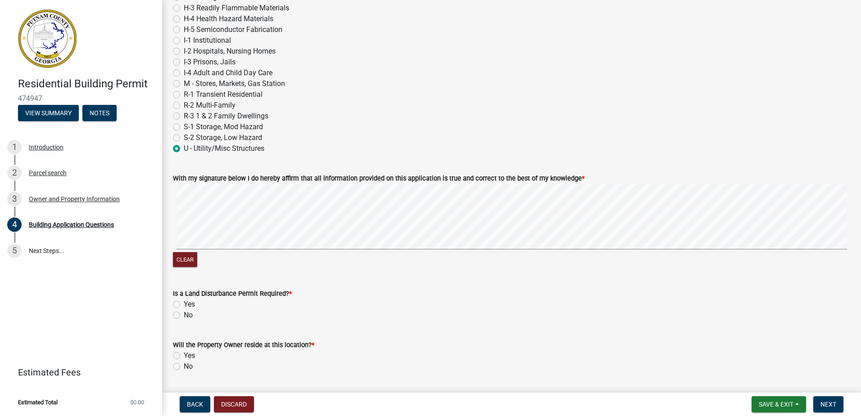
click at [184, 314] on label "No" at bounding box center [188, 315] width 9 height 11
click at [184, 314] on input "No" at bounding box center [187, 313] width 6 height 6
radio input "true"
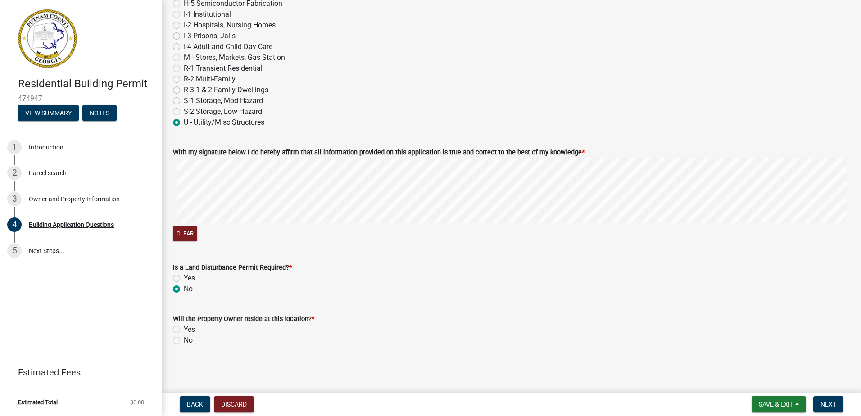
click at [184, 341] on label "No" at bounding box center [188, 340] width 9 height 11
click at [184, 341] on input "No" at bounding box center [187, 338] width 6 height 6
click at [833, 401] on span "Next" at bounding box center [829, 404] width 16 height 7
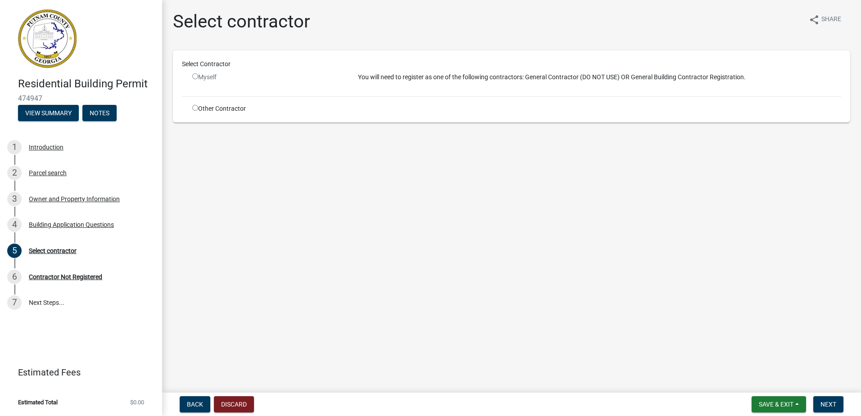
click at [194, 77] on input "radio" at bounding box center [195, 76] width 6 height 6
click at [196, 76] on input "radio" at bounding box center [195, 76] width 6 height 6
click at [195, 77] on input "radio" at bounding box center [195, 76] width 6 height 6
click at [195, 107] on input "radio" at bounding box center [195, 108] width 6 height 6
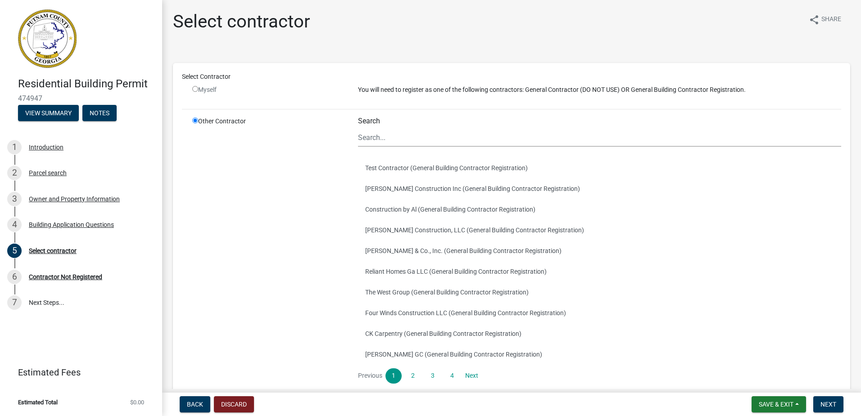
click at [193, 88] on input "radio" at bounding box center [195, 89] width 6 height 6
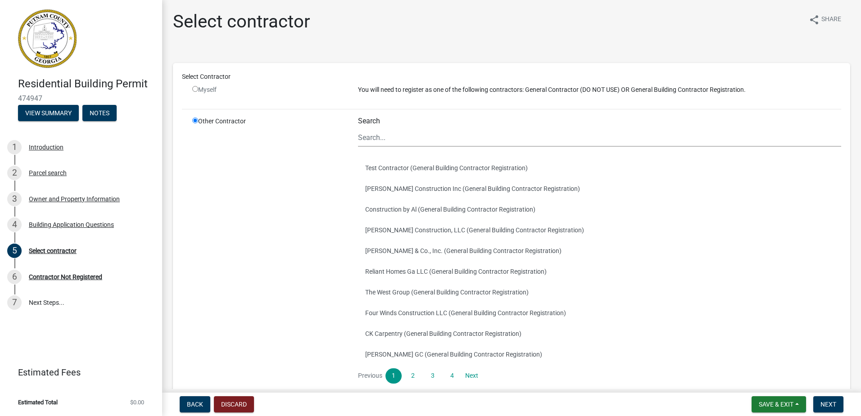
click at [193, 88] on input "radio" at bounding box center [195, 89] width 6 height 6
click at [366, 121] on label "Search" at bounding box center [369, 121] width 22 height 7
click at [366, 128] on input "Search" at bounding box center [599, 137] width 483 height 18
click at [195, 123] on div "Other Contractor" at bounding box center [269, 261] width 166 height 289
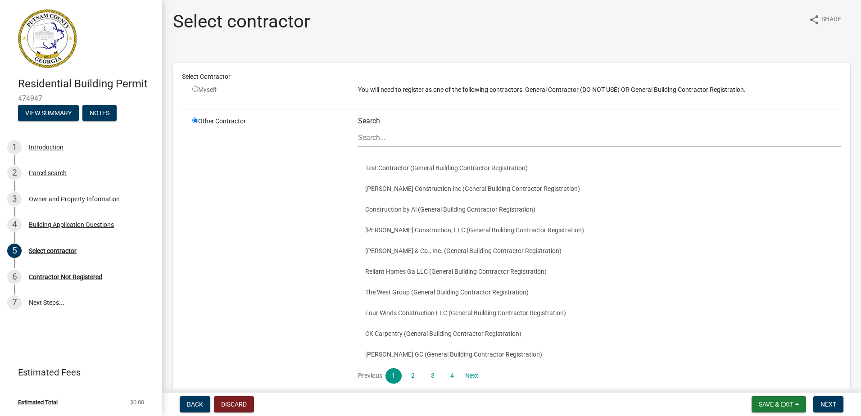
click at [195, 123] on input "radio" at bounding box center [195, 121] width 6 height 6
click at [195, 88] on input "radio" at bounding box center [195, 89] width 6 height 6
click at [424, 168] on button "Test Contractor (General Building Contractor Registration)" at bounding box center [599, 168] width 483 height 21
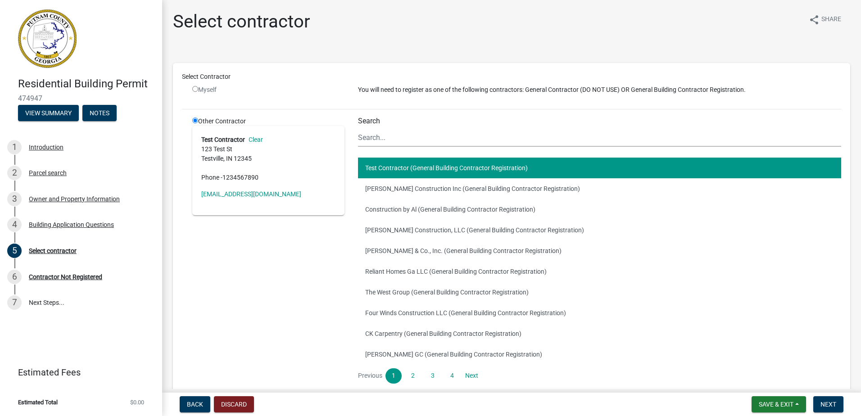
click at [290, 103] on div "Select Contractor Myself You will need to register as one of the following cont…" at bounding box center [511, 238] width 659 height 333
click at [195, 121] on input "radio" at bounding box center [195, 121] width 6 height 6
click at [241, 266] on div "Other Contractor Test Contractor Clear [STREET_ADDRESS] Phone - [PHONE_NUMBER] …" at bounding box center [269, 261] width 166 height 289
click at [396, 168] on button "Test Contractor (General Building Contractor Registration)" at bounding box center [599, 168] width 483 height 21
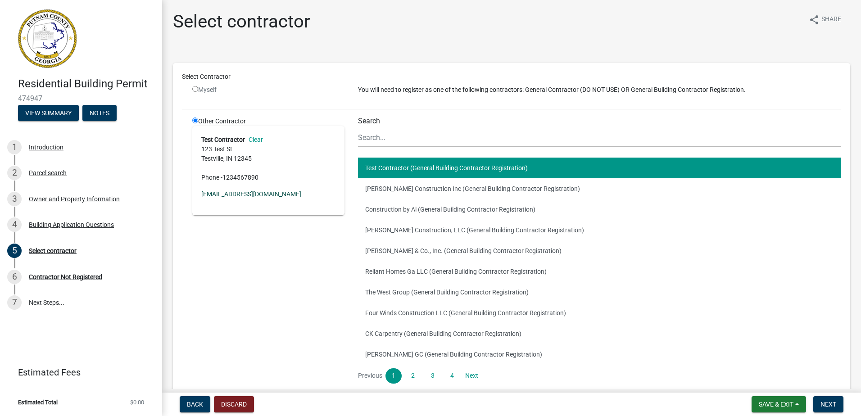
click at [239, 193] on link "[EMAIL_ADDRESS][DOMAIN_NAME]" at bounding box center [251, 194] width 100 height 7
click at [254, 268] on div "Other Contractor Test Contractor Clear [STREET_ADDRESS] Phone - [PHONE_NUMBER] …" at bounding box center [269, 261] width 166 height 289
click at [740, 30] on div "Select contractor share Share" at bounding box center [511, 25] width 677 height 29
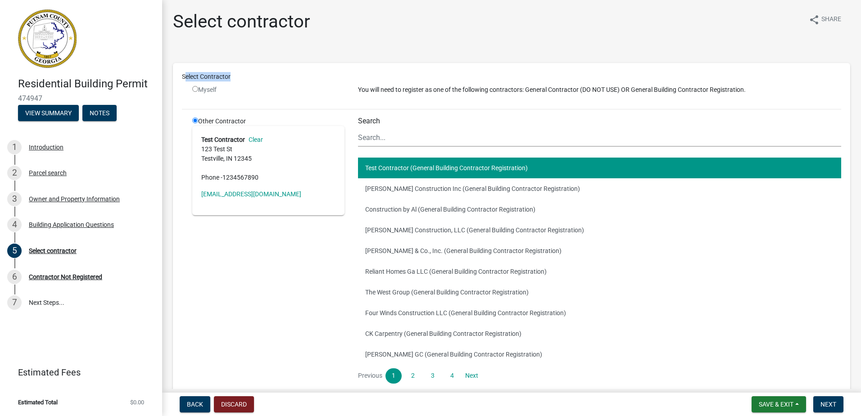
click at [740, 30] on div "Select contractor share Share" at bounding box center [511, 25] width 677 height 29
click at [365, 377] on li "Previous" at bounding box center [371, 375] width 27 height 15
click at [193, 122] on input "radio" at bounding box center [195, 121] width 6 height 6
click at [196, 88] on input "radio" at bounding box center [195, 89] width 6 height 6
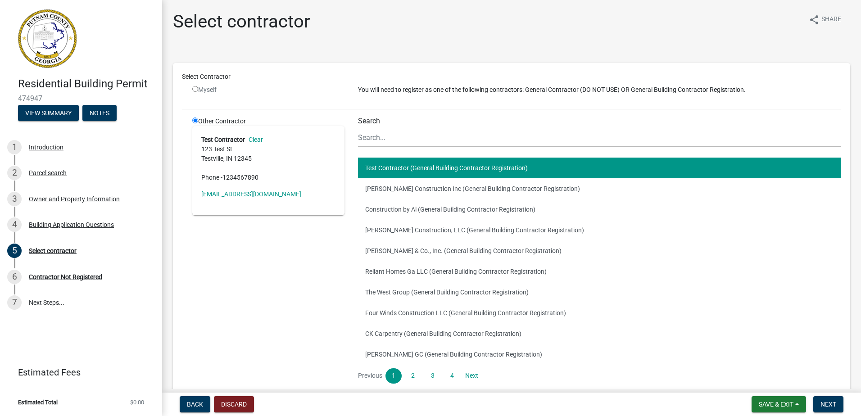
click at [196, 88] on input "radio" at bounding box center [195, 89] width 6 height 6
click at [205, 90] on div "Myself" at bounding box center [268, 89] width 152 height 9
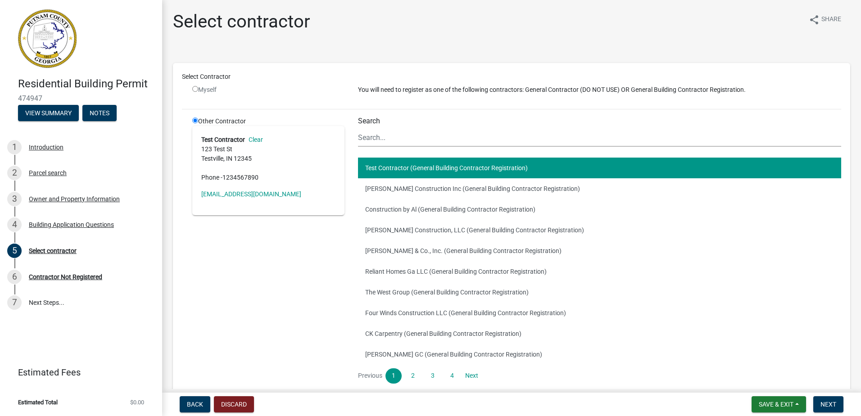
click at [194, 89] on input "radio" at bounding box center [195, 89] width 6 height 6
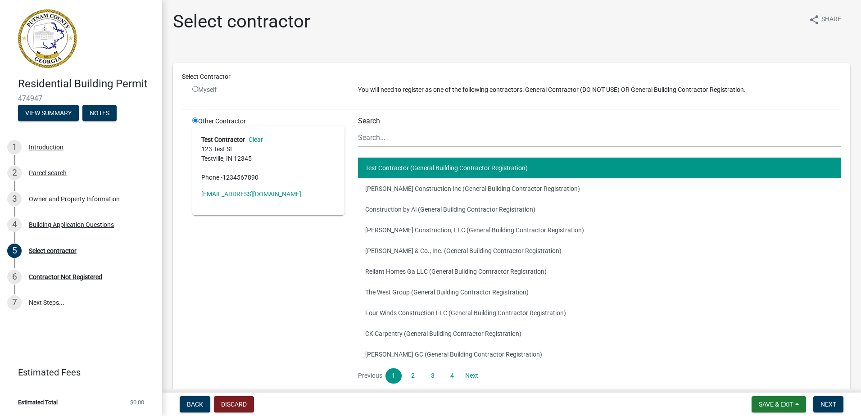
click at [194, 89] on input "radio" at bounding box center [195, 89] width 6 height 6
click at [184, 193] on div "Select Contractor Myself You will need to register as one of the following cont…" at bounding box center [511, 238] width 659 height 333
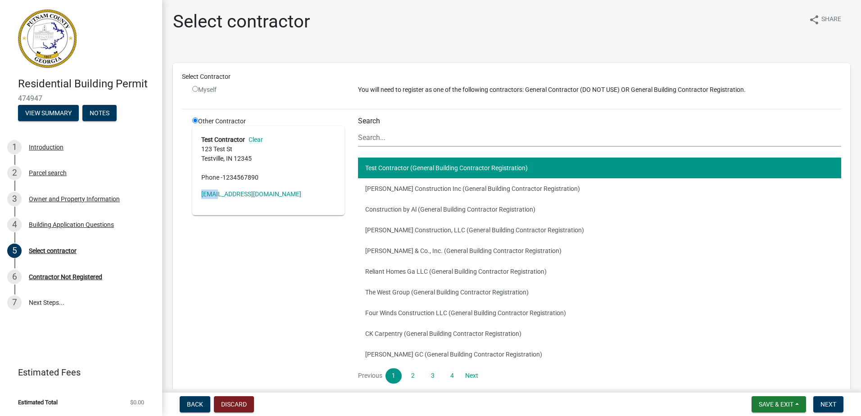
click at [184, 193] on div "Select Contractor Myself You will need to register as one of the following cont…" at bounding box center [511, 238] width 659 height 333
click at [382, 168] on button "Test Contractor (General Building Contractor Registration)" at bounding box center [599, 168] width 483 height 21
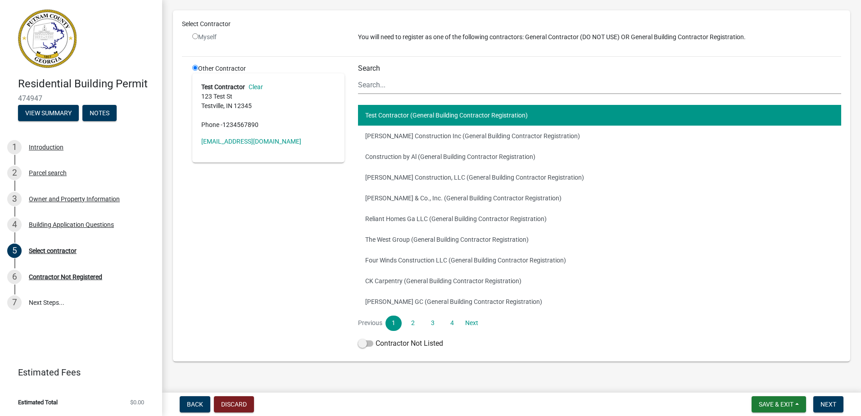
scroll to position [68, 0]
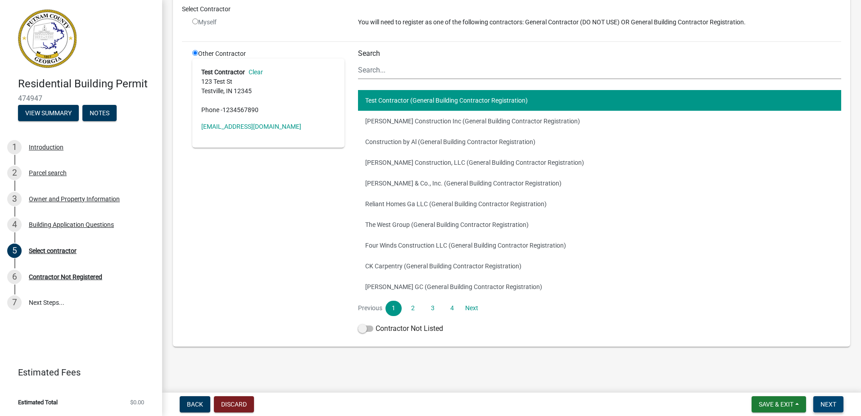
click at [827, 404] on span "Next" at bounding box center [829, 404] width 16 height 7
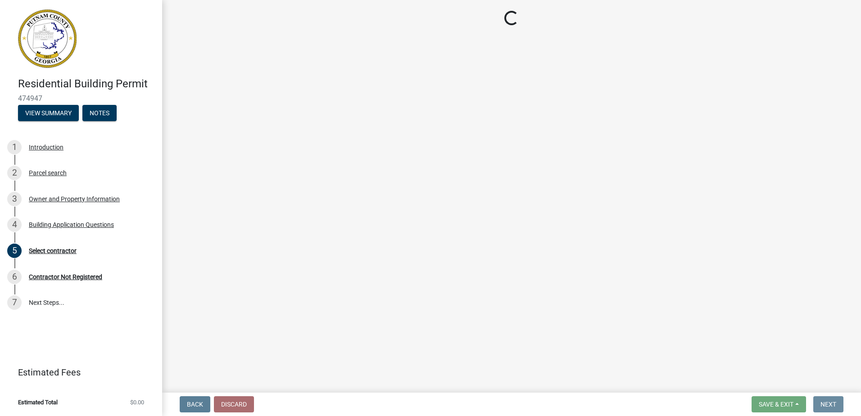
scroll to position [0, 0]
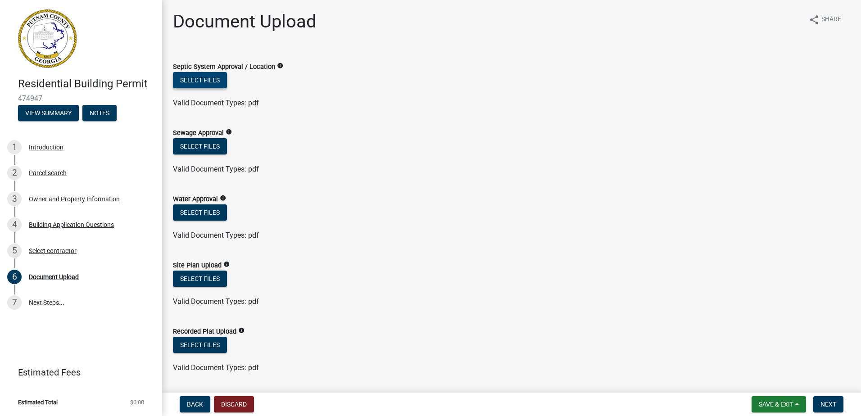
click at [206, 82] on button "Select files" at bounding box center [200, 80] width 54 height 16
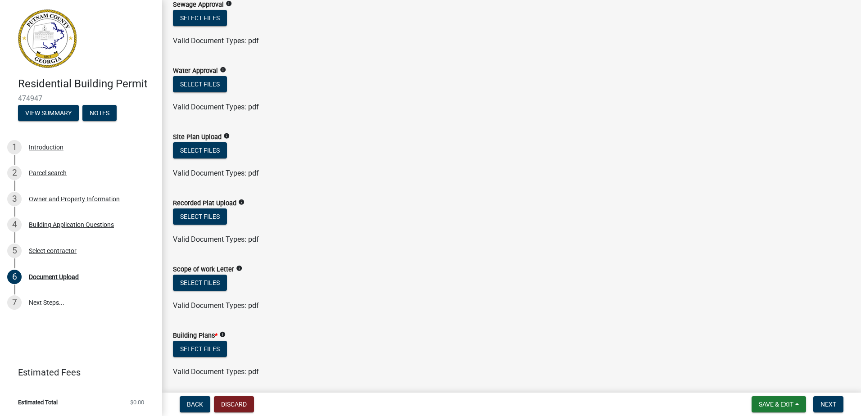
scroll to position [163, 0]
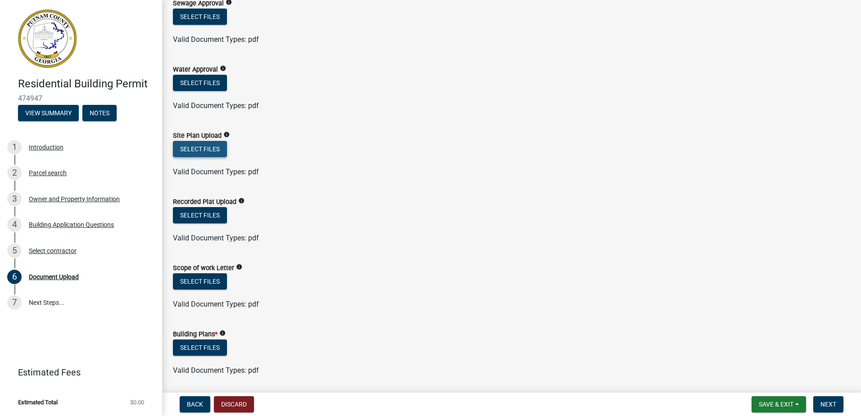
click at [210, 151] on button "Select files" at bounding box center [200, 149] width 54 height 16
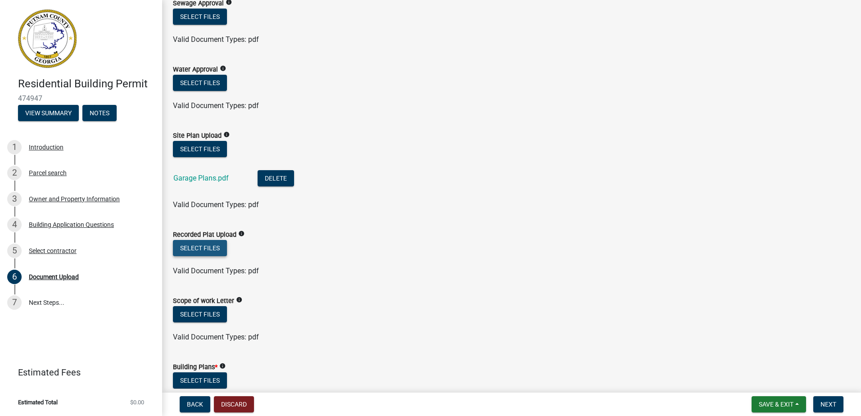
click at [201, 246] on button "Select files" at bounding box center [200, 248] width 54 height 16
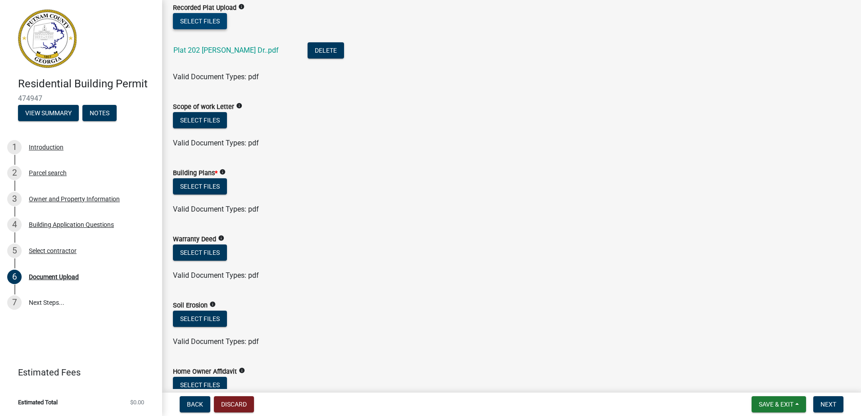
scroll to position [391, 0]
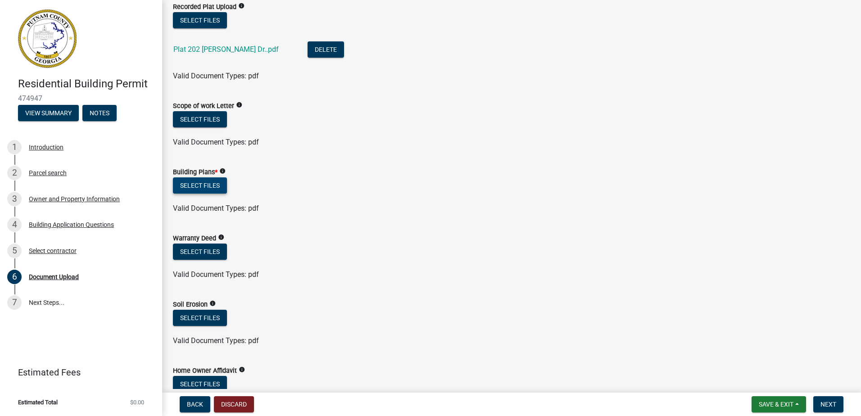
click at [209, 186] on button "Select files" at bounding box center [200, 185] width 54 height 16
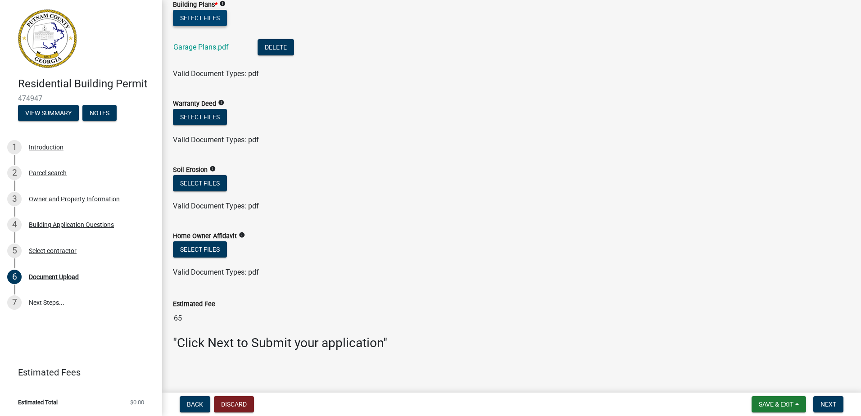
scroll to position [562, 0]
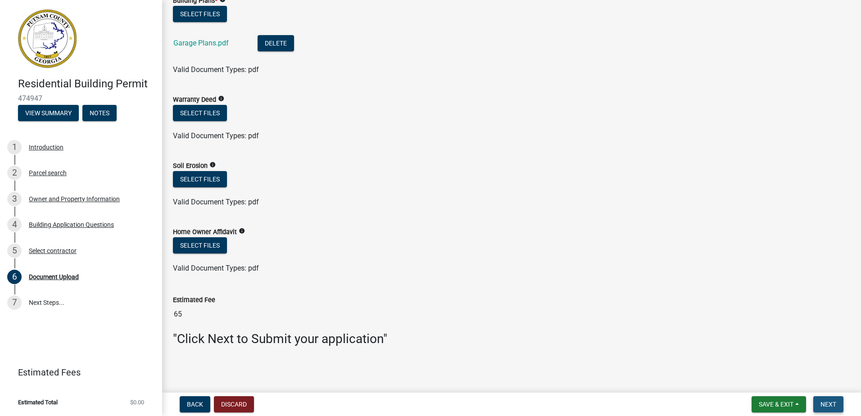
click at [829, 404] on span "Next" at bounding box center [829, 404] width 16 height 7
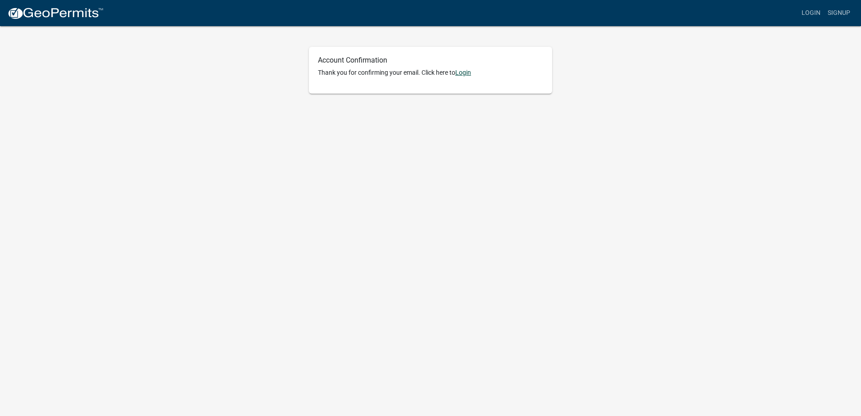
click at [462, 73] on link "Login" at bounding box center [463, 72] width 16 height 7
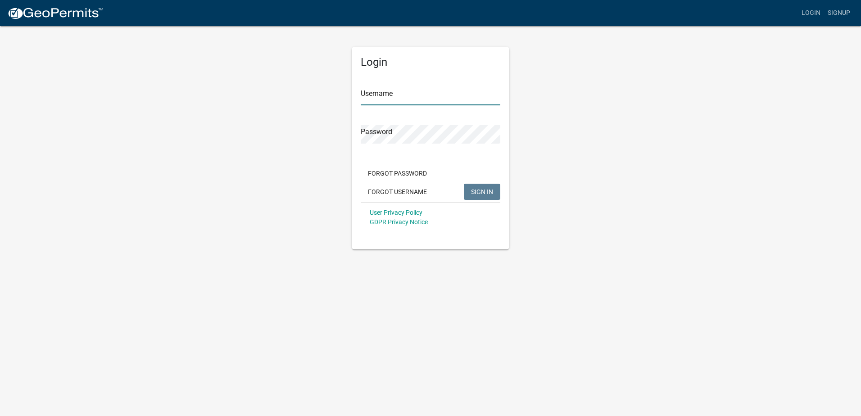
type input "[EMAIL_ADDRESS][DOMAIN_NAME]"
click at [479, 194] on span "SIGN IN" at bounding box center [482, 191] width 22 height 7
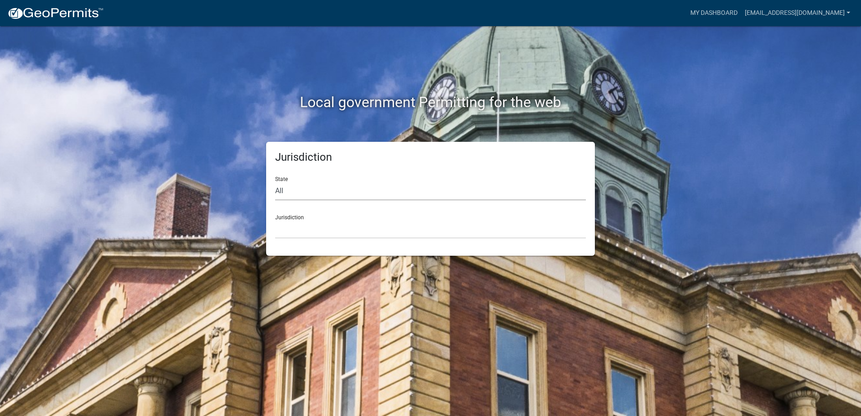
click at [416, 191] on select "All [US_STATE] [US_STATE] [US_STATE] [US_STATE] [US_STATE] [US_STATE] [US_STATE…" at bounding box center [430, 191] width 311 height 18
select select "[US_STATE]"
click at [275, 182] on select "All [US_STATE] [US_STATE] [US_STATE] [US_STATE] [US_STATE] [US_STATE] [US_STATE…" at bounding box center [430, 191] width 311 height 18
click at [359, 223] on select "[GEOGRAPHIC_DATA], [US_STATE][PERSON_NAME][GEOGRAPHIC_DATA], [US_STATE][PERSON_…" at bounding box center [430, 229] width 311 height 18
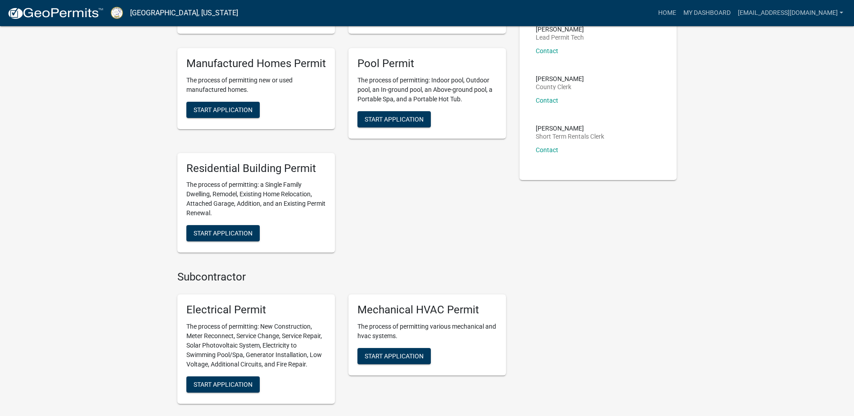
scroll to position [228, 0]
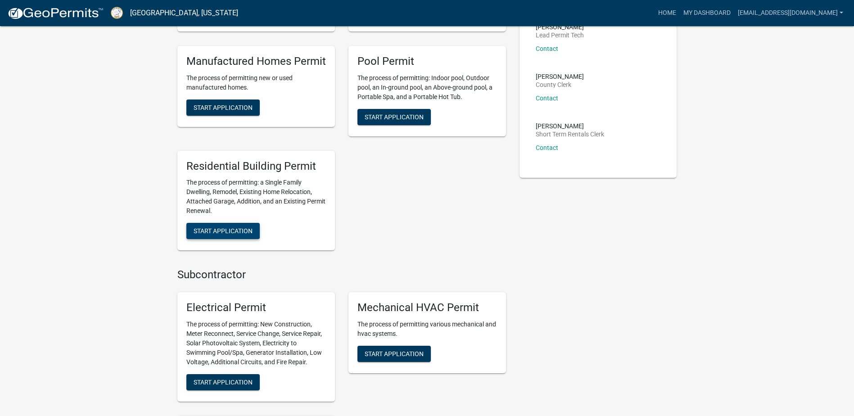
click at [241, 228] on span "Start Application" at bounding box center [223, 230] width 59 height 7
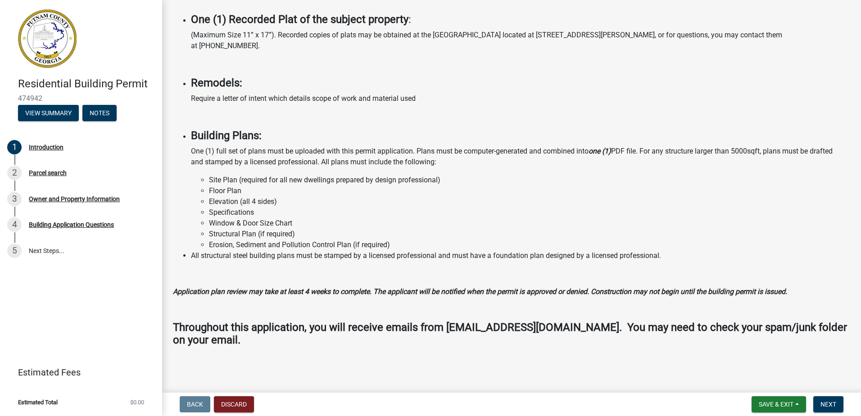
scroll to position [620, 0]
click at [831, 402] on span "Next" at bounding box center [829, 404] width 16 height 7
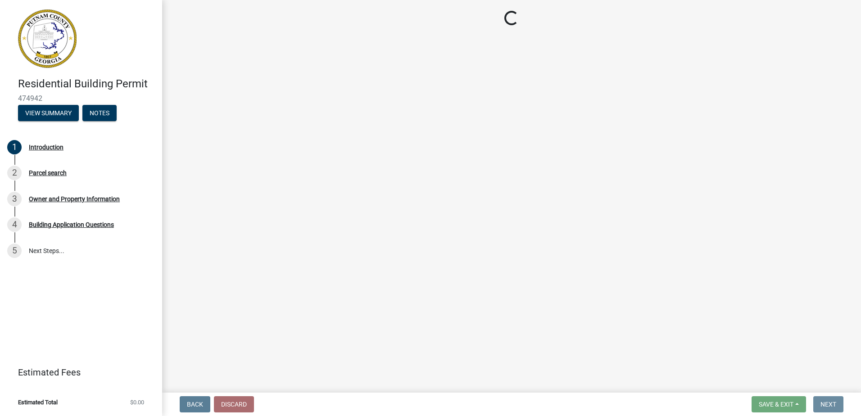
scroll to position [0, 0]
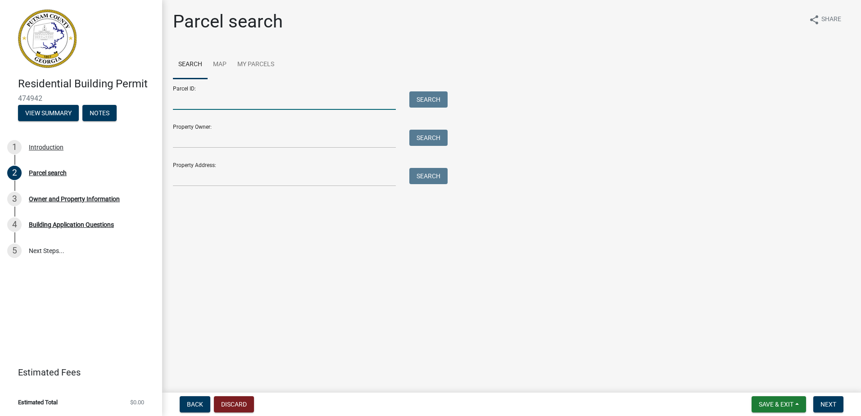
click at [272, 102] on input "Parcel ID:" at bounding box center [284, 100] width 223 height 18
